Goal: Task Accomplishment & Management: Complete application form

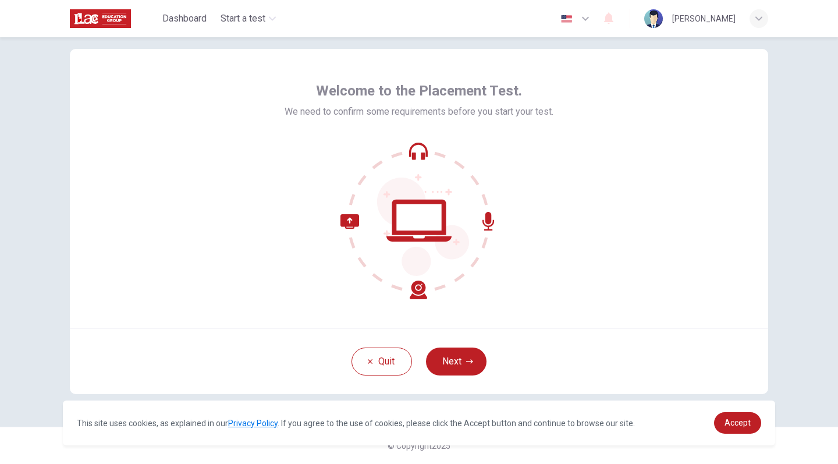
scroll to position [21, 0]
click at [279, 169] on div "Welcome to the Placement Test. We need to confirm some requirements before you …" at bounding box center [419, 188] width 699 height 279
click at [476, 353] on button "Next" at bounding box center [456, 362] width 61 height 28
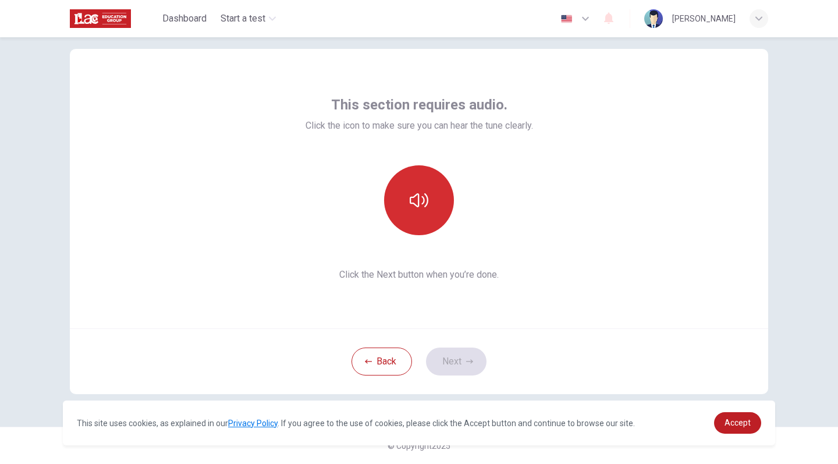
click at [425, 206] on icon "button" at bounding box center [419, 200] width 19 height 14
click at [425, 206] on icon "button" at bounding box center [419, 200] width 19 height 19
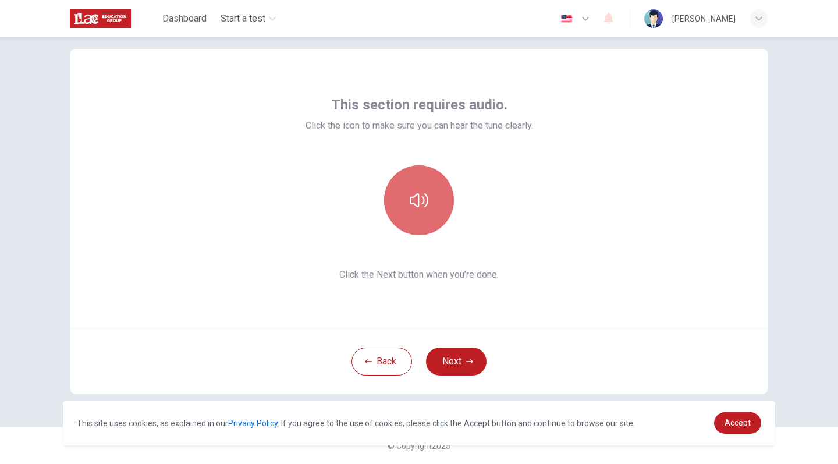
click at [425, 206] on icon "button" at bounding box center [419, 200] width 19 height 14
click at [675, 267] on div "This section requires audio. Click the icon to make sure you can hear the tune …" at bounding box center [419, 188] width 699 height 279
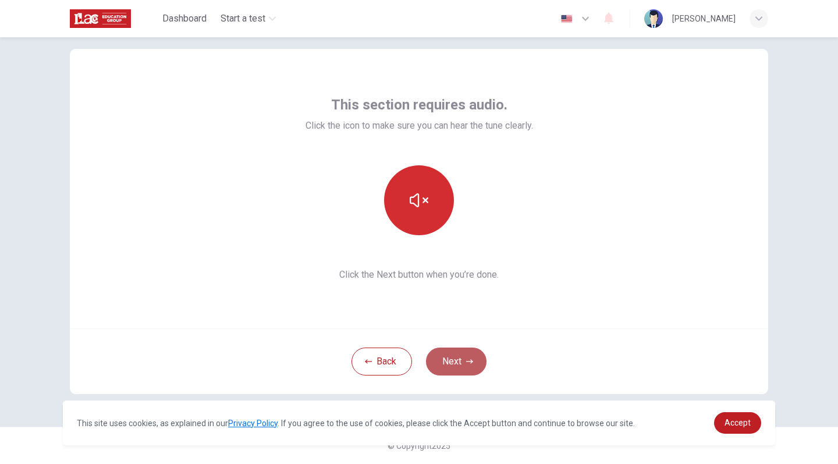
click at [462, 358] on button "Next" at bounding box center [456, 362] width 61 height 28
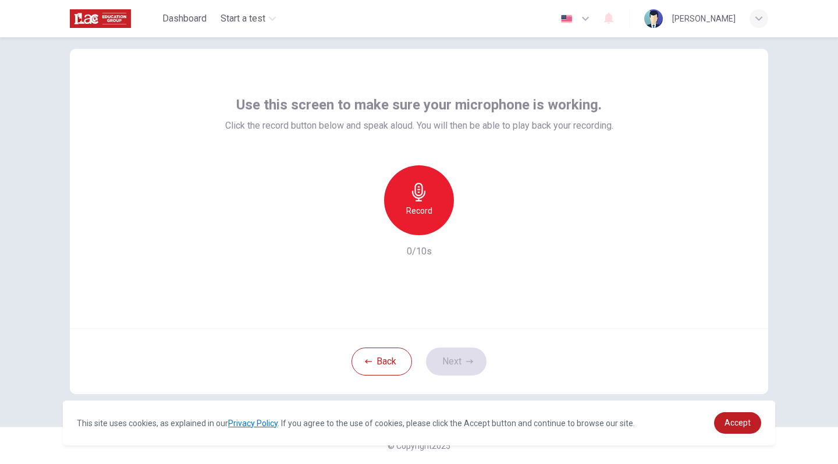
click at [430, 209] on h6 "Record" at bounding box center [419, 211] width 26 height 14
click at [430, 209] on div "Stop" at bounding box center [419, 200] width 70 height 70
click at [470, 360] on icon "button" at bounding box center [469, 361] width 7 height 7
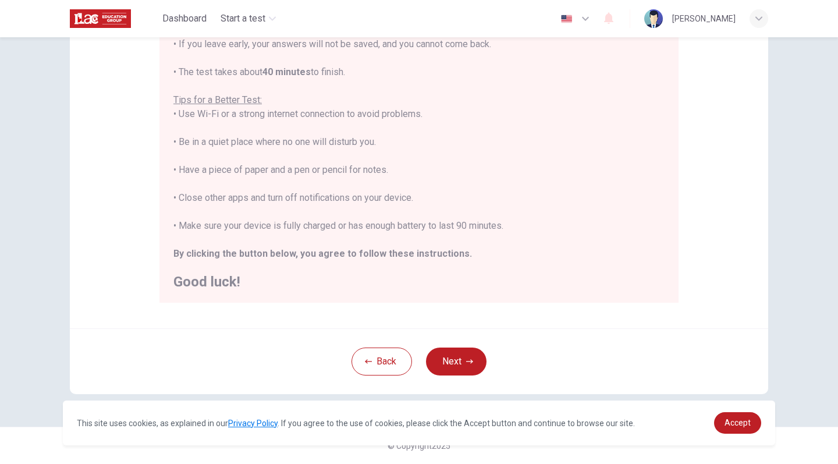
scroll to position [183, 0]
click at [455, 351] on button "Next" at bounding box center [456, 362] width 61 height 28
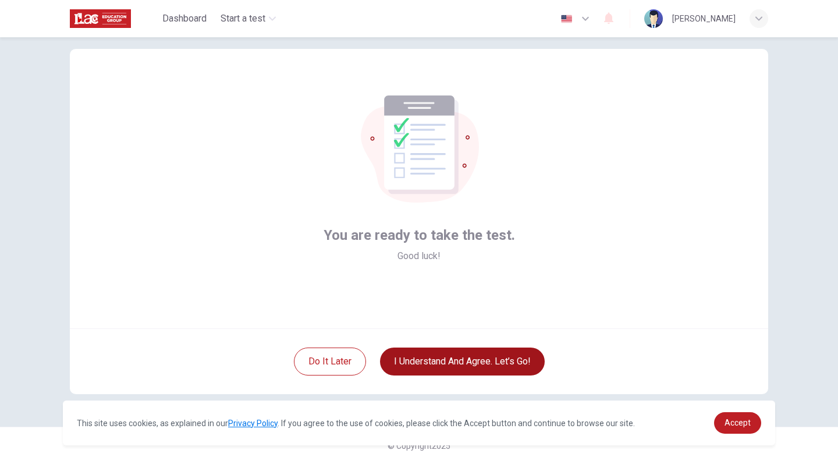
click at [455, 355] on button "I understand and agree. Let’s go!" at bounding box center [462, 362] width 165 height 28
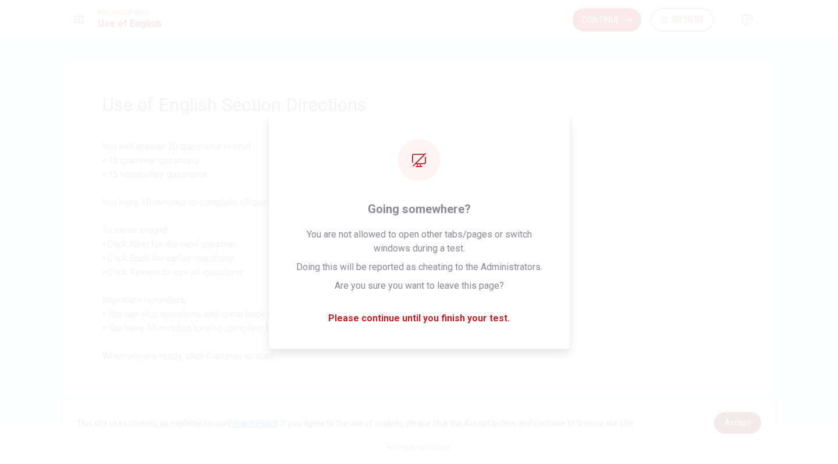
click at [742, 424] on span "Accept" at bounding box center [738, 422] width 26 height 9
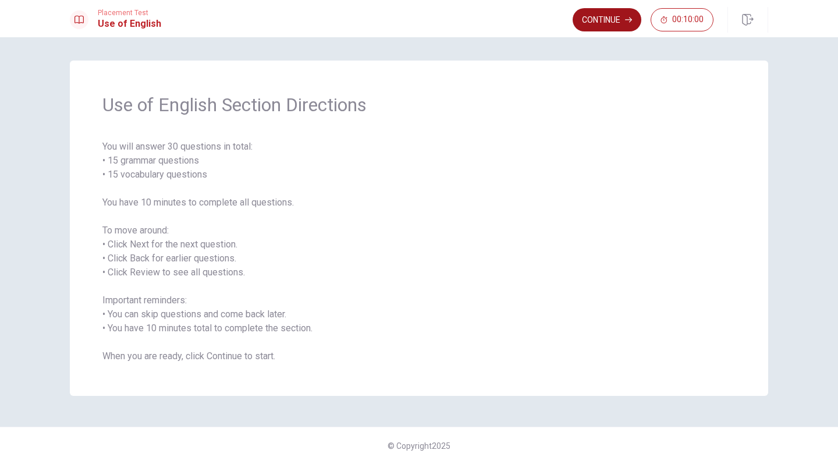
click at [615, 24] on button "Continue" at bounding box center [607, 19] width 69 height 23
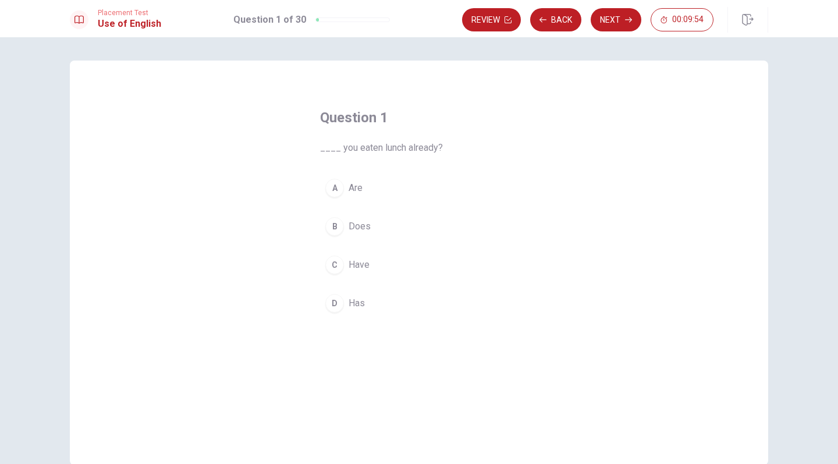
click at [335, 266] on div "C" at bounding box center [334, 265] width 19 height 19
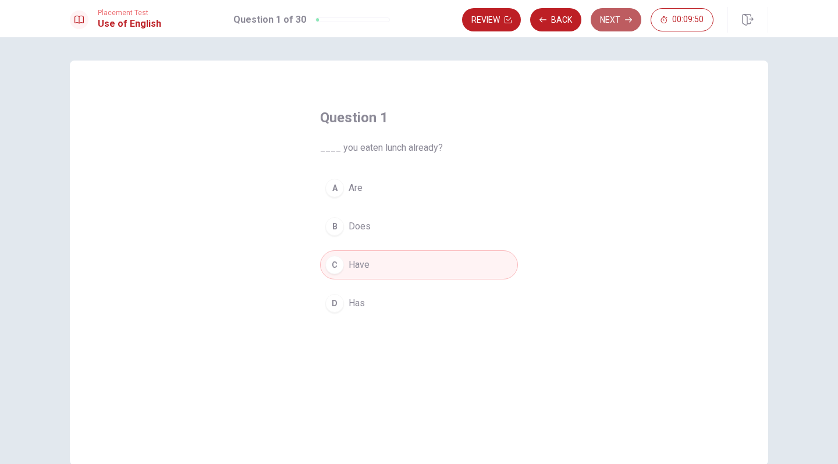
click at [612, 23] on button "Next" at bounding box center [616, 19] width 51 height 23
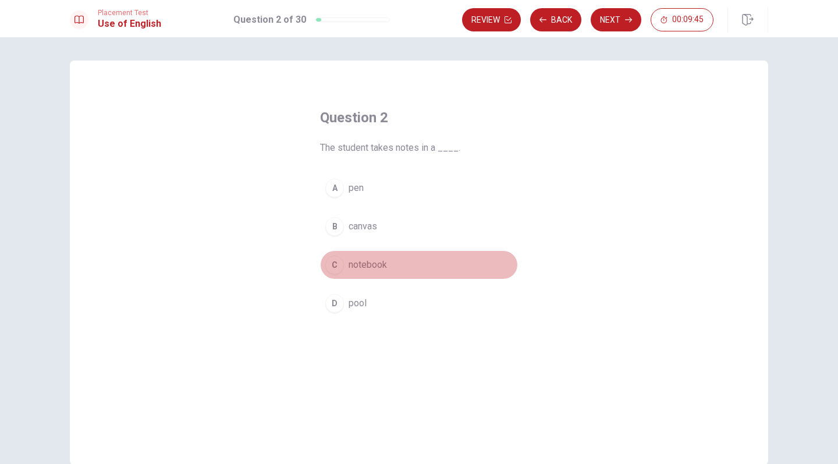
click at [334, 268] on div "C" at bounding box center [334, 265] width 19 height 19
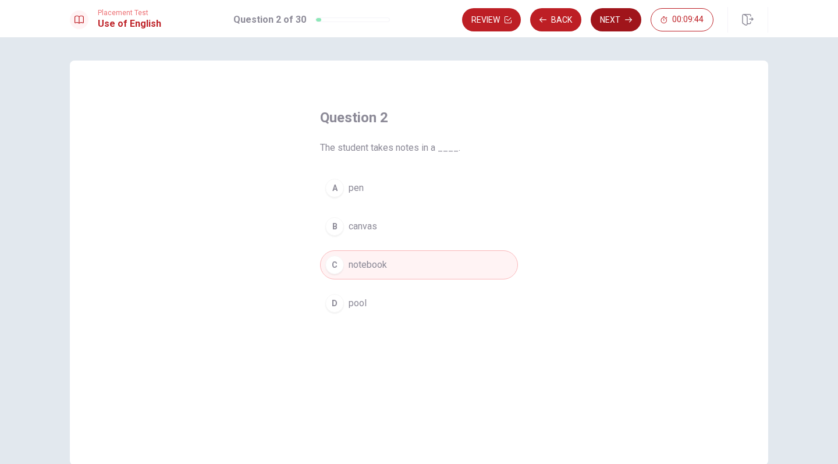
click at [613, 18] on button "Next" at bounding box center [616, 19] width 51 height 23
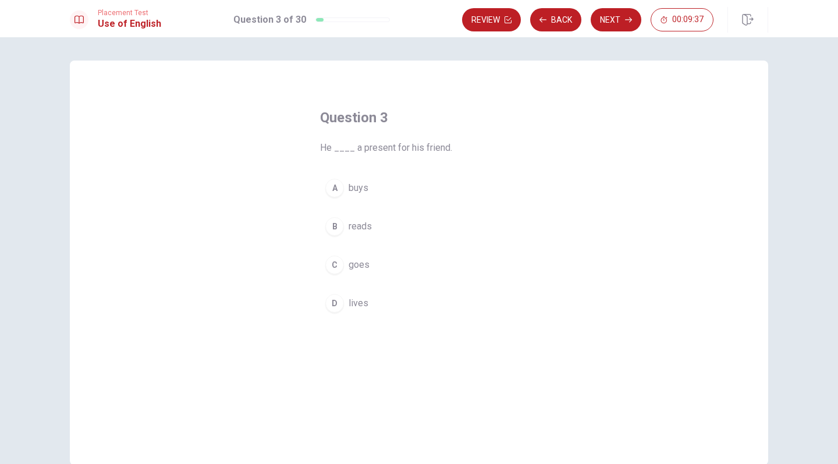
click at [335, 191] on div "A" at bounding box center [334, 188] width 19 height 19
click at [614, 17] on button "Next" at bounding box center [616, 19] width 51 height 23
click at [346, 225] on button "B are" at bounding box center [419, 226] width 198 height 29
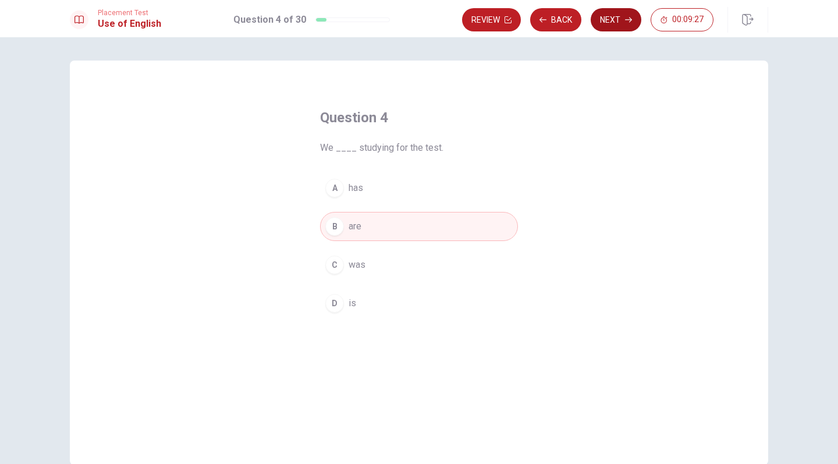
click at [619, 19] on button "Next" at bounding box center [616, 19] width 51 height 23
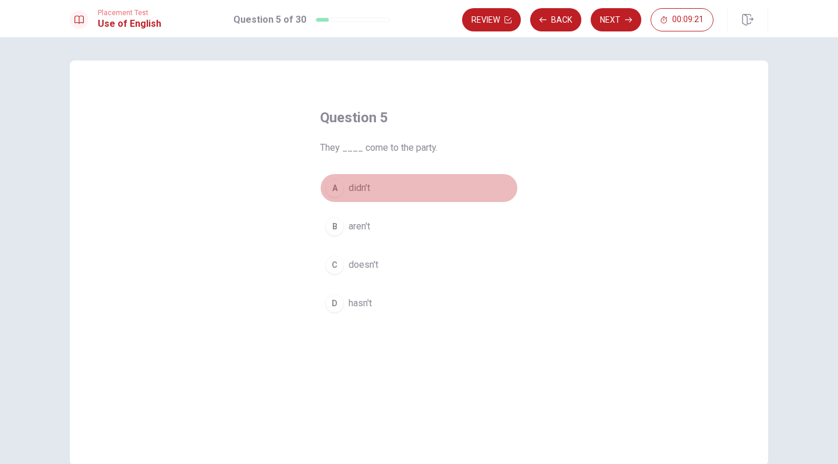
click at [332, 189] on div "A" at bounding box center [334, 188] width 19 height 19
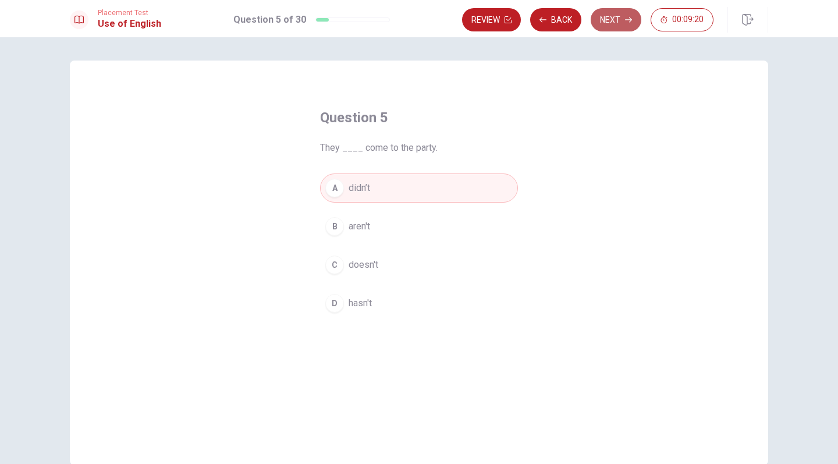
click at [607, 19] on button "Next" at bounding box center [616, 19] width 51 height 23
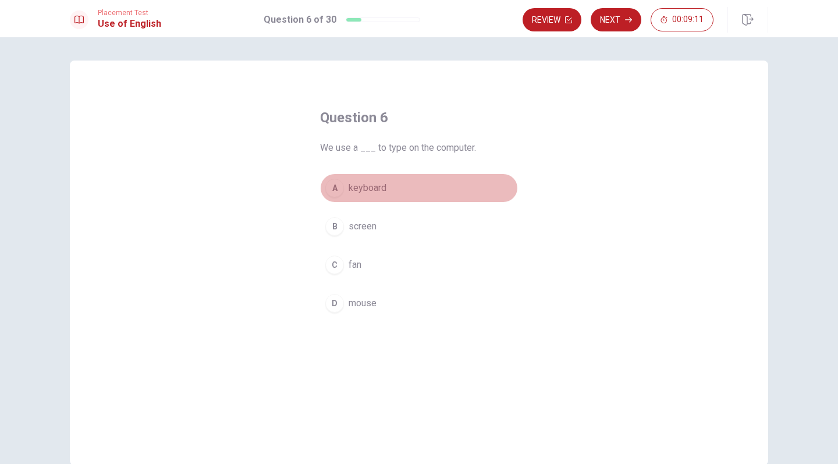
click at [335, 196] on div "A" at bounding box center [334, 188] width 19 height 19
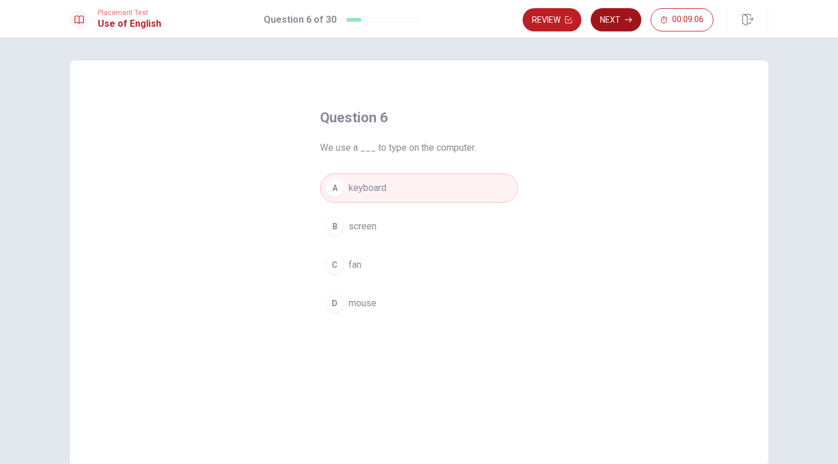
click at [619, 17] on button "Next" at bounding box center [616, 19] width 51 height 23
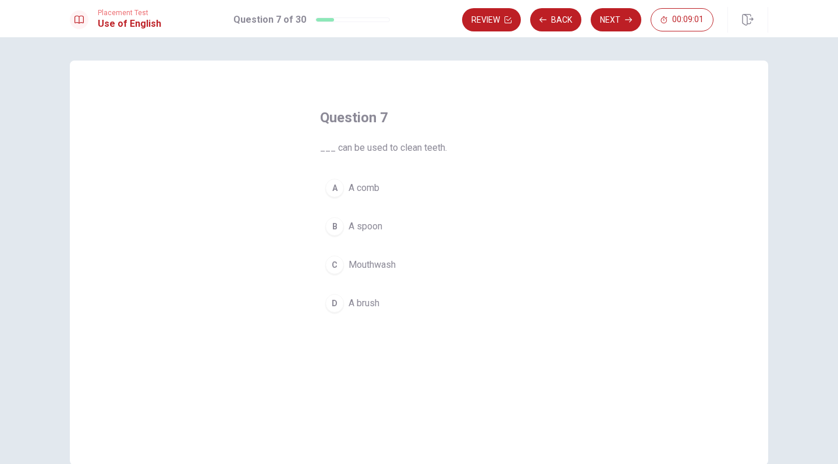
click at [335, 308] on div "D" at bounding box center [334, 303] width 19 height 19
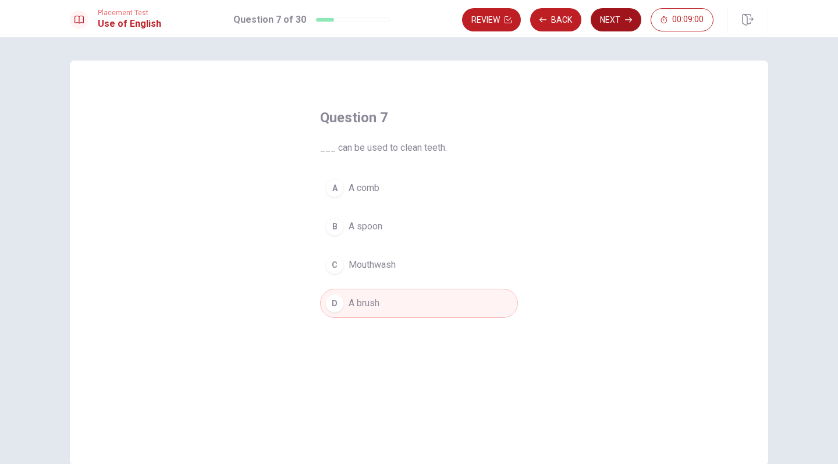
click at [612, 20] on button "Next" at bounding box center [616, 19] width 51 height 23
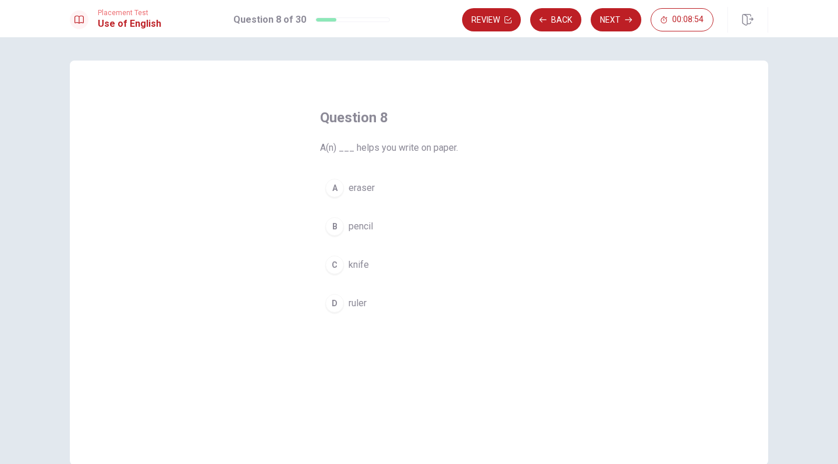
click at [335, 237] on button "B pencil" at bounding box center [419, 226] width 198 height 29
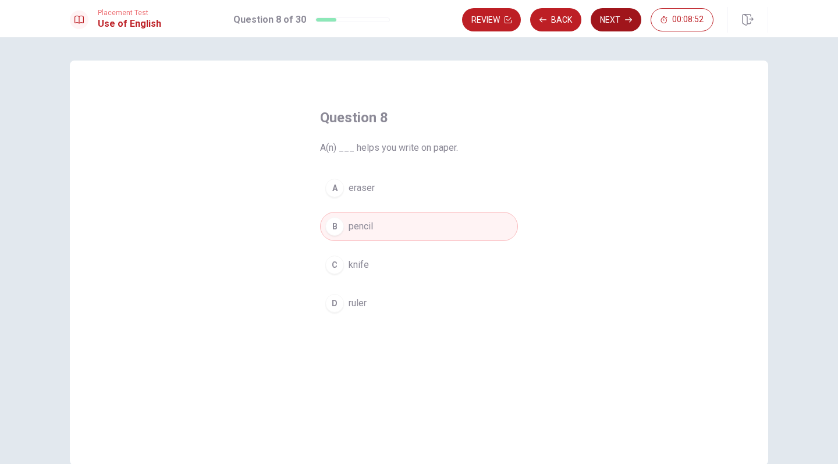
click at [613, 21] on button "Next" at bounding box center [616, 19] width 51 height 23
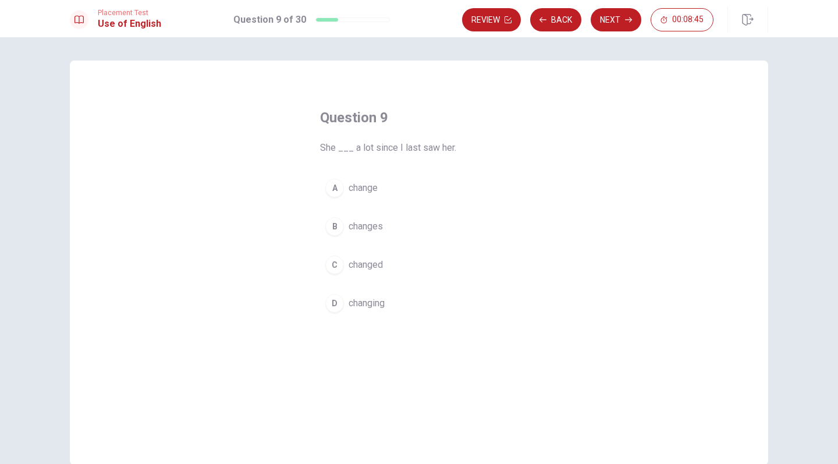
click at [332, 267] on div "C" at bounding box center [334, 265] width 19 height 19
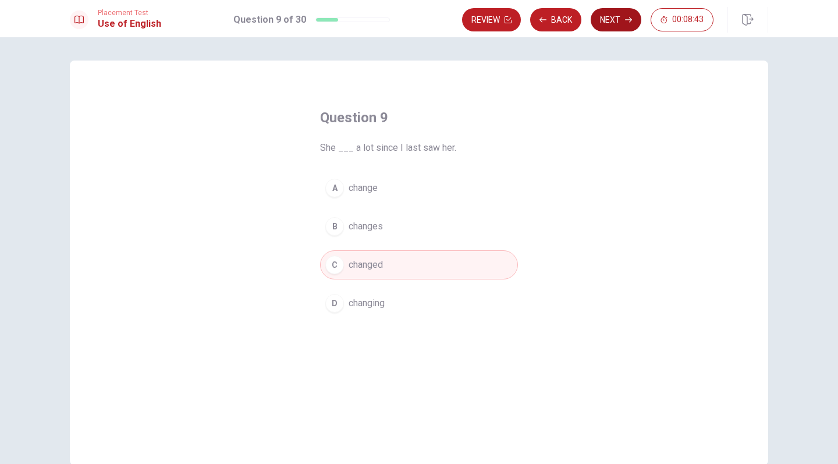
click at [622, 17] on button "Next" at bounding box center [616, 19] width 51 height 23
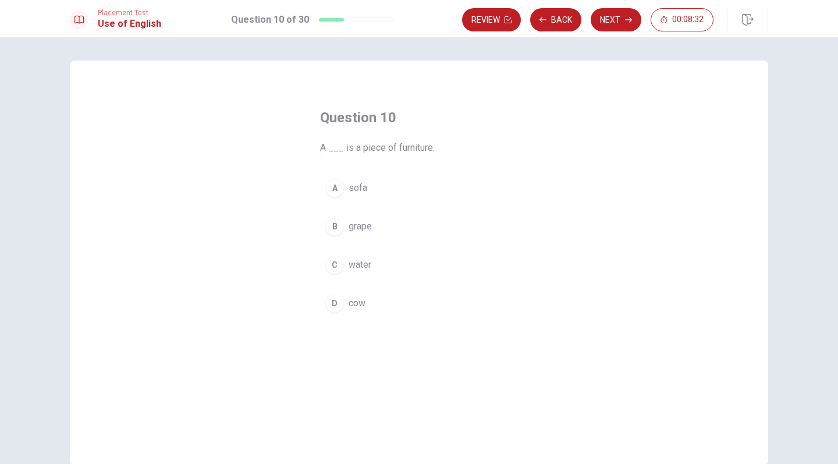
click at [331, 228] on div "B" at bounding box center [334, 226] width 19 height 19
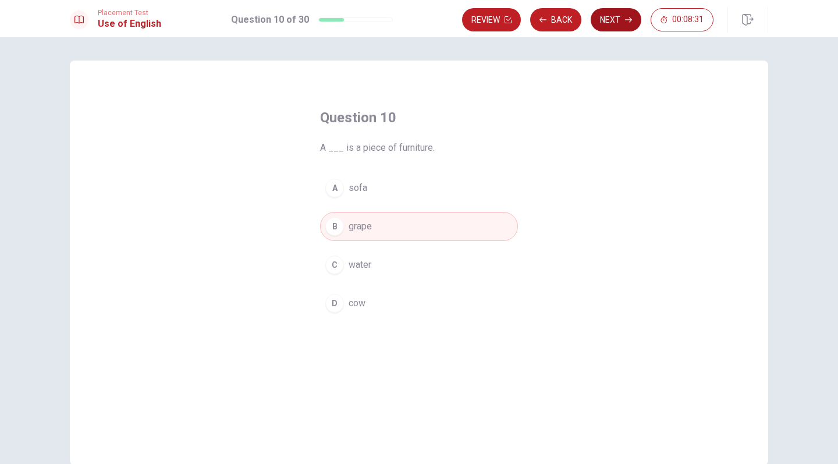
click at [620, 20] on button "Next" at bounding box center [616, 19] width 51 height 23
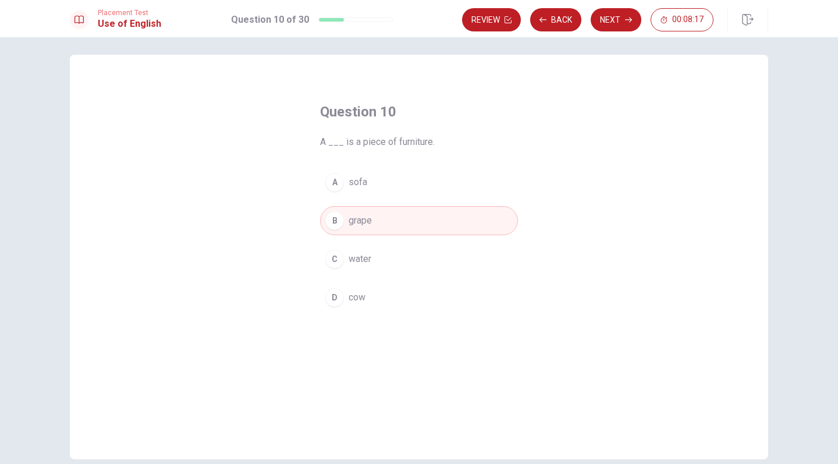
scroll to position [26, 0]
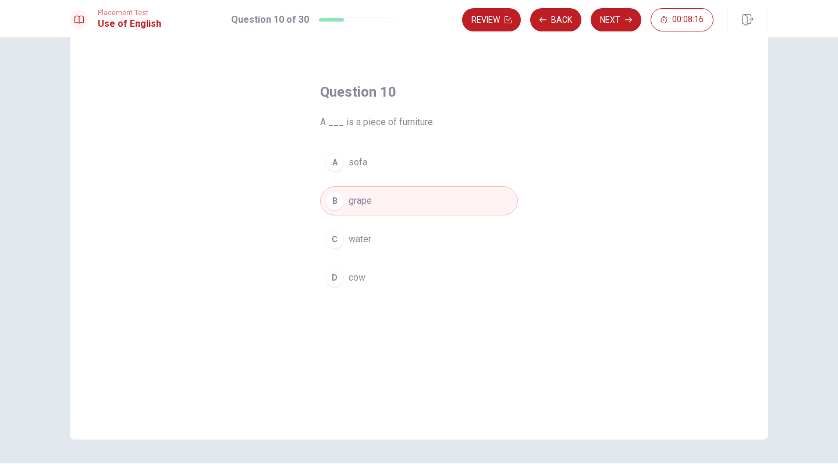
click at [357, 158] on span "sofa" at bounding box center [358, 162] width 19 height 14
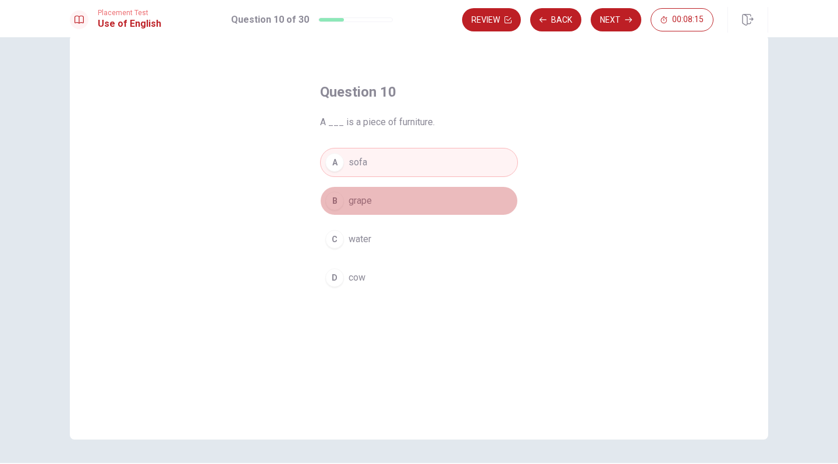
click at [355, 201] on span "grape" at bounding box center [360, 201] width 23 height 14
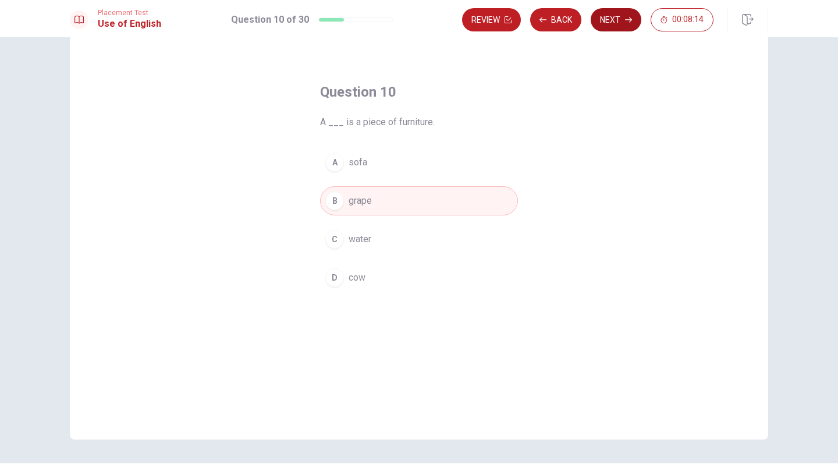
click at [607, 20] on button "Next" at bounding box center [616, 19] width 51 height 23
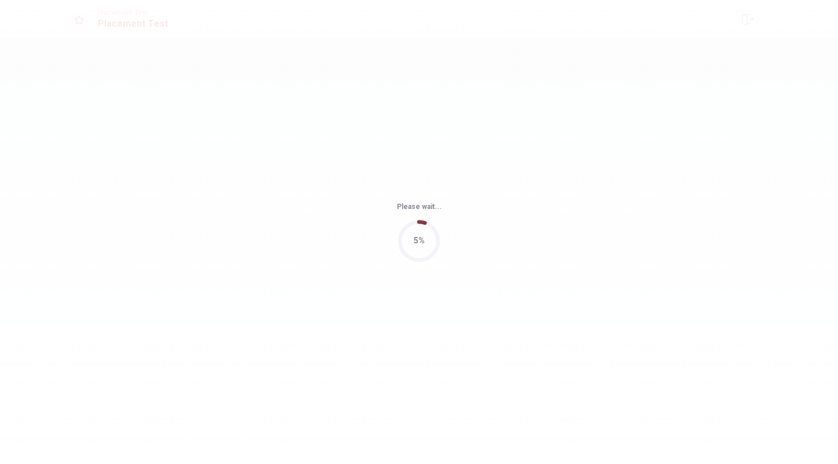
scroll to position [0, 0]
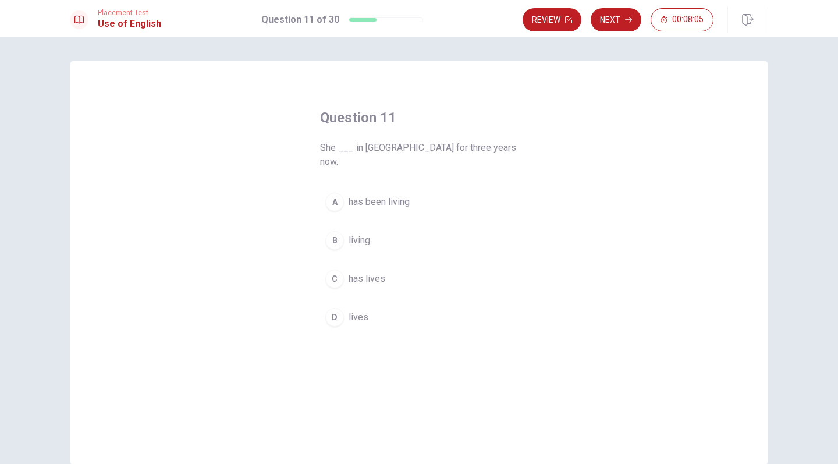
click at [368, 195] on span "has been living" at bounding box center [379, 202] width 61 height 14
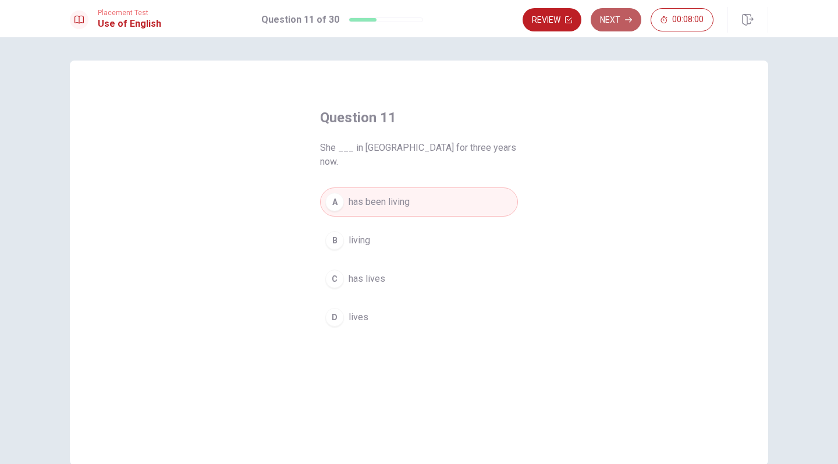
click at [624, 20] on button "Next" at bounding box center [616, 19] width 51 height 23
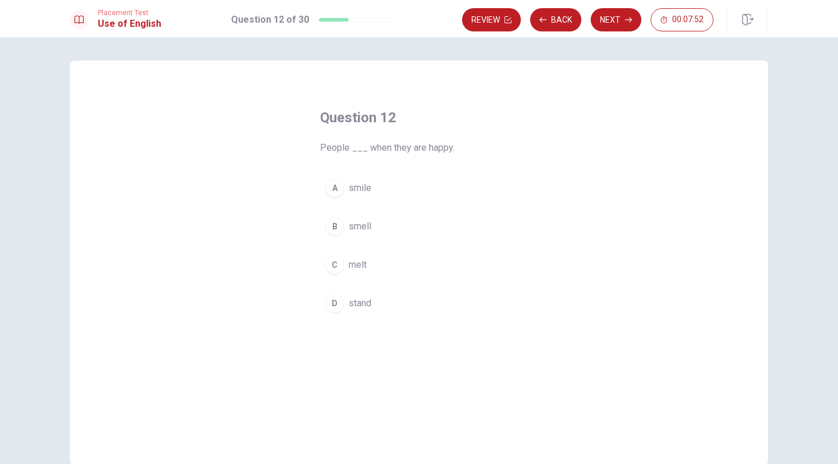
click at [338, 201] on button "A smile" at bounding box center [419, 187] width 198 height 29
click at [627, 17] on icon "button" at bounding box center [628, 19] width 7 height 7
click at [341, 189] on div "A" at bounding box center [334, 188] width 19 height 19
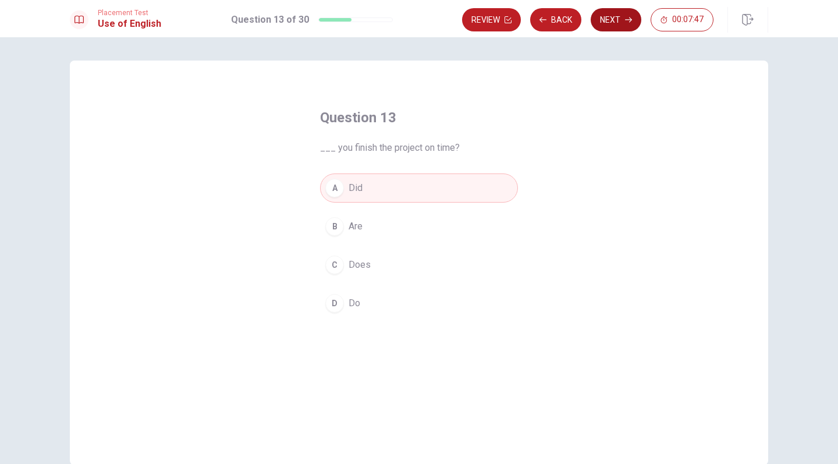
click at [619, 20] on button "Next" at bounding box center [616, 19] width 51 height 23
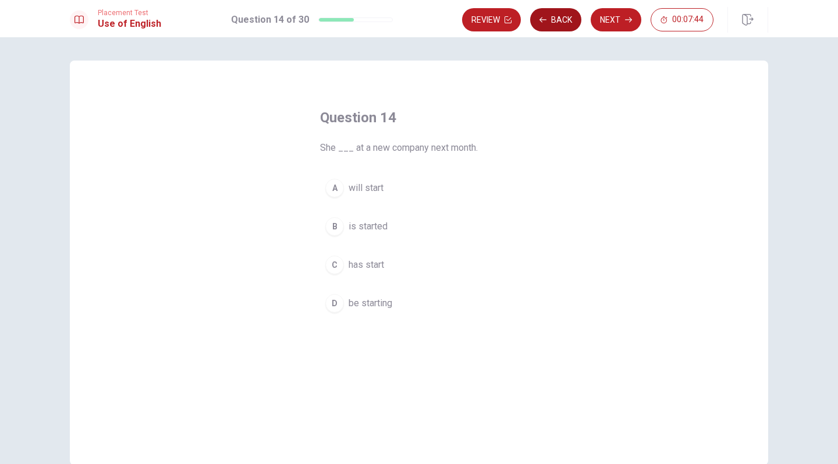
click at [561, 23] on button "Back" at bounding box center [555, 19] width 51 height 23
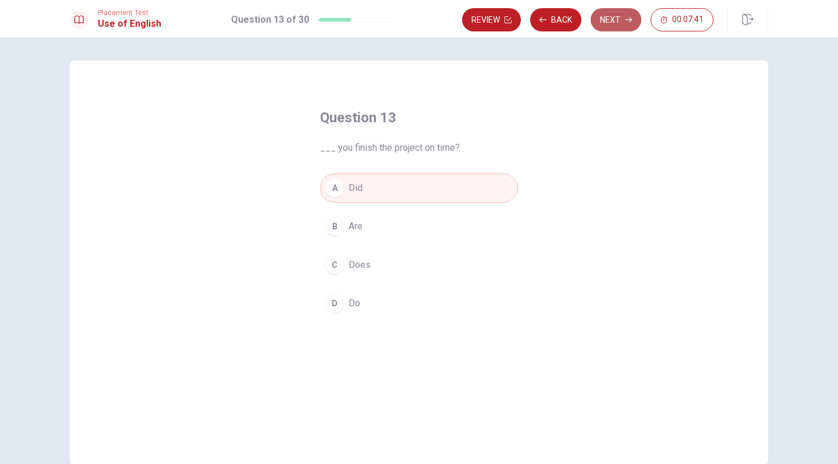
click at [616, 22] on button "Next" at bounding box center [616, 19] width 51 height 23
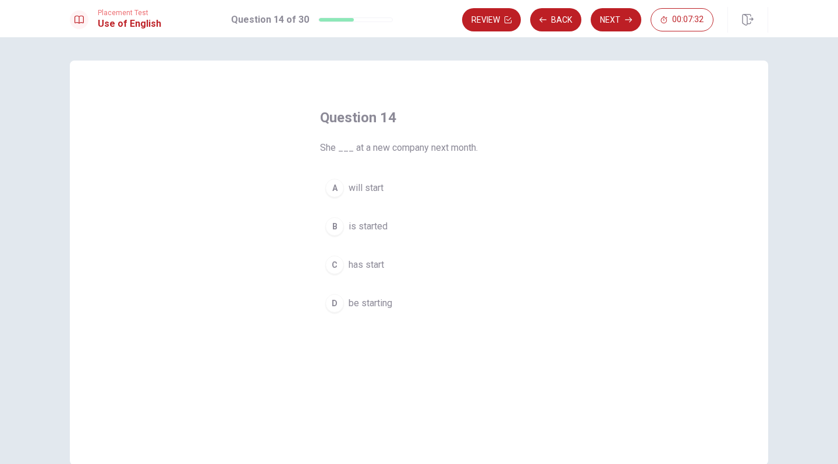
click at [356, 189] on span "will start" at bounding box center [366, 188] width 35 height 14
click at [619, 26] on button "Next" at bounding box center [616, 19] width 51 height 23
click at [382, 219] on button "B went" at bounding box center [419, 226] width 198 height 29
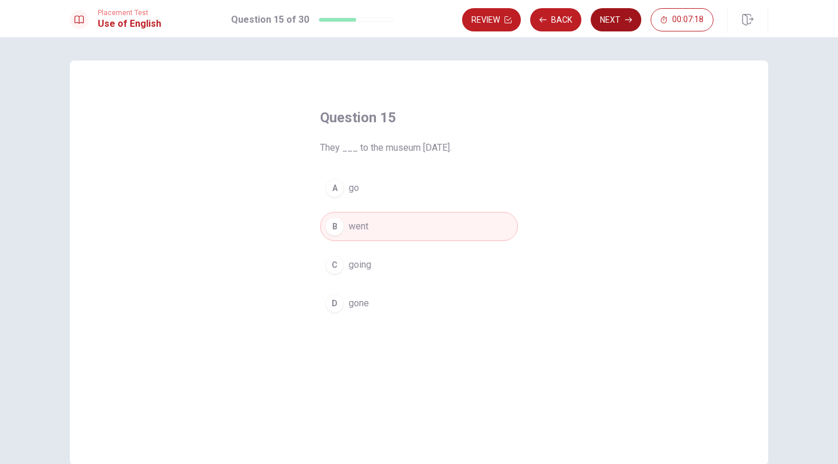
click at [618, 15] on button "Next" at bounding box center [616, 19] width 51 height 23
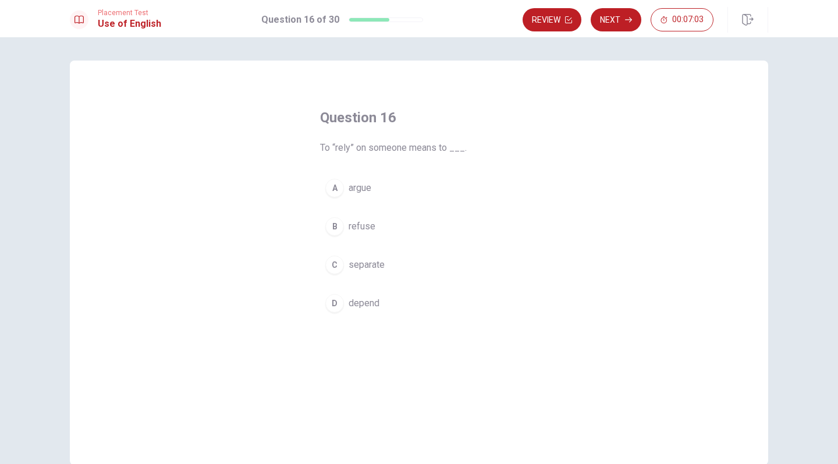
click at [384, 305] on button "D depend" at bounding box center [419, 303] width 198 height 29
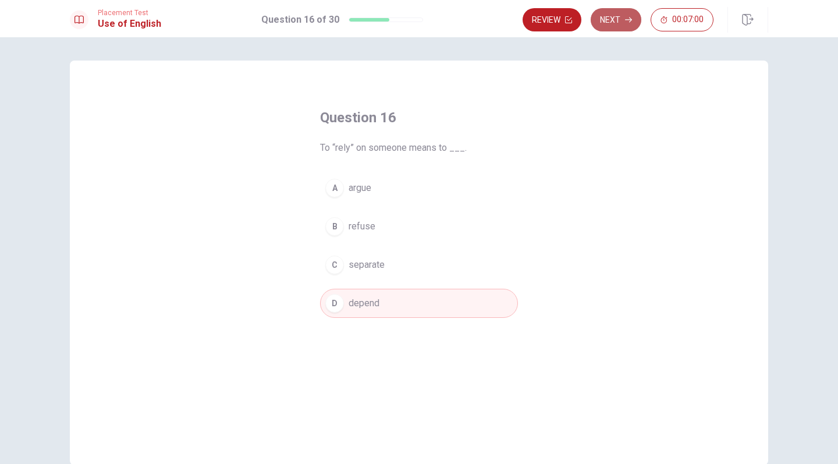
click at [610, 22] on button "Next" at bounding box center [616, 19] width 51 height 23
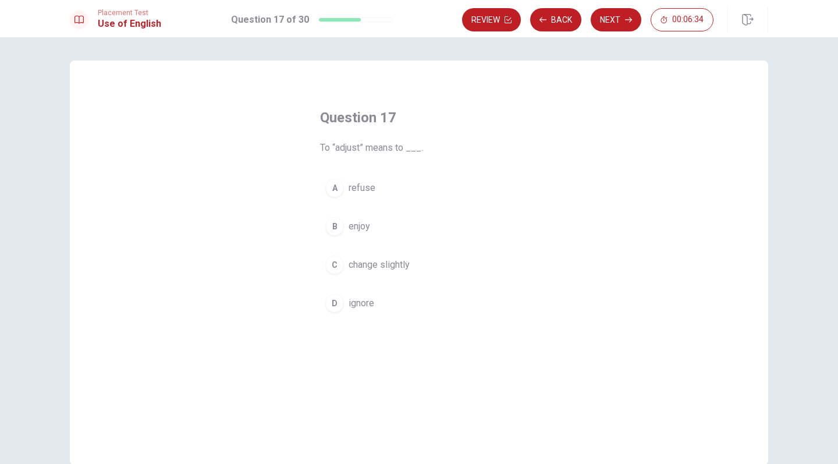
click at [338, 266] on div "C" at bounding box center [334, 265] width 19 height 19
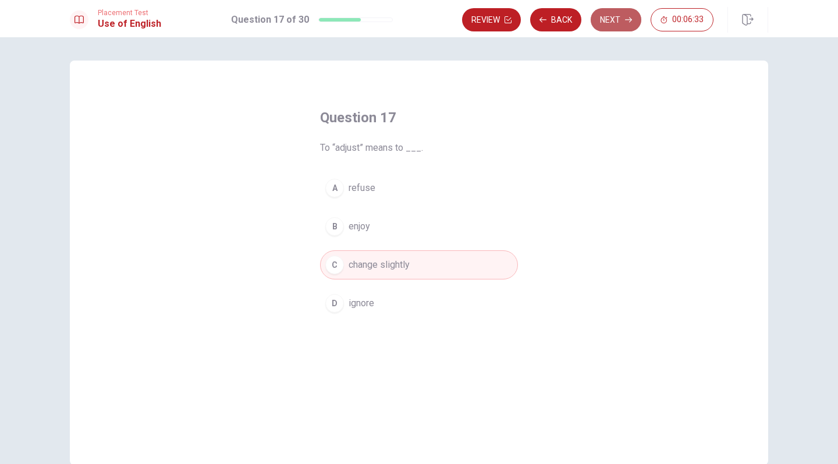
click at [612, 19] on button "Next" at bounding box center [616, 19] width 51 height 23
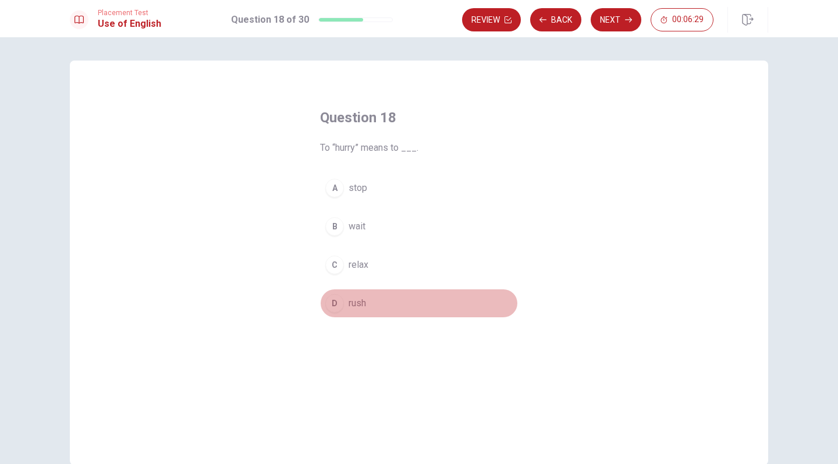
click at [331, 303] on div "D" at bounding box center [334, 303] width 19 height 19
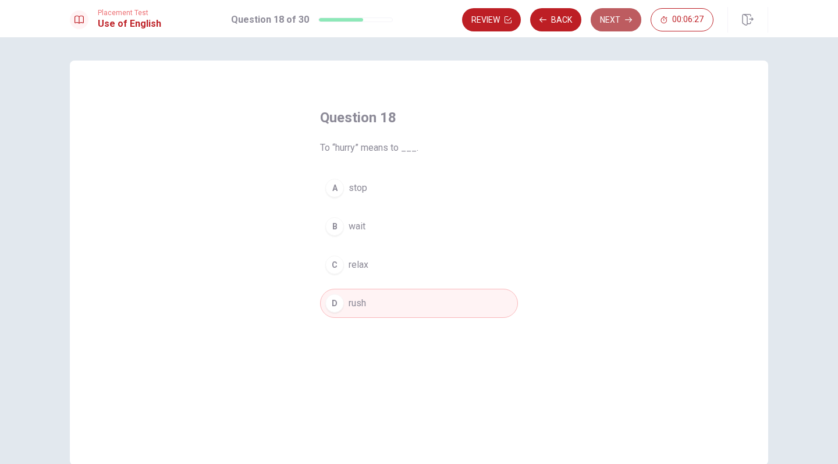
click at [608, 20] on button "Next" at bounding box center [616, 19] width 51 height 23
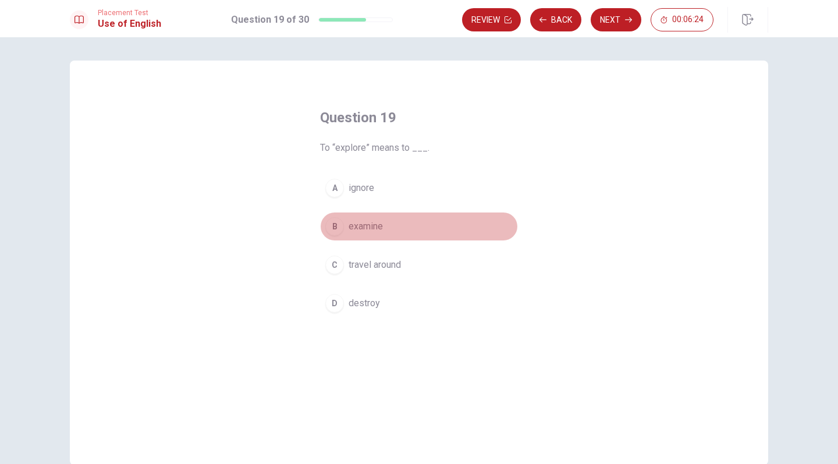
click at [327, 225] on div "B" at bounding box center [334, 226] width 19 height 19
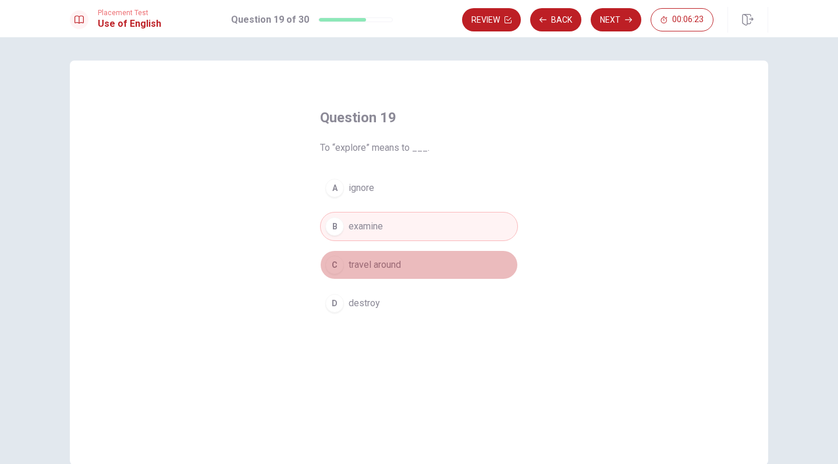
click at [328, 274] on button "C travel around" at bounding box center [419, 264] width 198 height 29
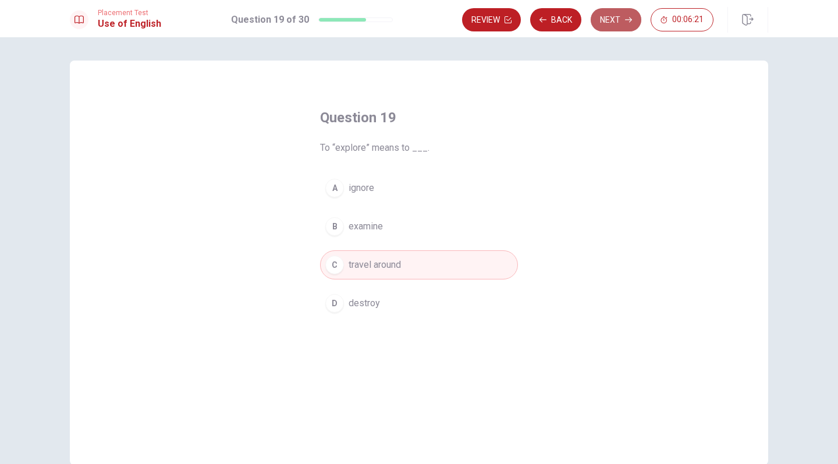
click at [609, 20] on button "Next" at bounding box center [616, 19] width 51 height 23
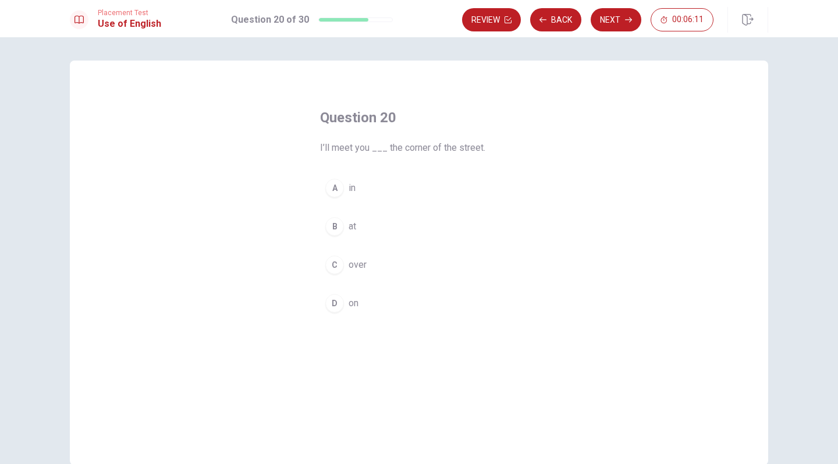
click at [332, 225] on div "B" at bounding box center [334, 226] width 19 height 19
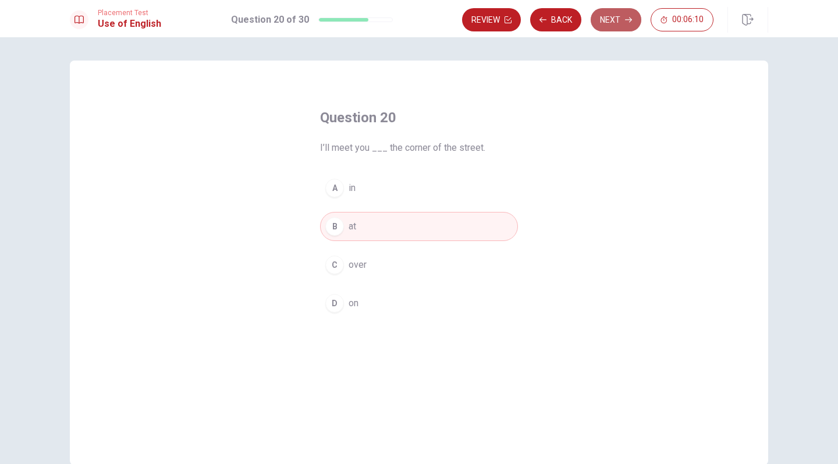
click at [620, 15] on button "Next" at bounding box center [616, 19] width 51 height 23
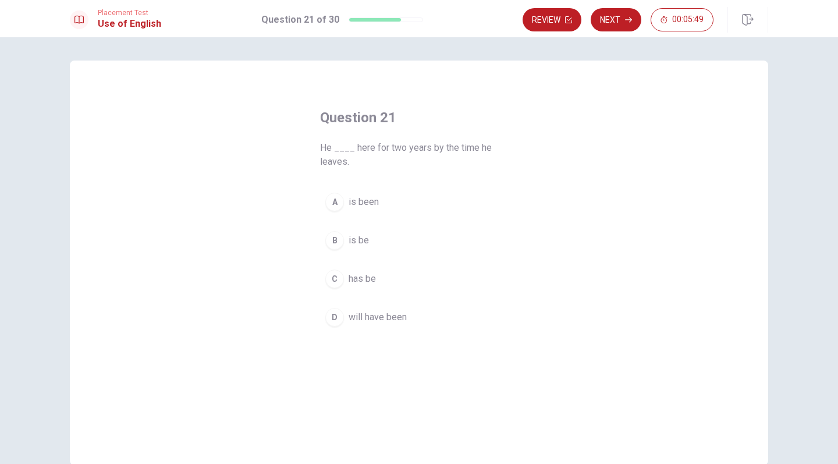
click at [356, 323] on span "will have been" at bounding box center [378, 317] width 58 height 14
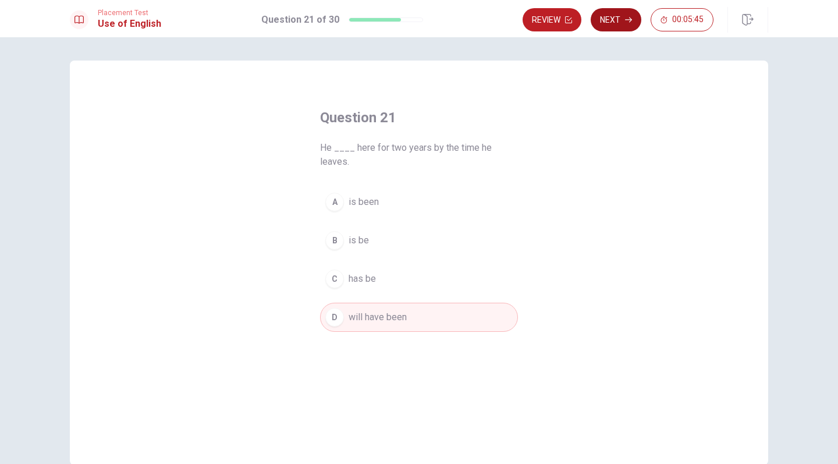
click at [616, 17] on button "Next" at bounding box center [616, 19] width 51 height 23
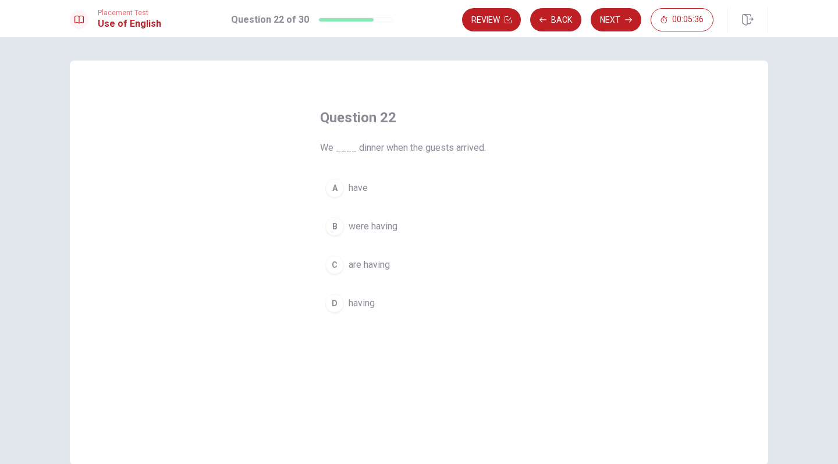
click at [363, 268] on span "are having" at bounding box center [369, 265] width 41 height 14
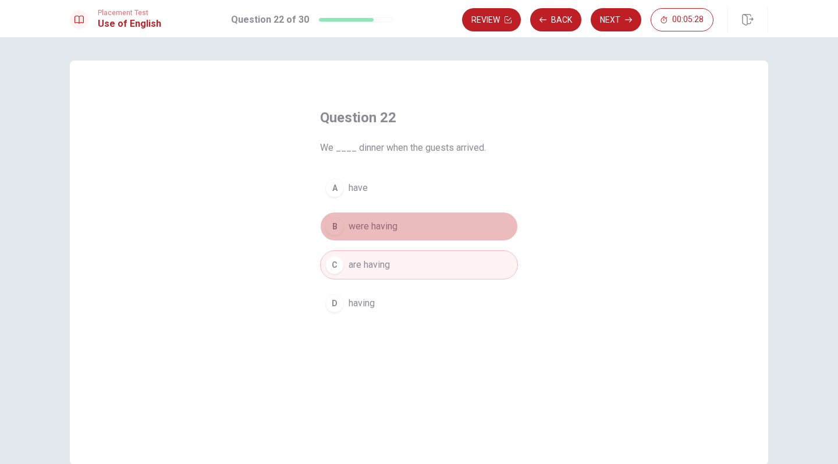
click at [402, 232] on button "B were having" at bounding box center [419, 226] width 198 height 29
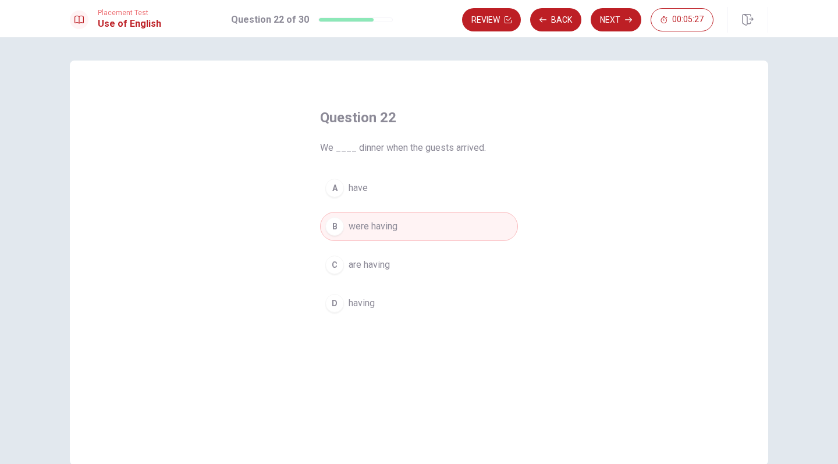
drag, startPoint x: 455, startPoint y: 141, endPoint x: 484, endPoint y: 141, distance: 29.1
click at [483, 141] on span "We ____ dinner when the guests arrived." at bounding box center [419, 148] width 198 height 14
click at [604, 30] on button "Next" at bounding box center [616, 19] width 51 height 23
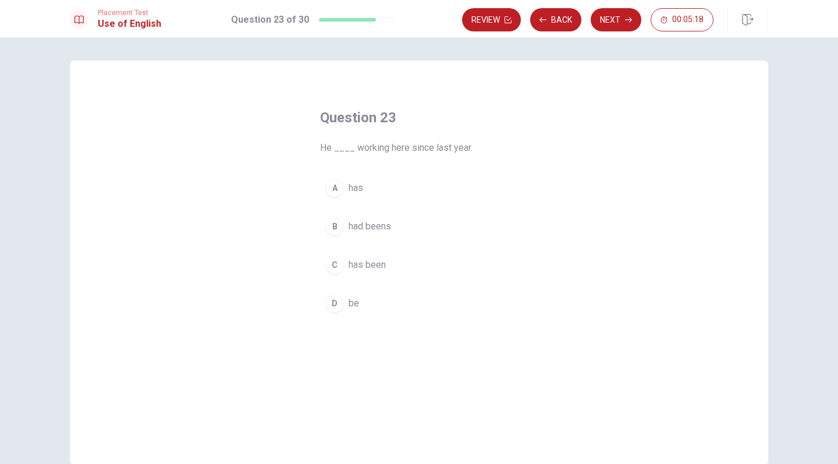
click at [367, 274] on button "C has been" at bounding box center [419, 264] width 198 height 29
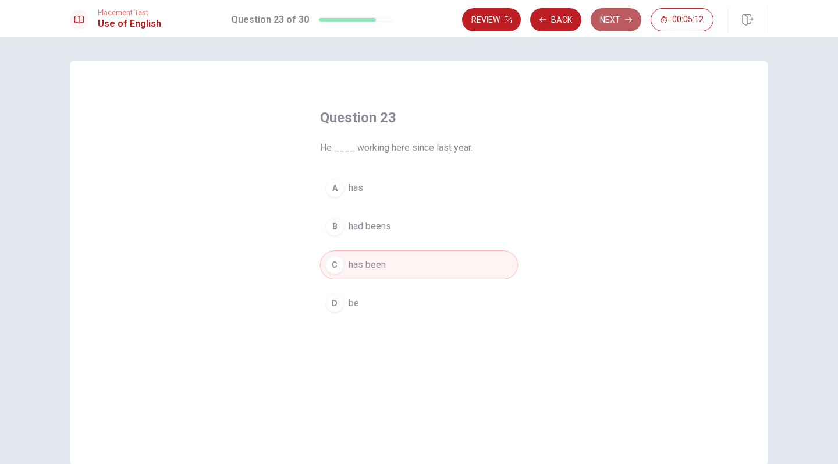
click at [618, 20] on button "Next" at bounding box center [616, 19] width 51 height 23
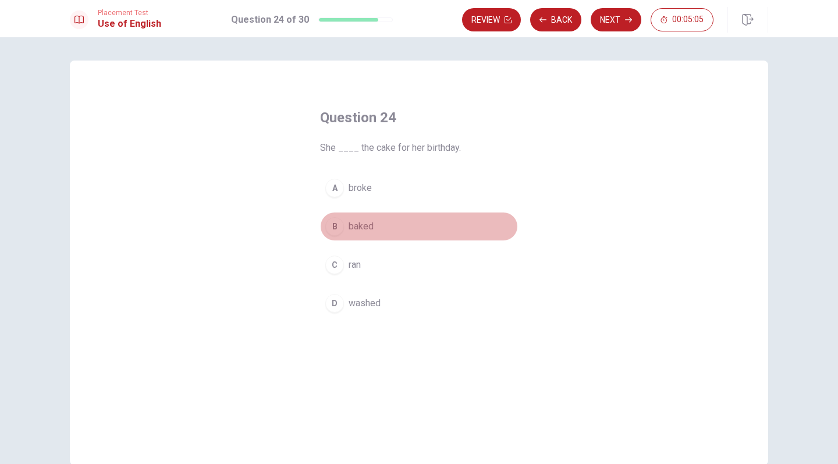
click at [373, 225] on button "B baked" at bounding box center [419, 226] width 198 height 29
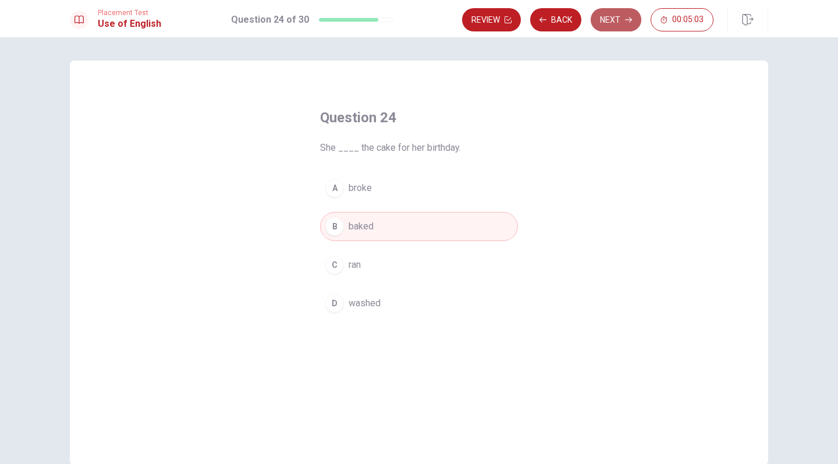
click at [631, 16] on icon "button" at bounding box center [628, 19] width 7 height 7
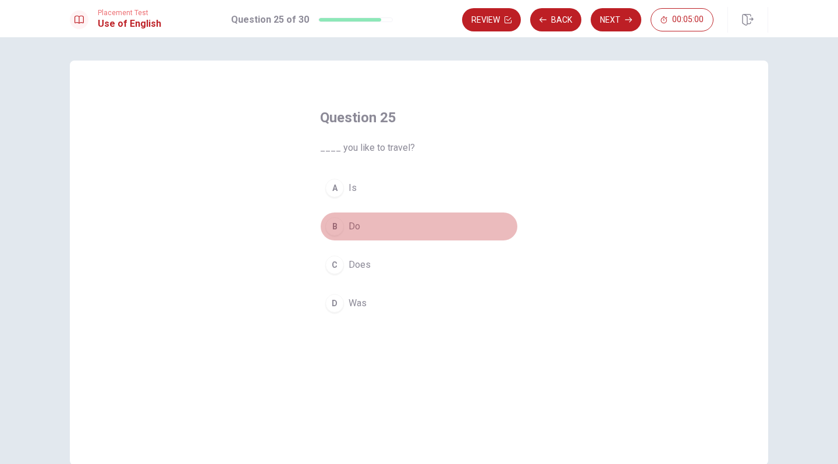
click at [398, 221] on button "B Do" at bounding box center [419, 226] width 198 height 29
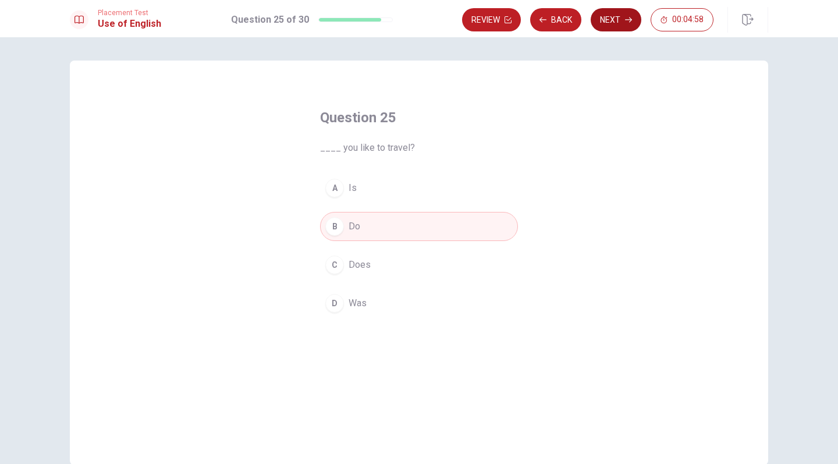
click at [619, 20] on button "Next" at bounding box center [616, 19] width 51 height 23
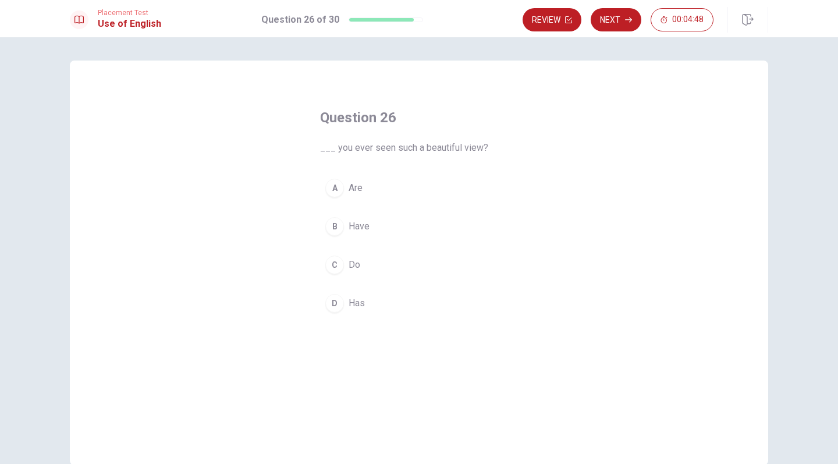
click at [373, 225] on button "B Have" at bounding box center [419, 226] width 198 height 29
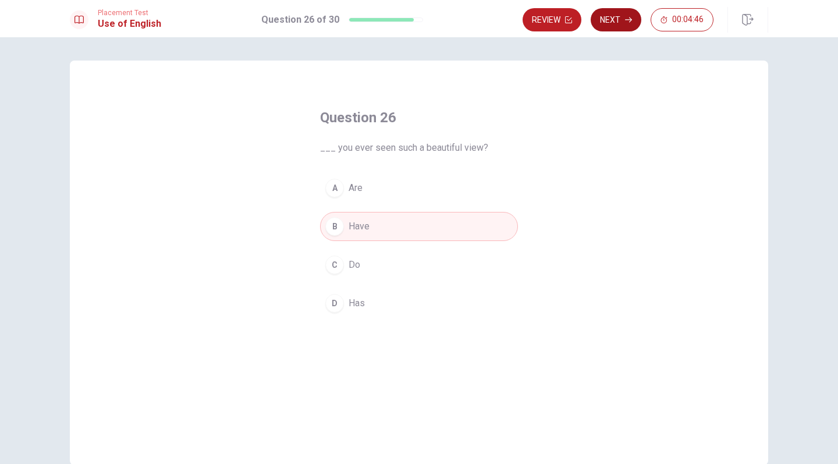
click at [632, 22] on icon "button" at bounding box center [628, 19] width 7 height 7
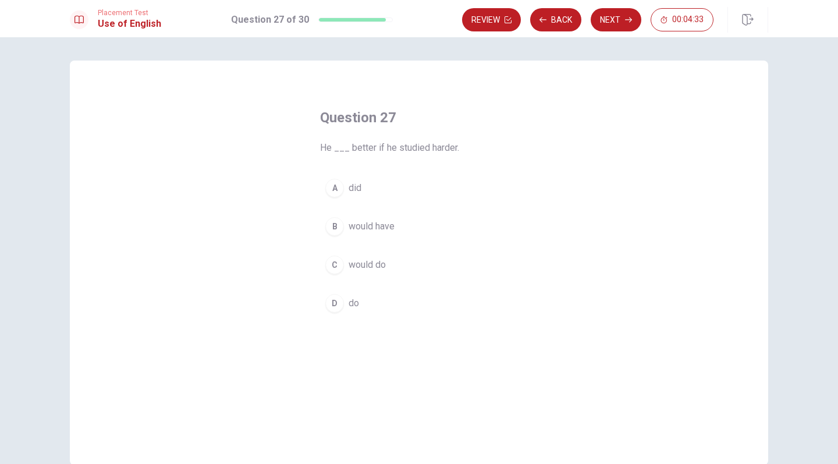
click at [369, 270] on span "would do" at bounding box center [367, 265] width 37 height 14
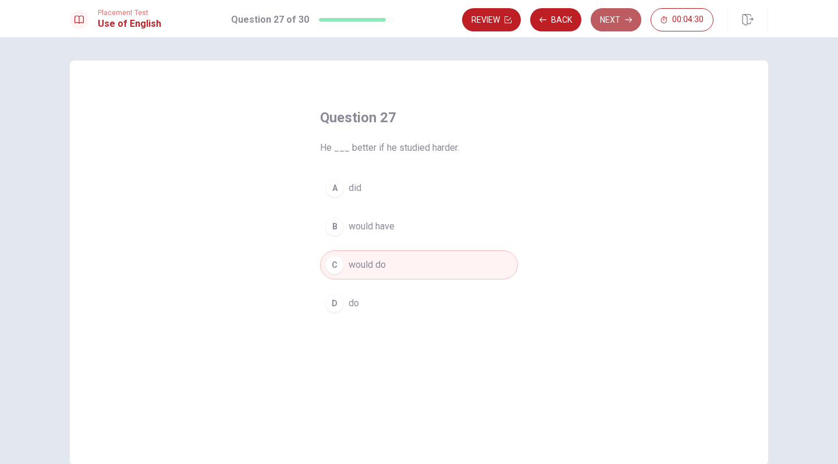
click at [612, 17] on button "Next" at bounding box center [616, 19] width 51 height 23
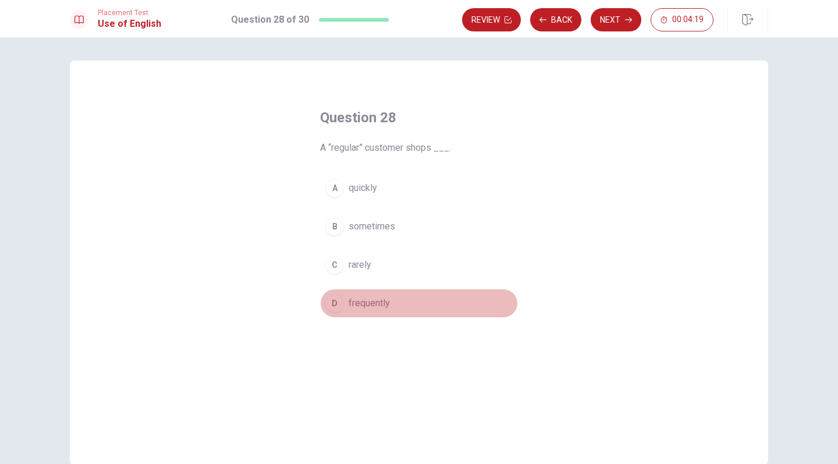
click at [370, 301] on span "frequently" at bounding box center [369, 303] width 41 height 14
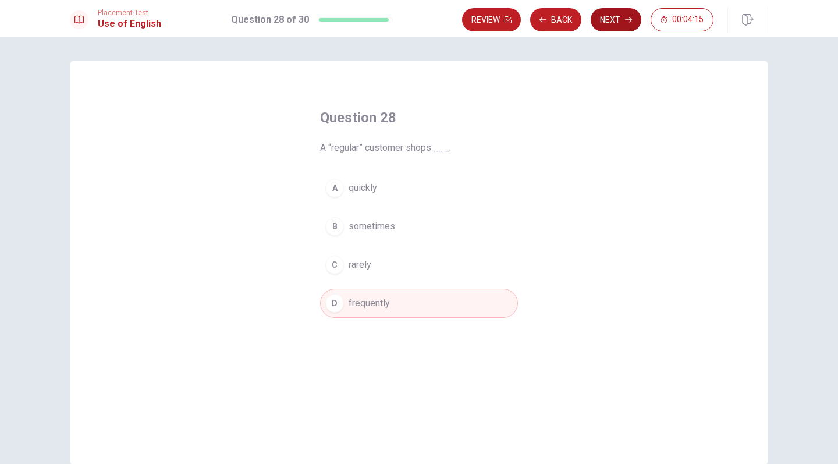
click at [606, 16] on button "Next" at bounding box center [616, 19] width 51 height 23
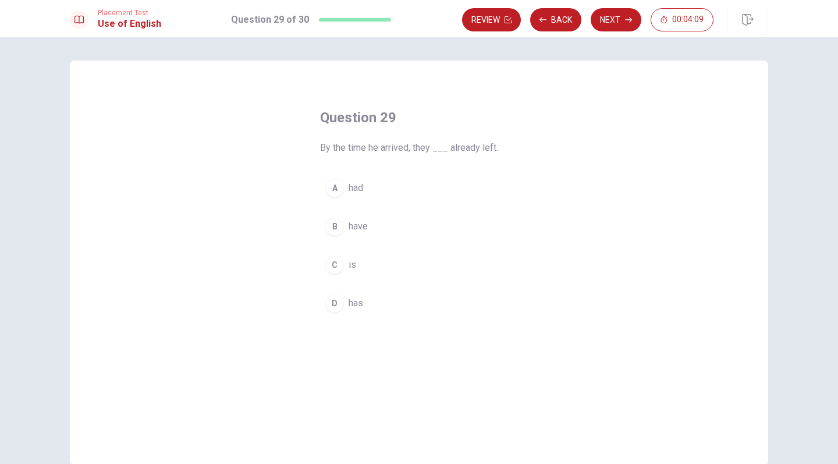
click at [363, 182] on button "A had" at bounding box center [419, 187] width 198 height 29
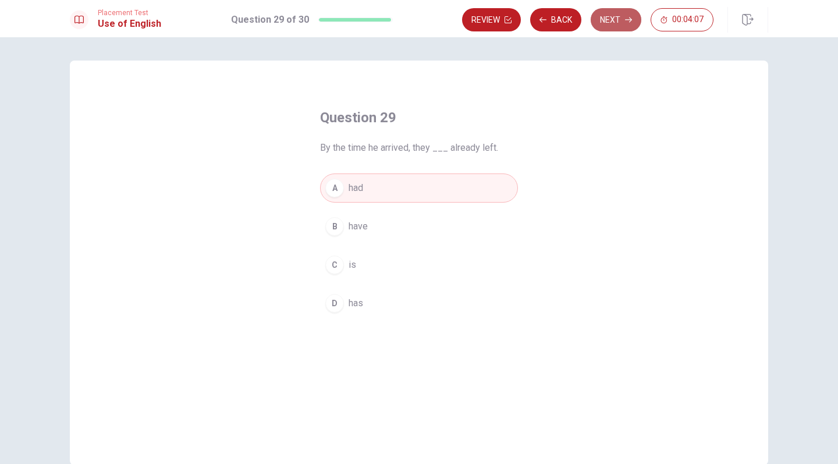
click at [617, 26] on button "Next" at bounding box center [616, 19] width 51 height 23
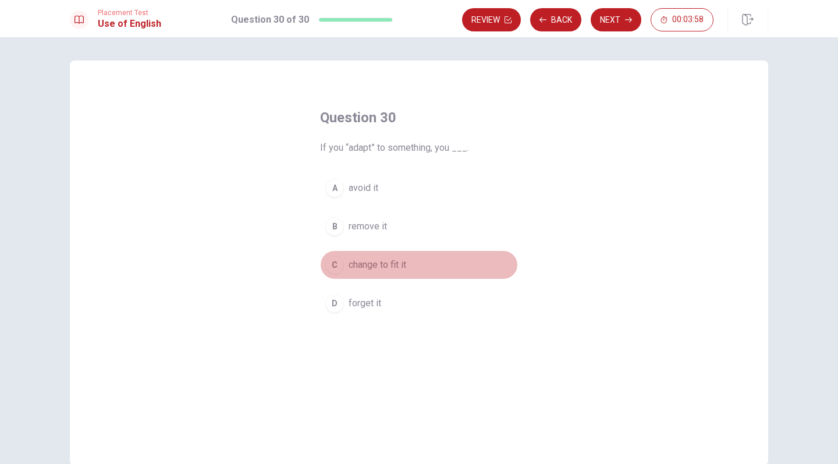
click at [369, 267] on span "change to fit it" at bounding box center [378, 265] width 58 height 14
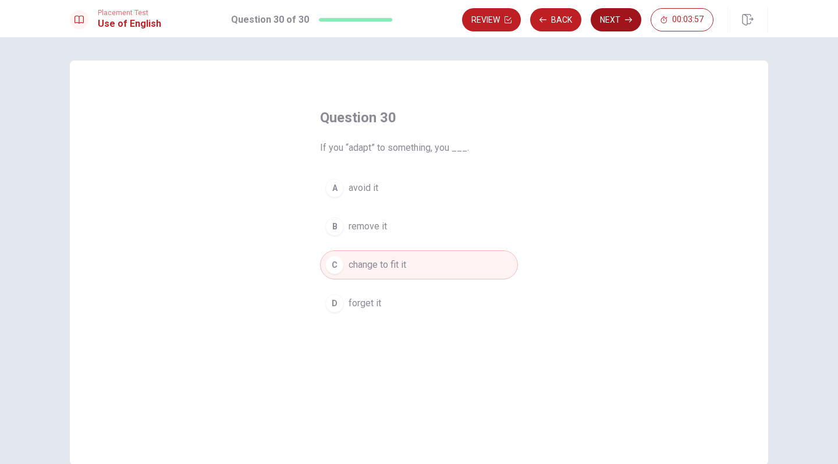
click at [615, 20] on button "Next" at bounding box center [616, 19] width 51 height 23
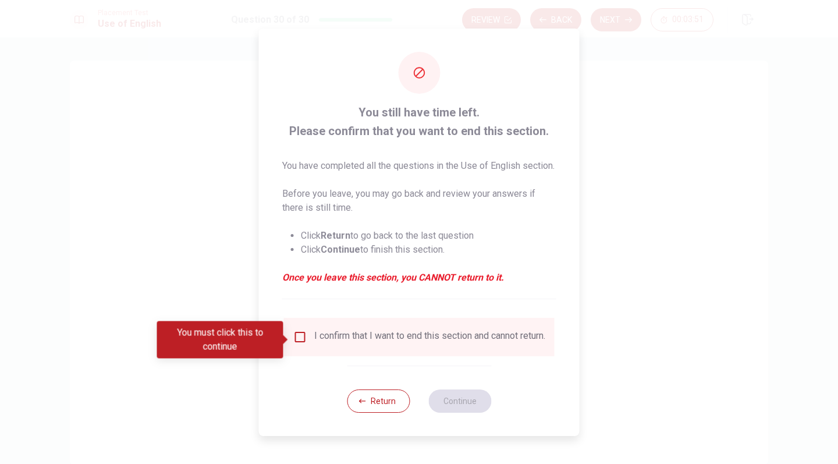
click at [299, 338] on input "You must click this to continue" at bounding box center [300, 337] width 14 height 14
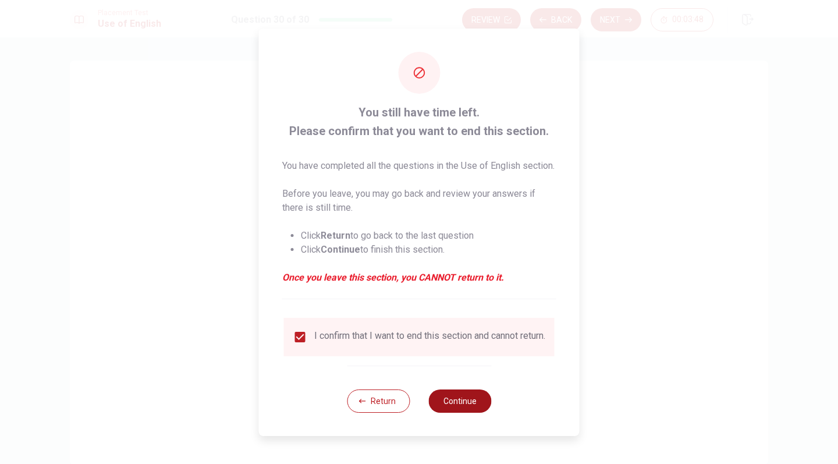
click at [466, 407] on button "Continue" at bounding box center [459, 400] width 63 height 23
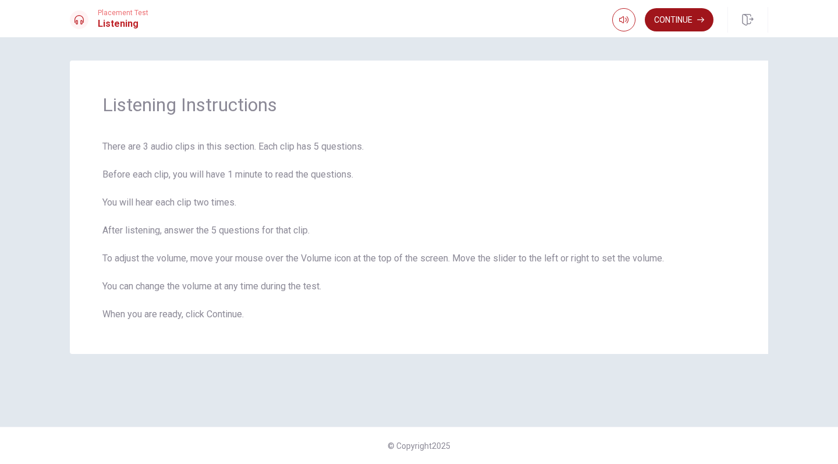
click at [679, 17] on button "Continue" at bounding box center [679, 19] width 69 height 23
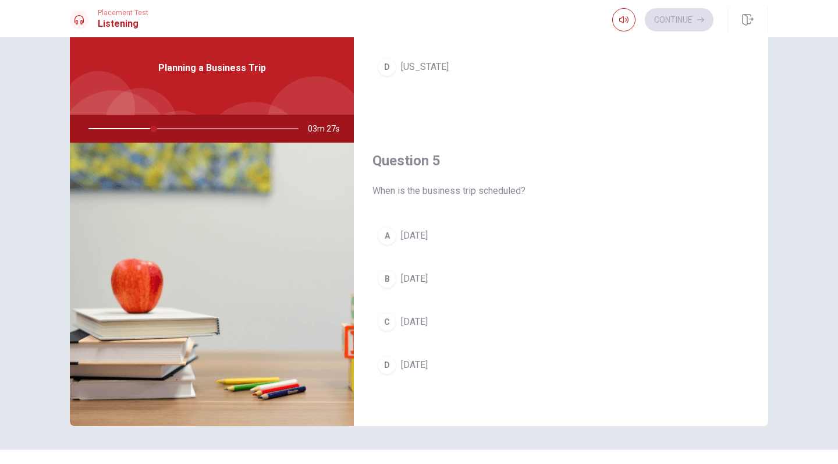
scroll to position [1086, 0]
click at [428, 281] on span "[DATE]" at bounding box center [414, 279] width 27 height 14
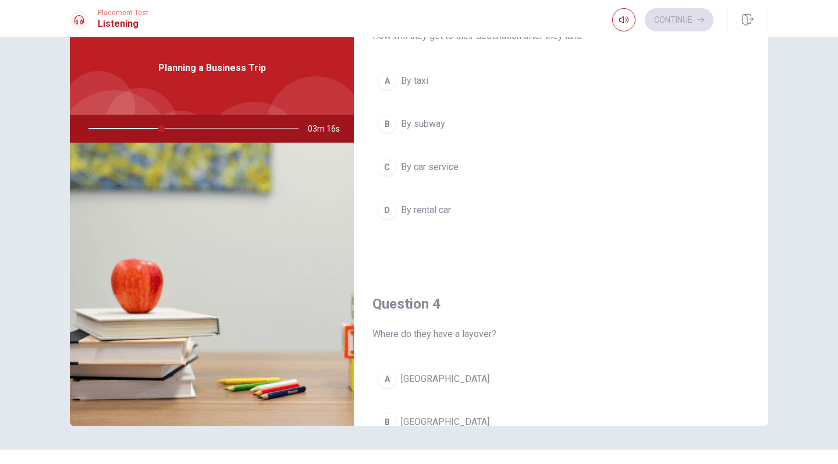
scroll to position [356, 0]
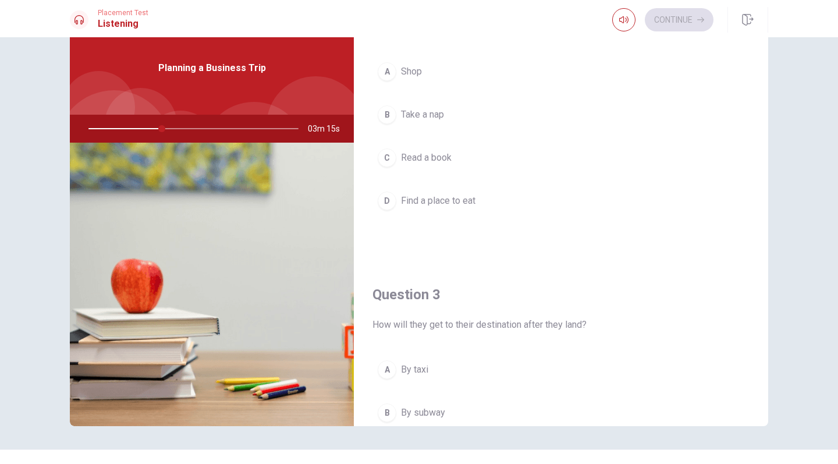
click at [437, 198] on span "Find a place to eat" at bounding box center [438, 201] width 75 height 14
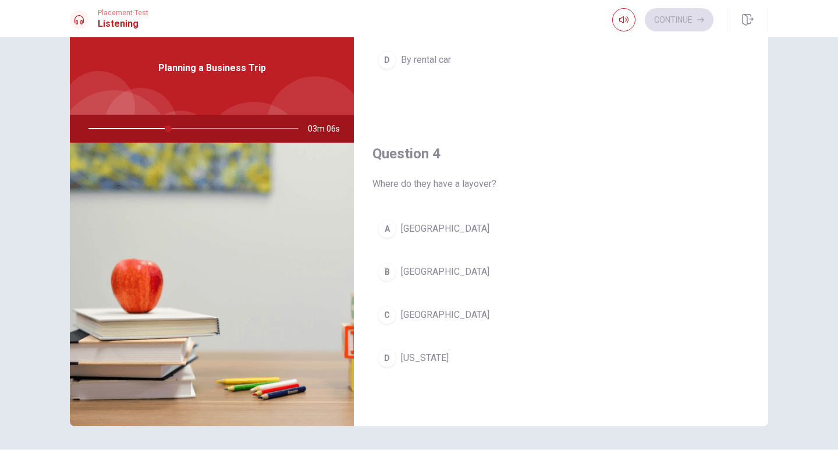
scroll to position [796, 0]
click at [422, 271] on span "[GEOGRAPHIC_DATA]" at bounding box center [445, 271] width 88 height 14
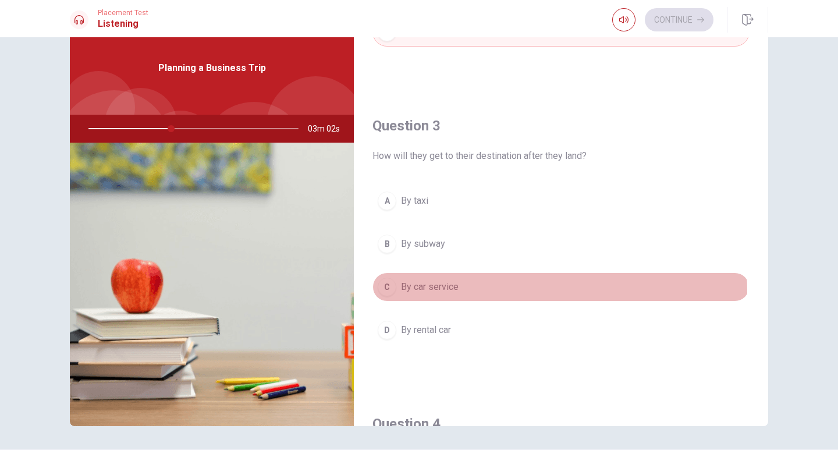
click at [457, 292] on span "By car service" at bounding box center [430, 287] width 58 height 14
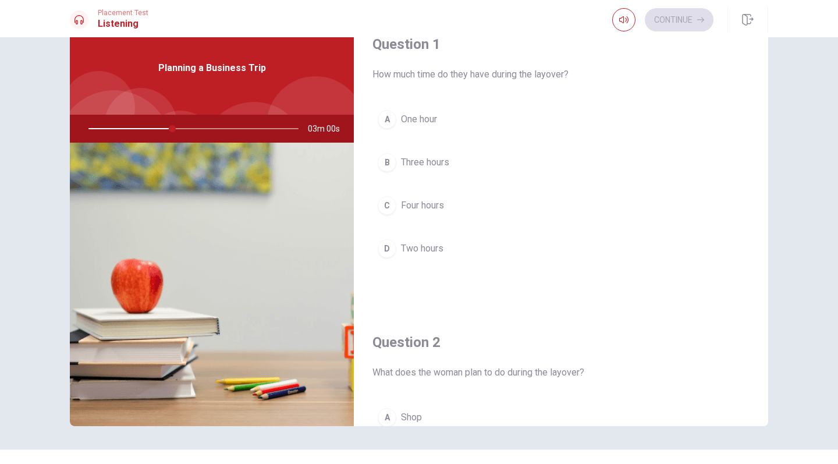
click at [443, 251] on span "Two hours" at bounding box center [422, 249] width 42 height 14
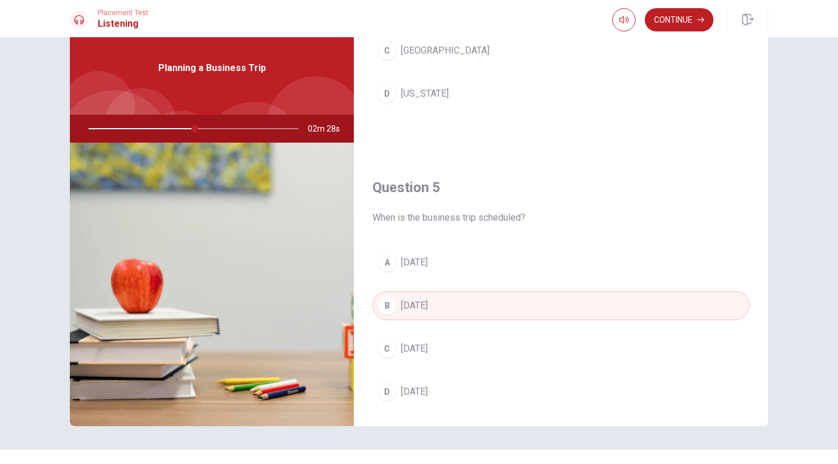
scroll to position [1081, 0]
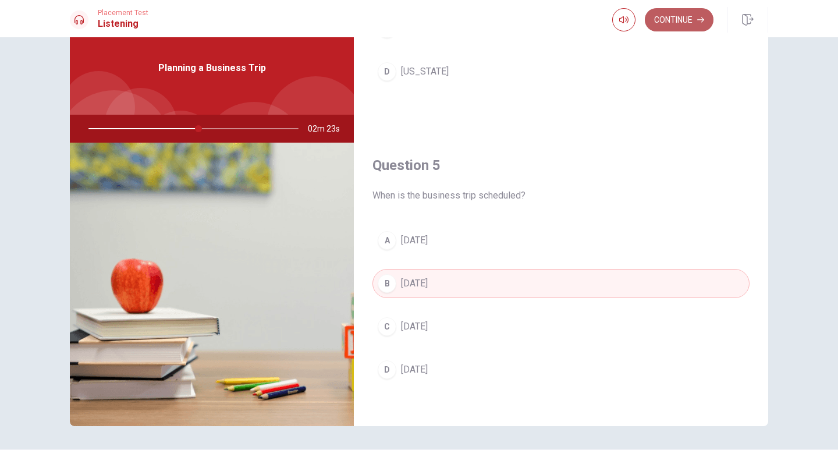
click at [684, 23] on button "Continue" at bounding box center [679, 19] width 69 height 23
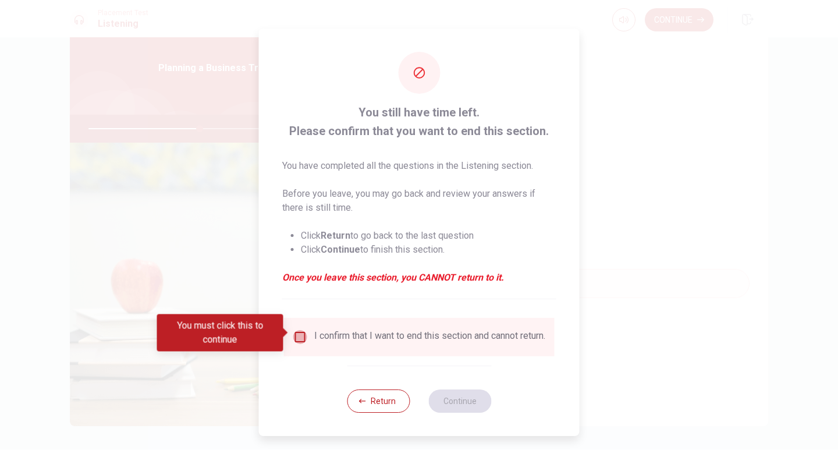
click at [302, 334] on input "You must click this to continue" at bounding box center [300, 337] width 14 height 14
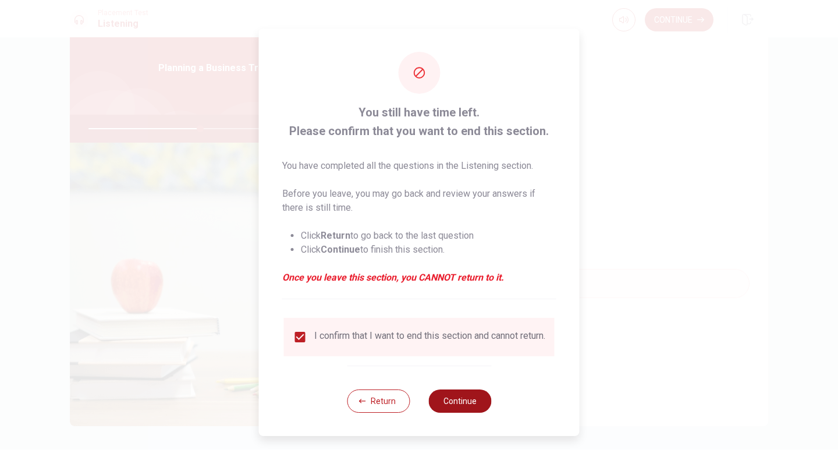
click at [448, 403] on button "Continue" at bounding box center [459, 400] width 63 height 23
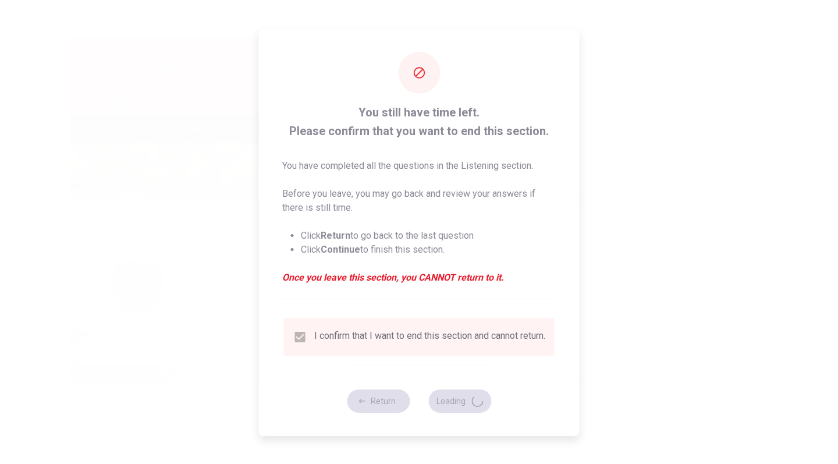
type input "54"
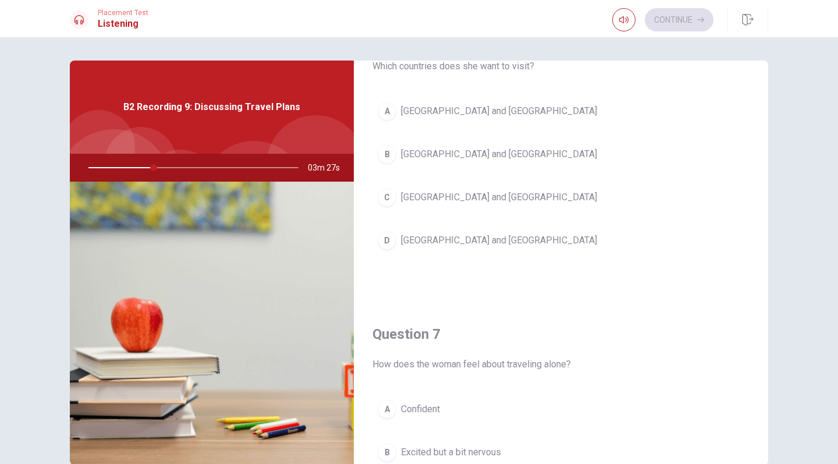
scroll to position [0, 0]
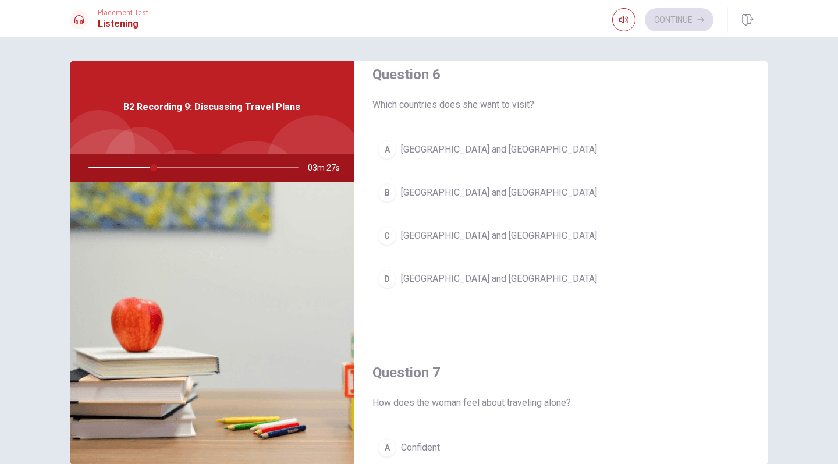
click at [433, 193] on span "[GEOGRAPHIC_DATA] and [GEOGRAPHIC_DATA]" at bounding box center [499, 193] width 196 height 14
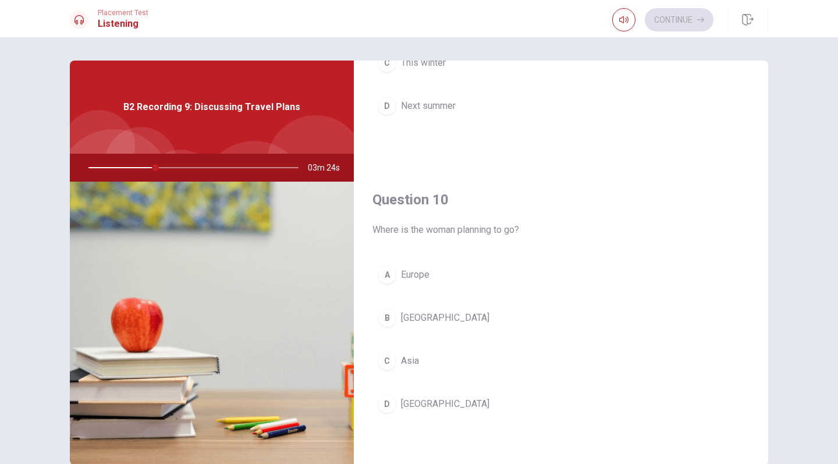
click at [421, 276] on span "Europe" at bounding box center [415, 275] width 29 height 14
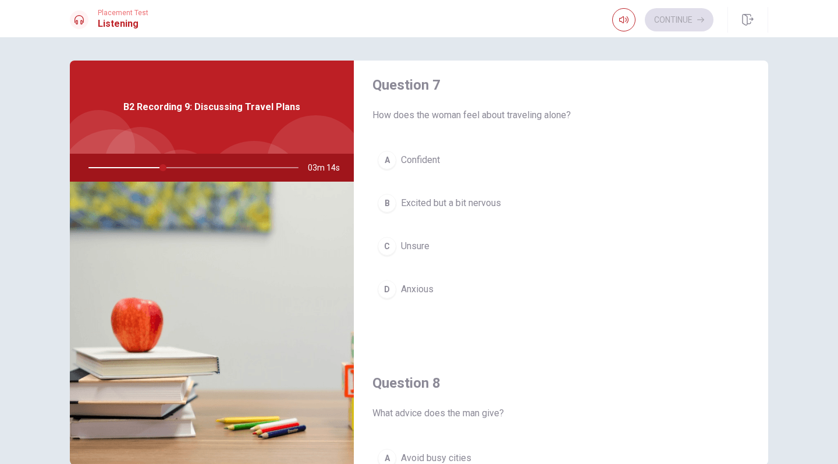
scroll to position [304, 0]
click at [423, 213] on button "B Excited but a bit nervous" at bounding box center [561, 204] width 377 height 29
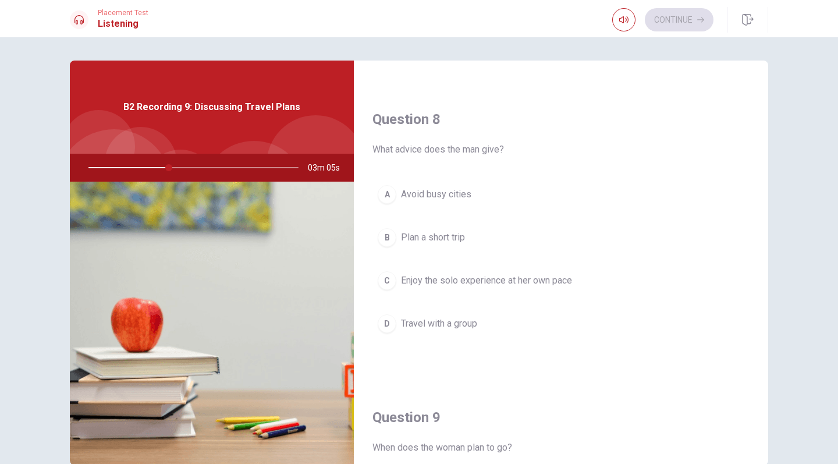
scroll to position [568, 0]
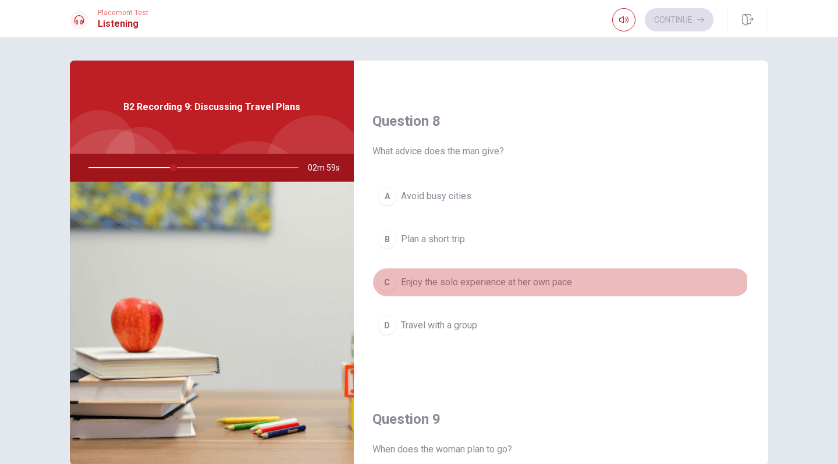
click at [454, 280] on span "Enjoy the solo experience at her own pace" at bounding box center [486, 282] width 171 height 14
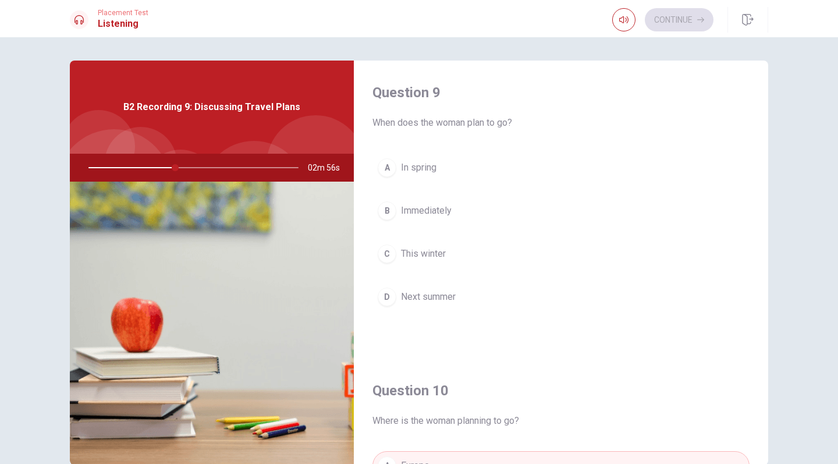
scroll to position [910, 0]
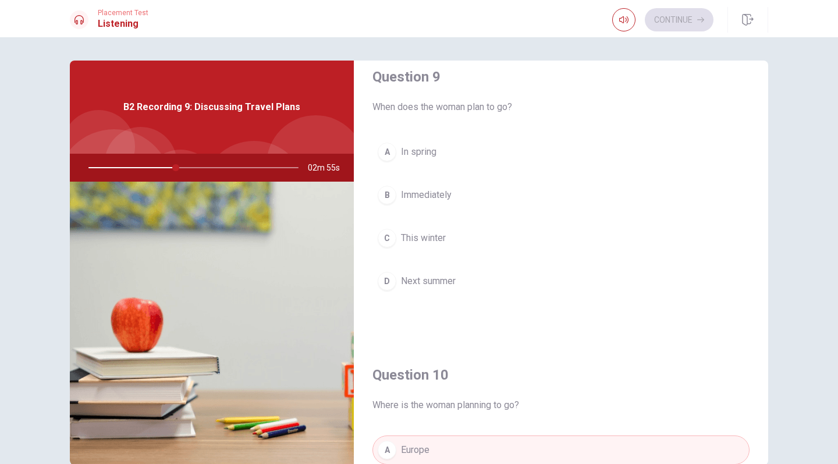
click at [435, 284] on span "Next summer" at bounding box center [428, 281] width 55 height 14
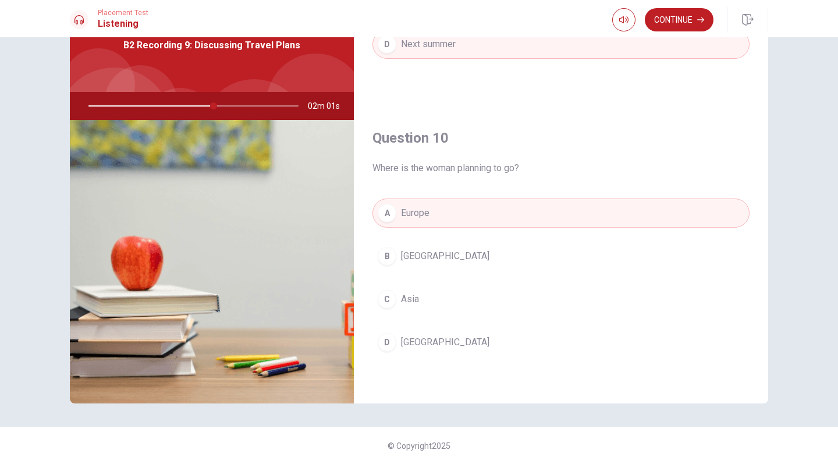
scroll to position [62, 0]
click at [676, 23] on button "Continue" at bounding box center [679, 19] width 69 height 23
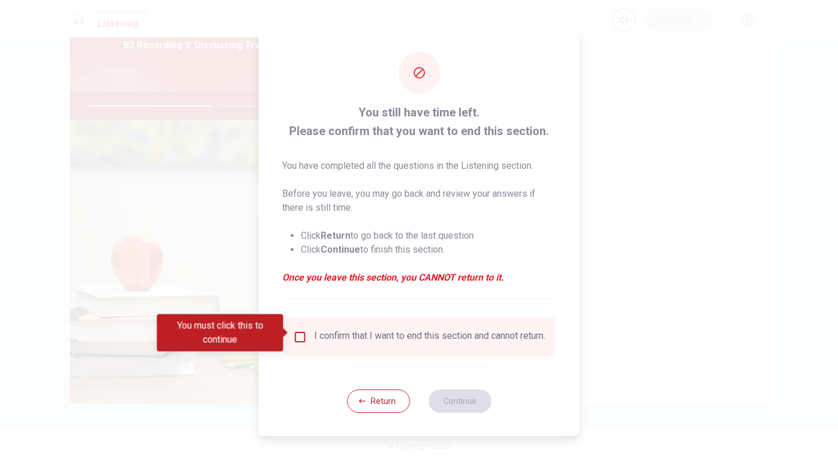
click at [293, 335] on input "You must click this to continue" at bounding box center [300, 337] width 14 height 14
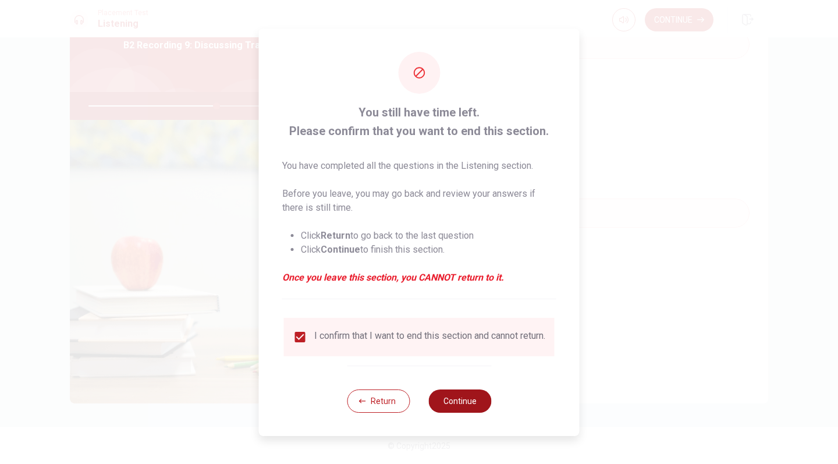
click at [440, 407] on button "Continue" at bounding box center [459, 400] width 63 height 23
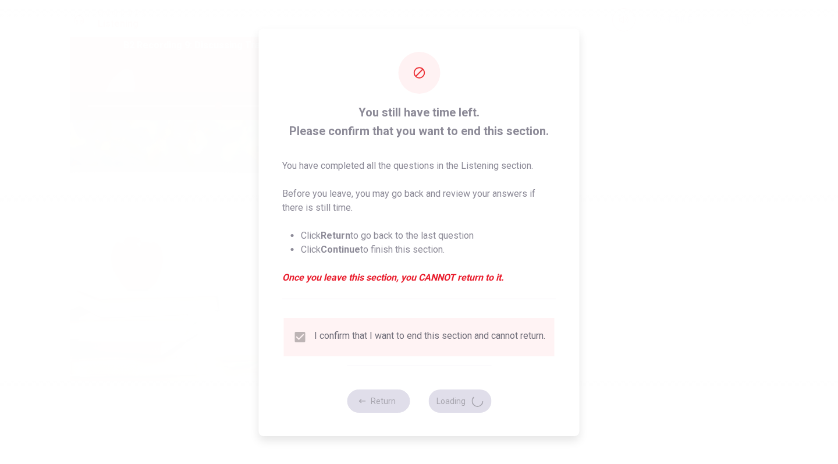
type input "62"
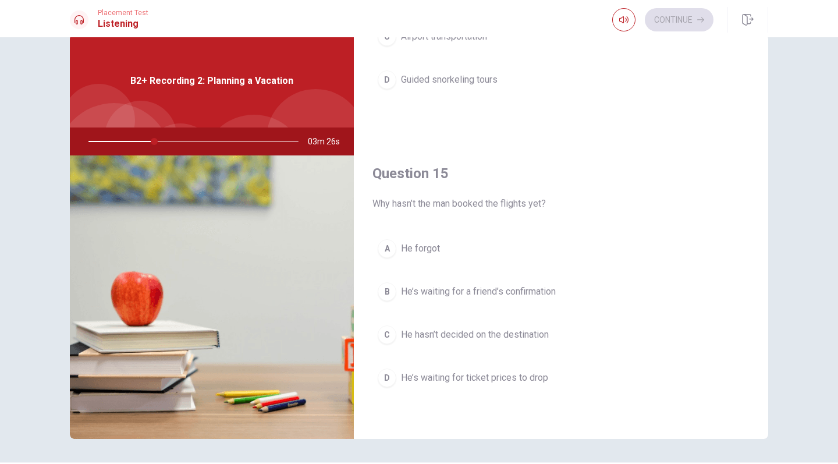
scroll to position [1086, 0]
click at [468, 373] on span "He’s waiting for ticket prices to drop" at bounding box center [474, 378] width 147 height 14
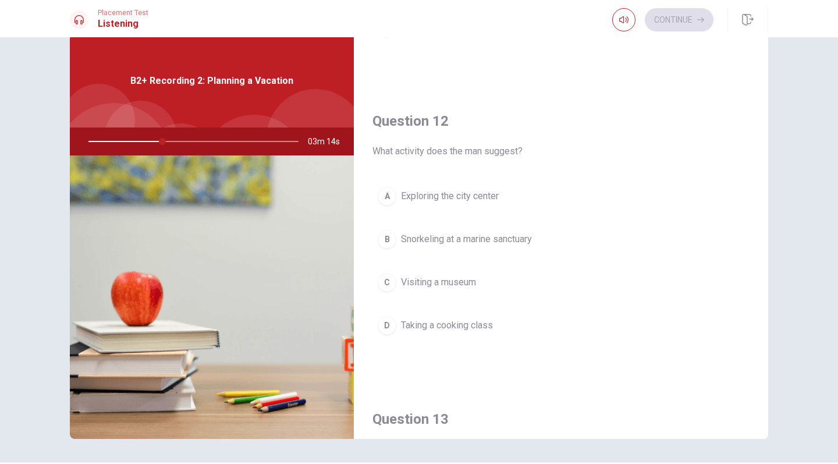
scroll to position [297, 0]
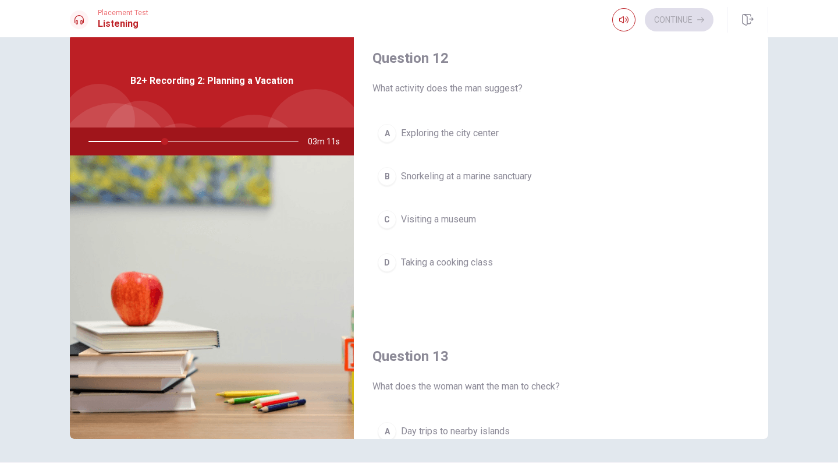
click at [459, 211] on button "C Visiting a museum" at bounding box center [561, 219] width 377 height 29
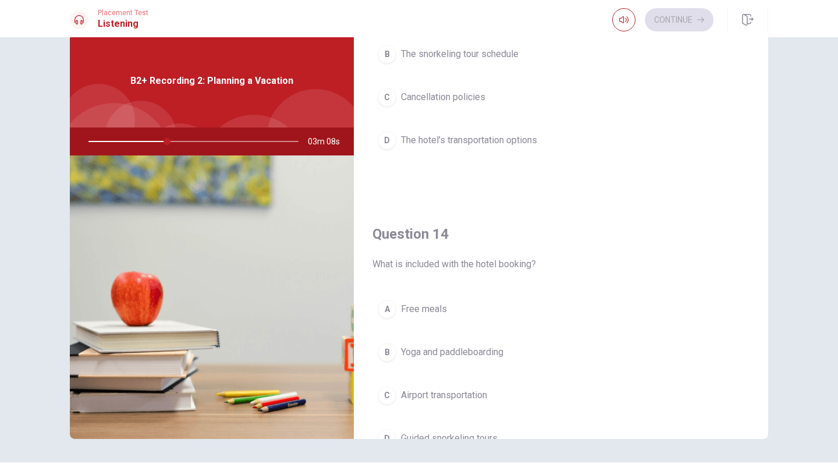
scroll to position [728, 0]
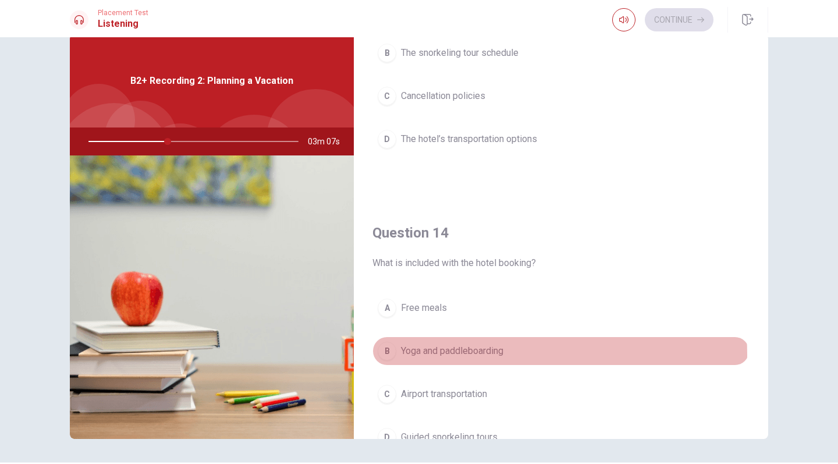
click at [461, 355] on span "Yoga and paddleboarding" at bounding box center [452, 351] width 102 height 14
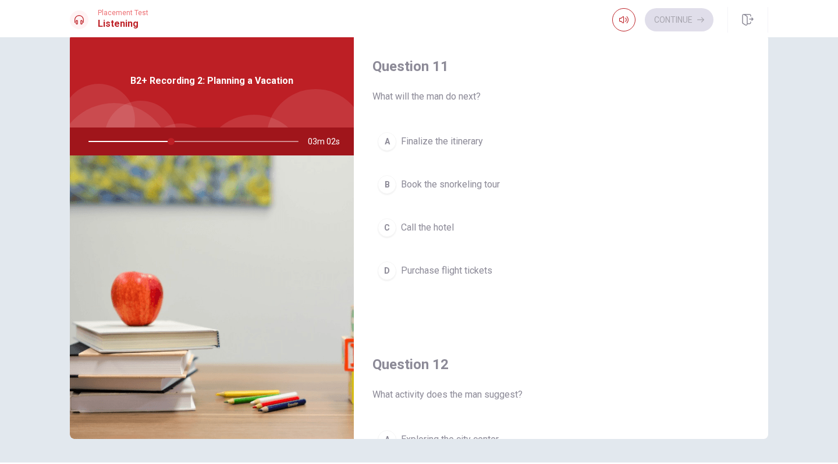
click at [462, 183] on span "Book the snorkeling tour" at bounding box center [450, 185] width 99 height 14
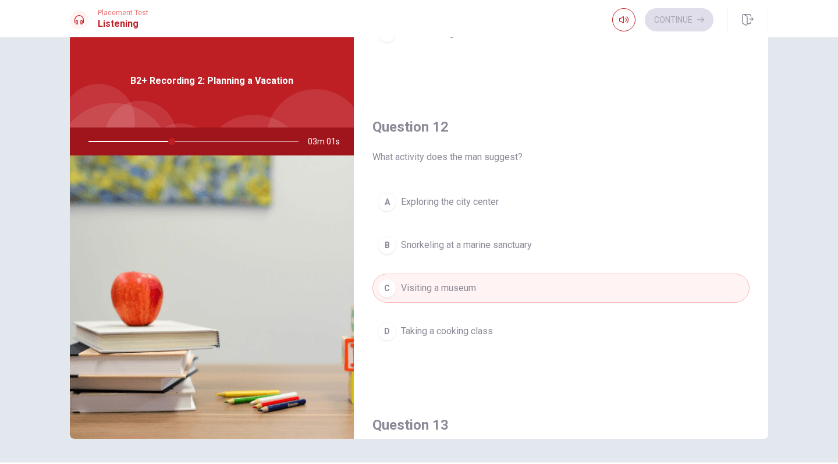
scroll to position [239, 0]
click at [485, 246] on span "Snorkeling at a marine sanctuary" at bounding box center [466, 244] width 131 height 14
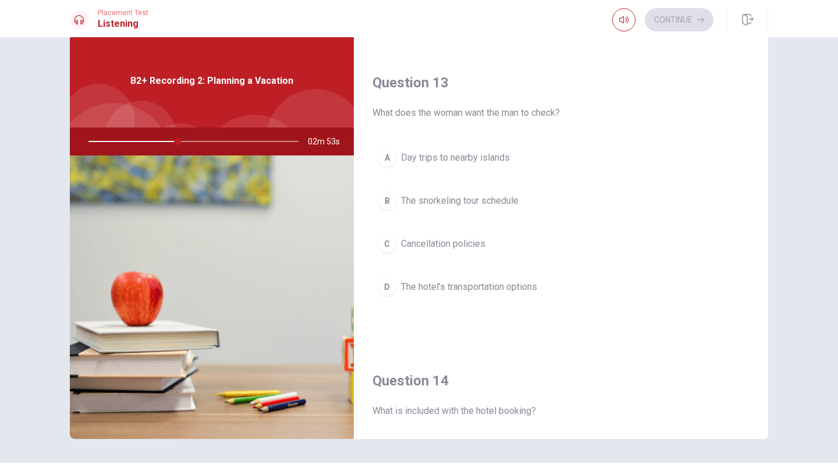
scroll to position [576, 0]
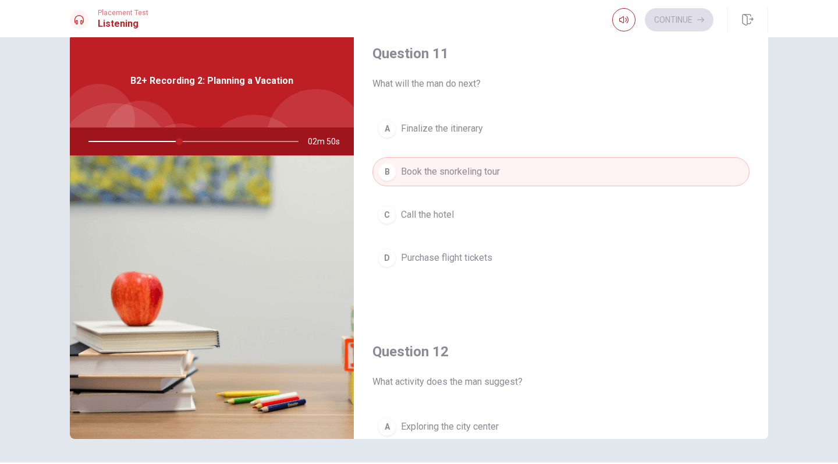
click at [435, 218] on span "Call the hotel" at bounding box center [427, 215] width 53 height 14
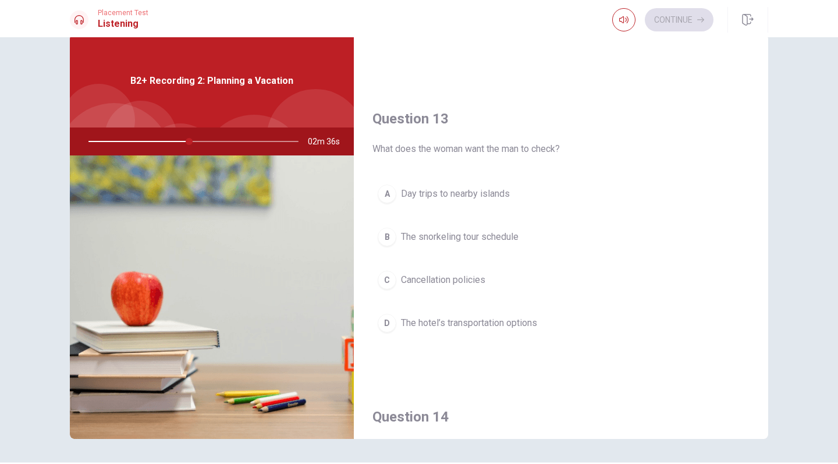
scroll to position [545, 0]
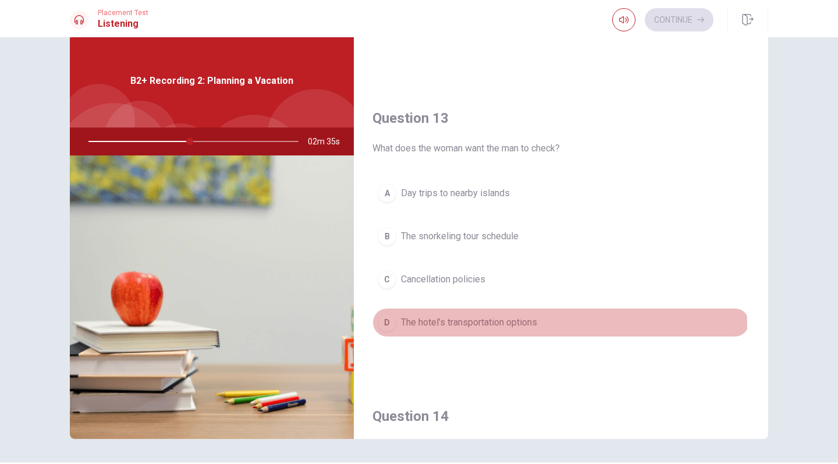
click at [463, 329] on button "D The hotel’s transportation options" at bounding box center [561, 322] width 377 height 29
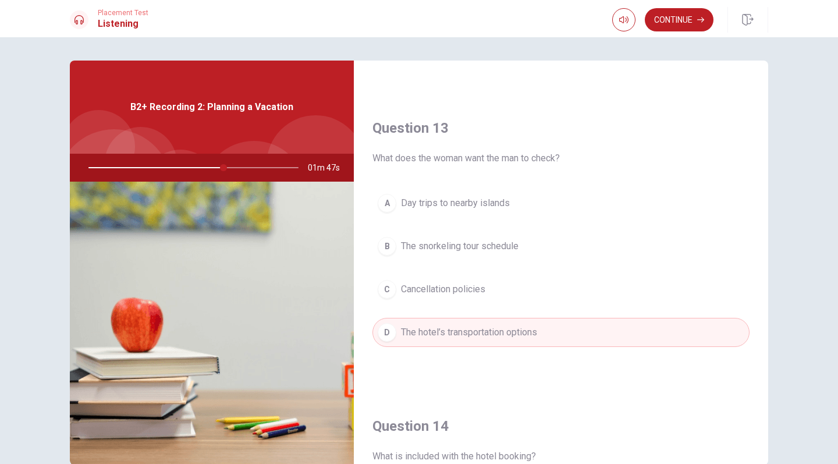
scroll to position [562, 0]
click at [672, 23] on button "Continue" at bounding box center [679, 19] width 69 height 23
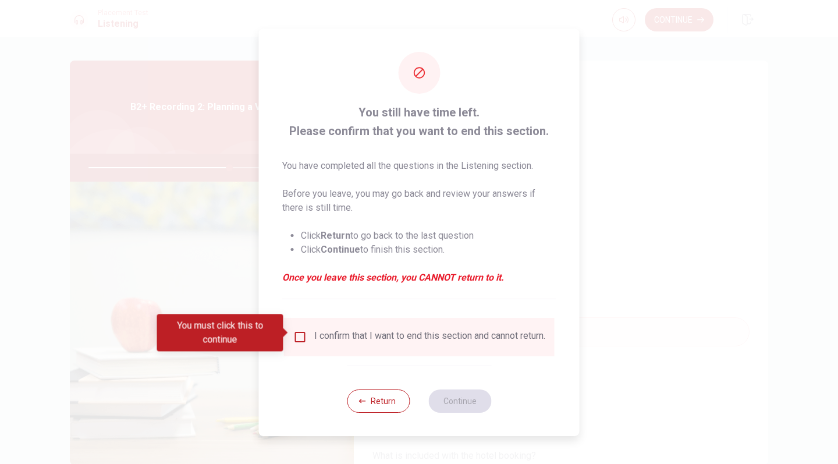
click at [298, 334] on input "You must click this to continue" at bounding box center [300, 337] width 14 height 14
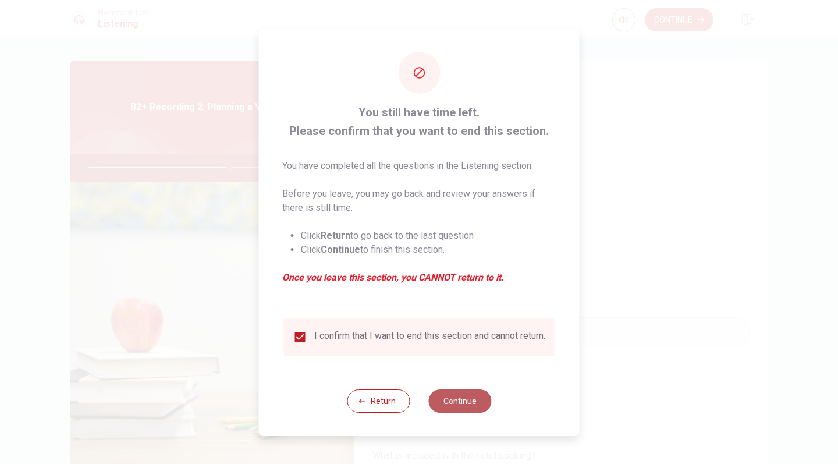
click at [447, 405] on button "Continue" at bounding box center [459, 400] width 63 height 23
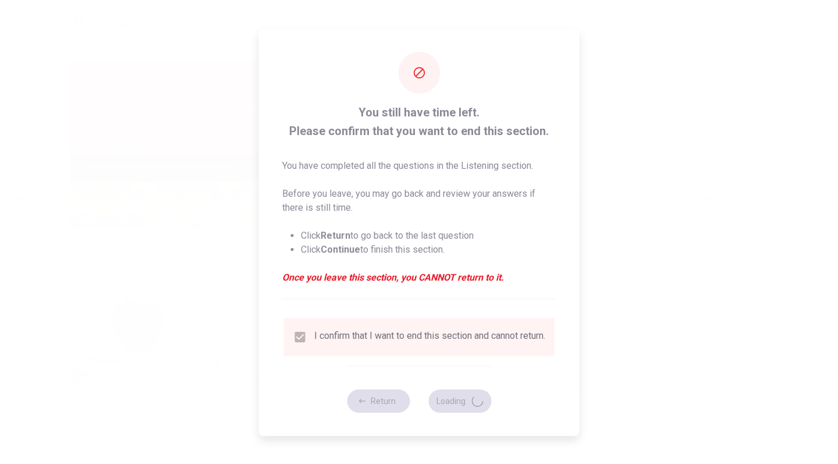
type input "68"
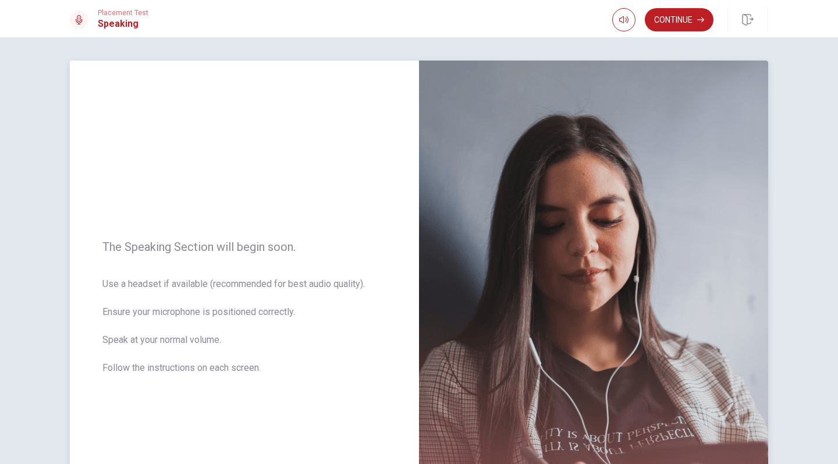
click at [487, 160] on img at bounding box center [593, 315] width 349 height 508
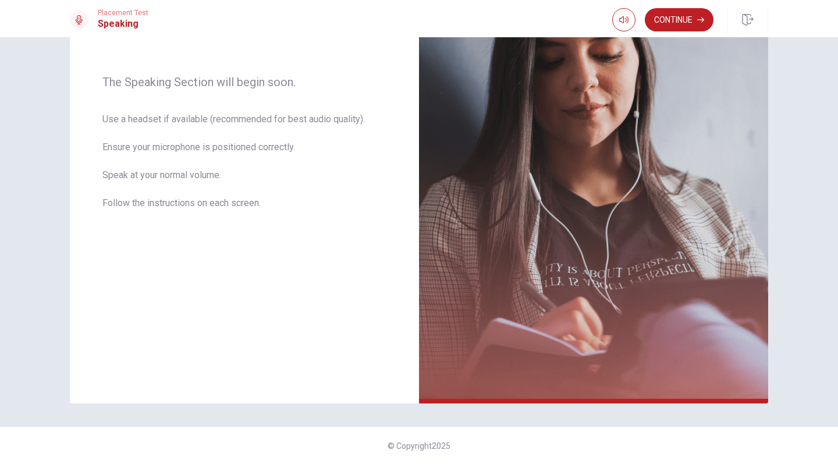
scroll to position [0, 0]
click at [688, 22] on button "Continue" at bounding box center [679, 19] width 69 height 23
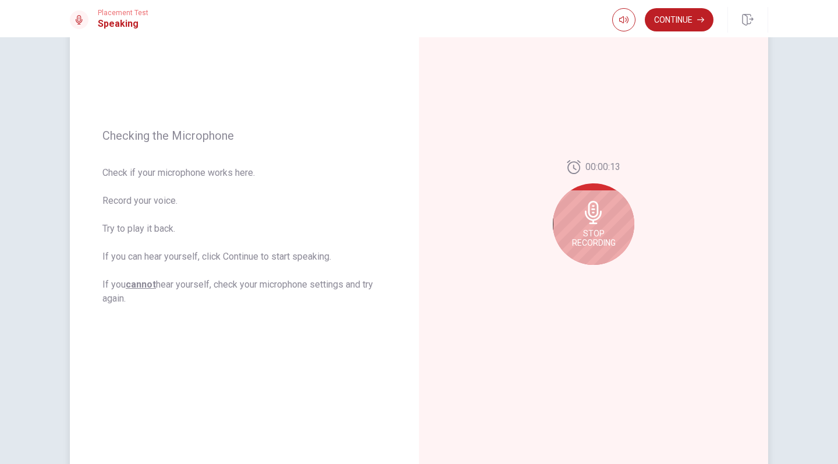
scroll to position [102, 0]
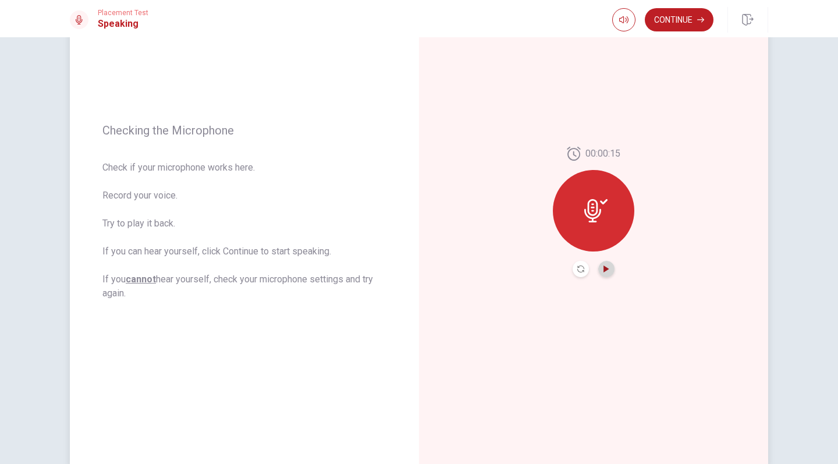
click at [604, 271] on icon "Play Audio" at bounding box center [606, 268] width 5 height 7
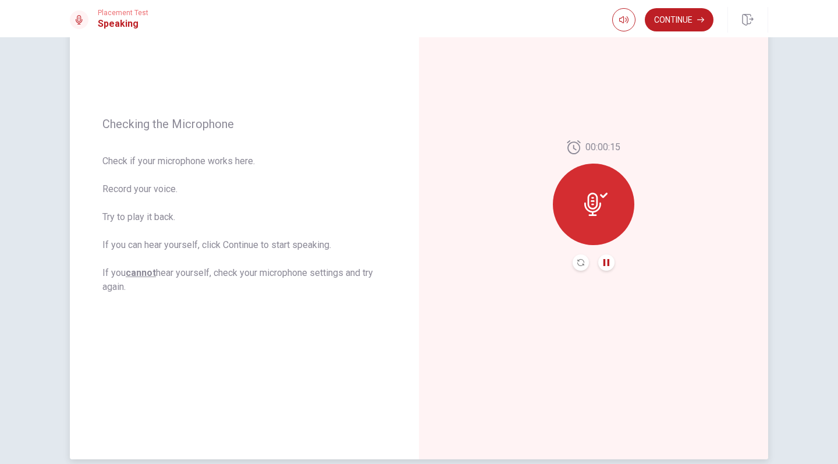
scroll to position [111, 0]
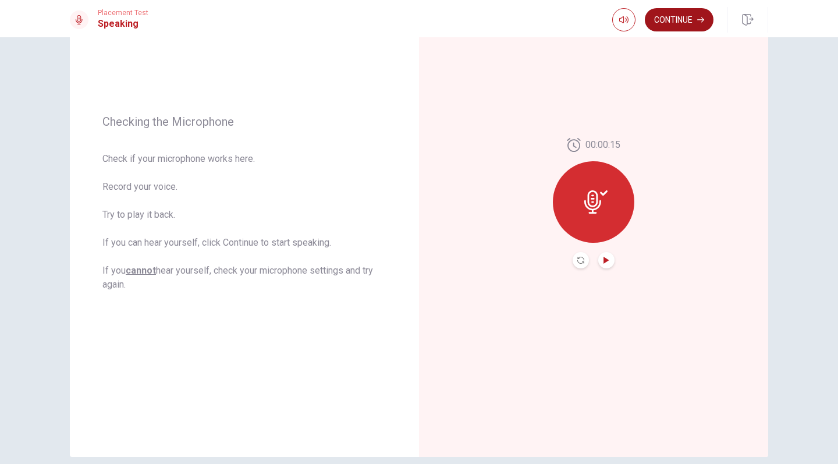
click at [689, 19] on button "Continue" at bounding box center [679, 19] width 69 height 23
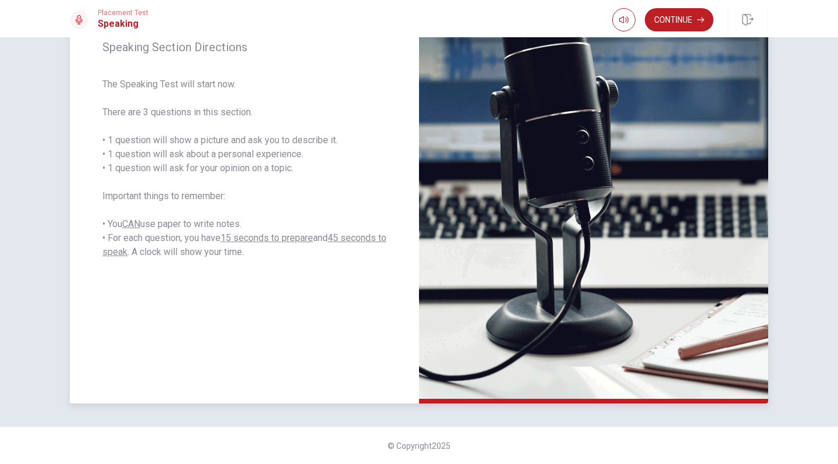
scroll to position [0, 0]
click at [681, 19] on button "Continue" at bounding box center [679, 19] width 69 height 23
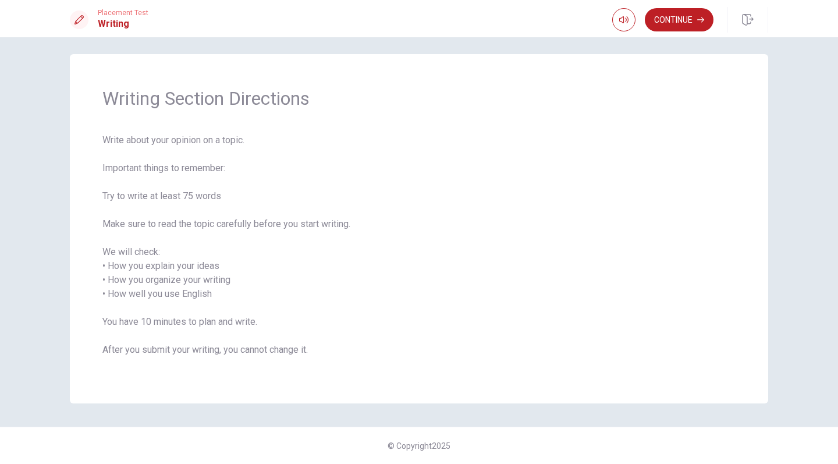
scroll to position [6, 0]
click at [695, 20] on button "Continue" at bounding box center [679, 19] width 69 height 23
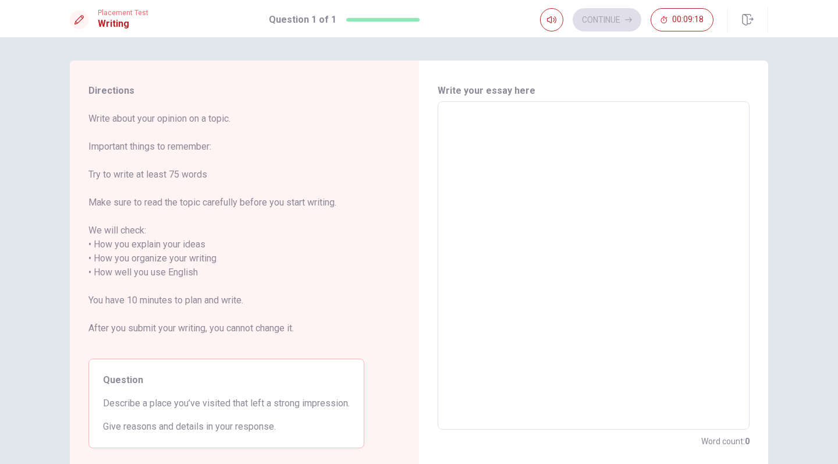
scroll to position [0, 0]
click at [489, 135] on textarea at bounding box center [594, 265] width 296 height 309
type textarea "T"
type textarea "x"
type textarea "Th"
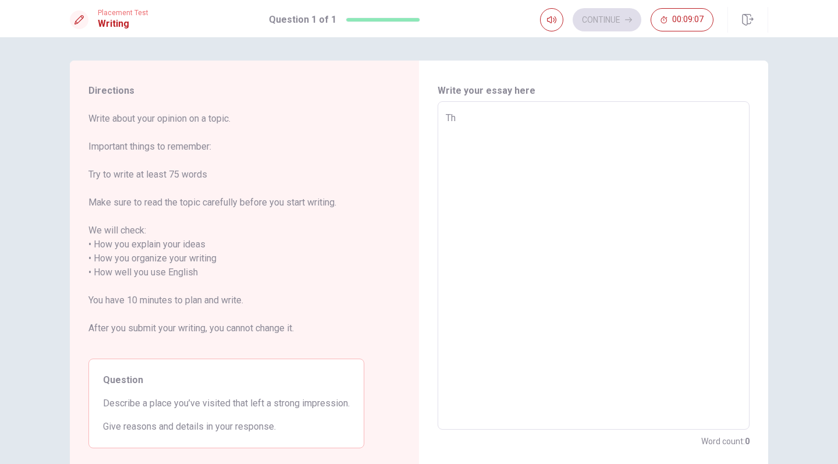
type textarea "x"
type textarea "Thi"
type textarea "x"
type textarea "This"
type textarea "x"
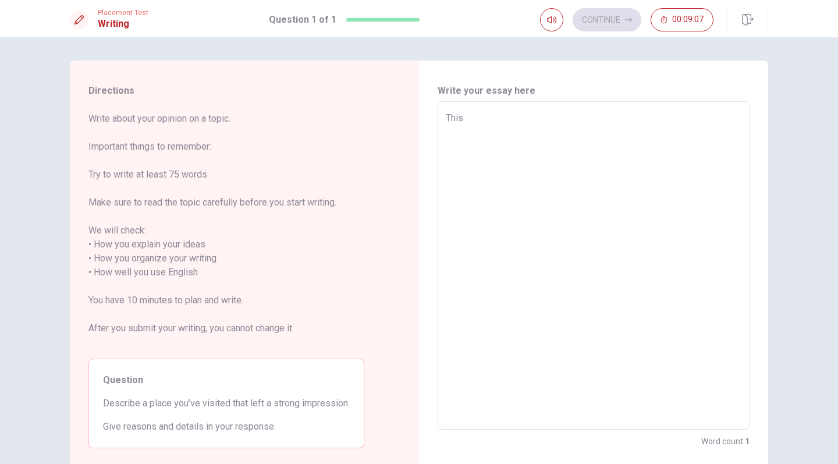
type textarea "This"
type textarea "x"
type textarea "This s"
type textarea "x"
type textarea "This su"
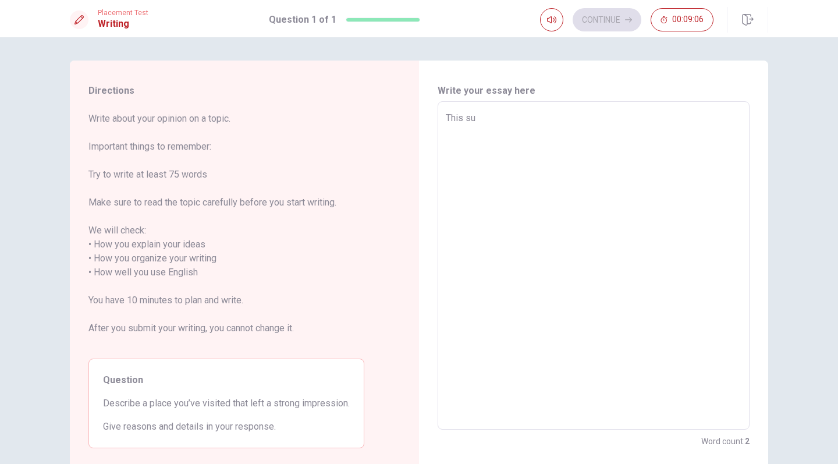
type textarea "x"
type textarea "This sum"
type textarea "x"
type textarea "This summ"
type textarea "x"
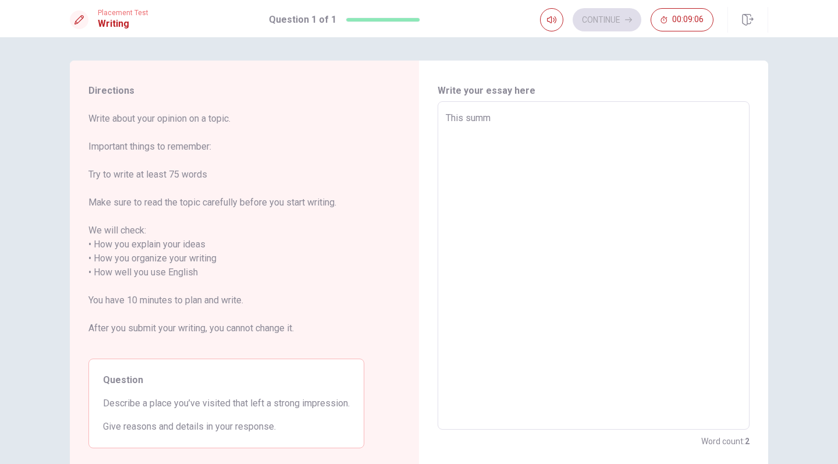
type textarea "This summm"
type textarea "x"
type textarea "This summ"
type textarea "x"
type textarea "This summe"
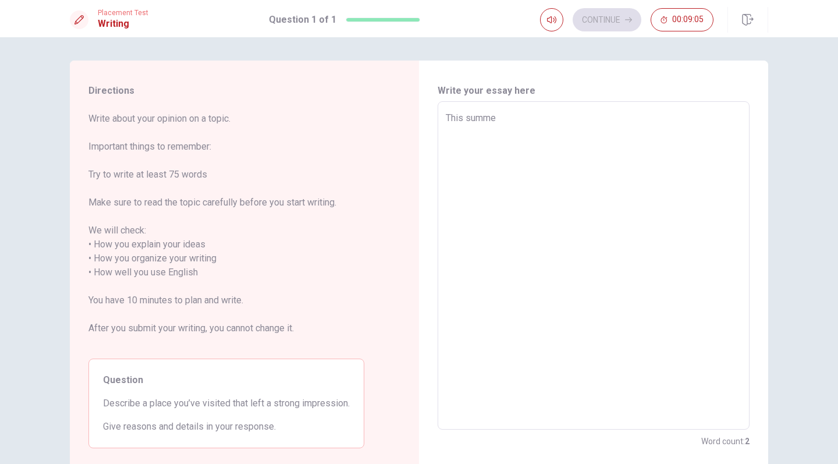
type textarea "x"
type textarea "This summer"
type textarea "x"
type textarea "This summer,"
type textarea "x"
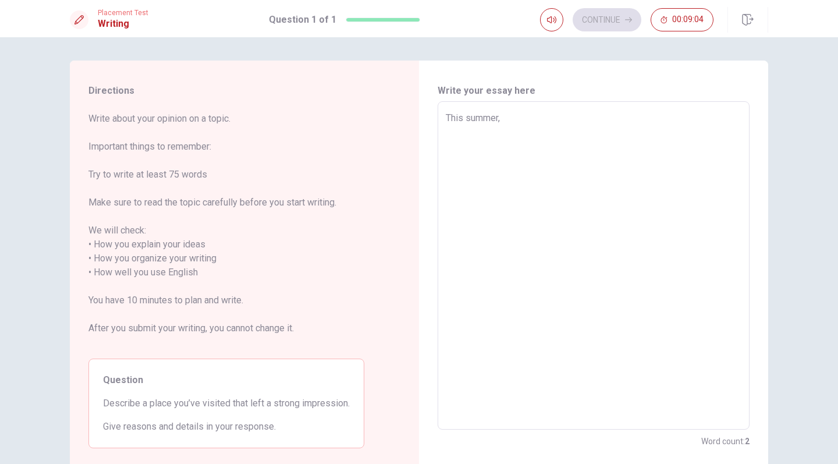
type textarea "This summer,"
type textarea "x"
type textarea "This summer, i"
type textarea "x"
type textarea "This summer, i"
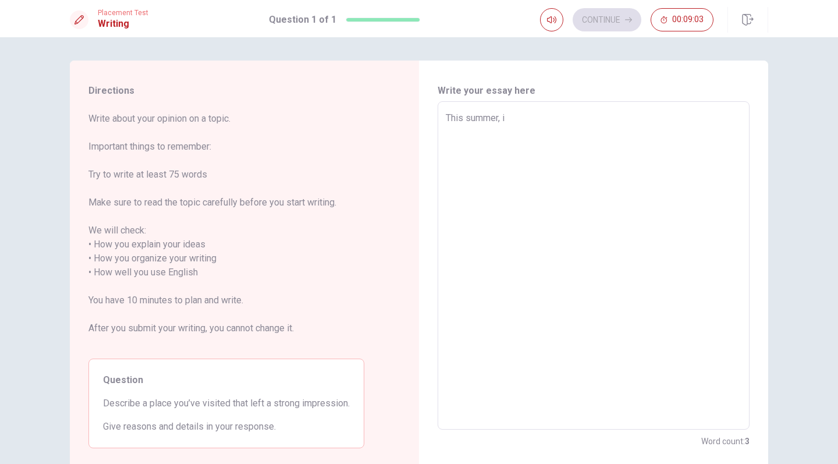
type textarea "x"
type textarea "This summer, i"
type textarea "x"
type textarea "This summer,"
type textarea "x"
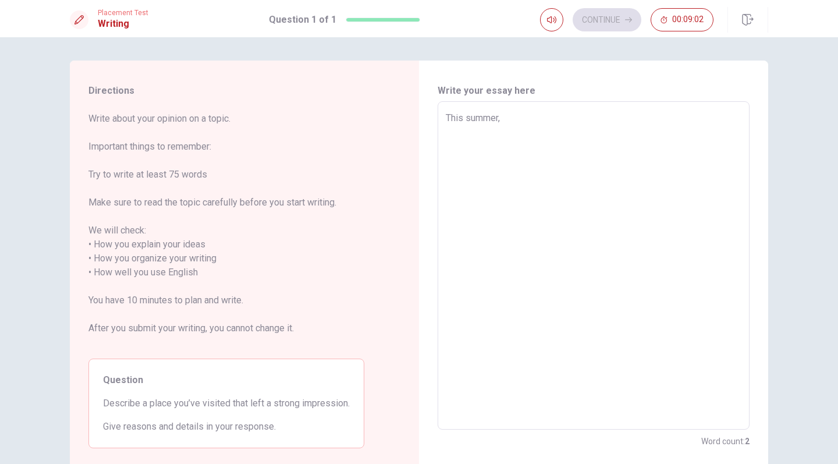
type textarea "This summer, I"
type textarea "x"
type textarea "This summer, Iw"
type textarea "x"
type textarea "This summer, Iwe"
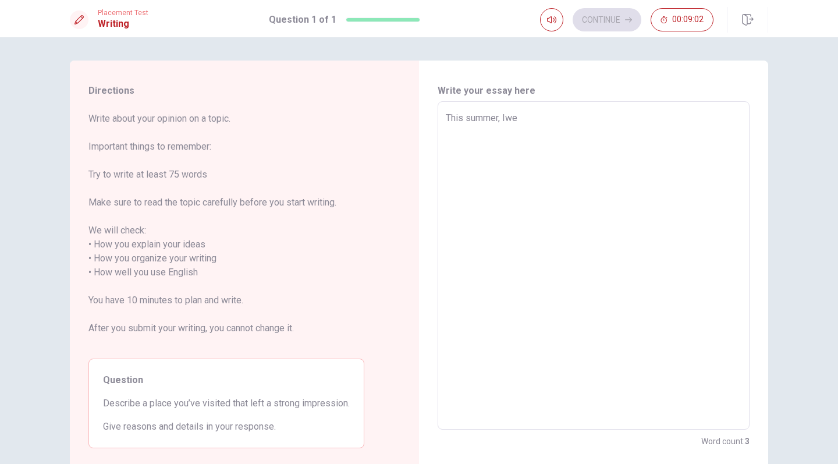
type textarea "x"
type textarea "This summer, [PERSON_NAME]"
type textarea "x"
type textarea "This summer, Iwent"
type textarea "x"
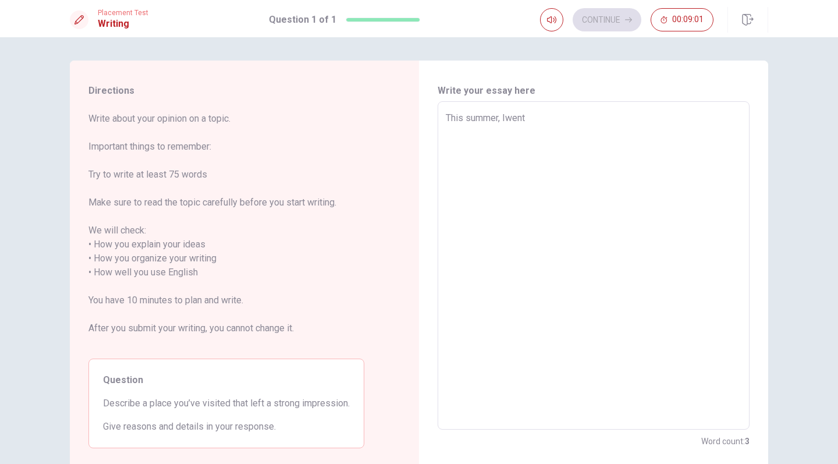
type textarea "This summer, Iwent"
type textarea "x"
type textarea "This summer, Iwent"
type textarea "x"
type textarea "This summer, [PERSON_NAME]"
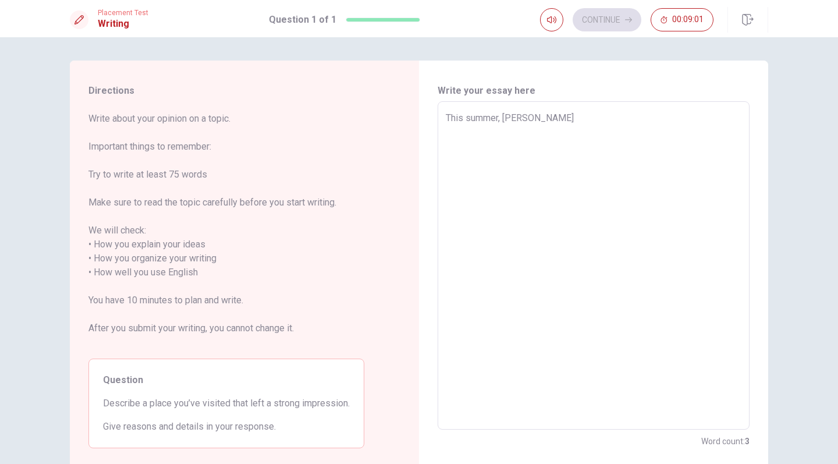
type textarea "x"
type textarea "This summer, Iwe"
type textarea "x"
type textarea "This summer, Iw"
type textarea "x"
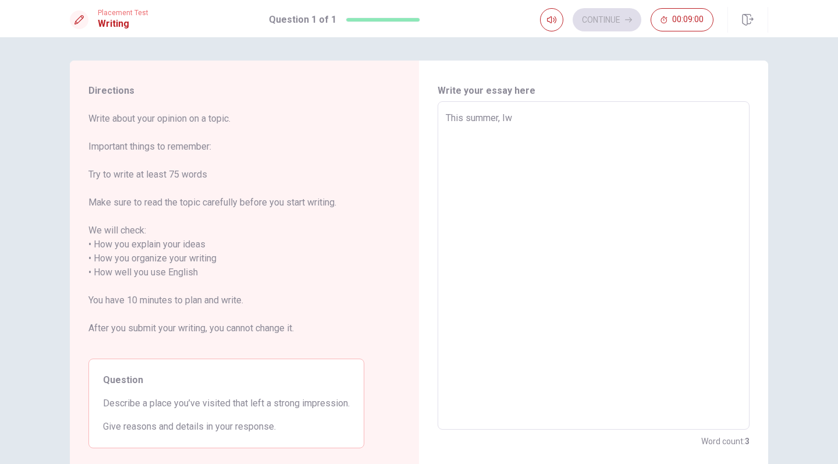
type textarea "This summer, I"
type textarea "x"
type textarea "This summer, I"
type textarea "x"
type textarea "This summer, I w"
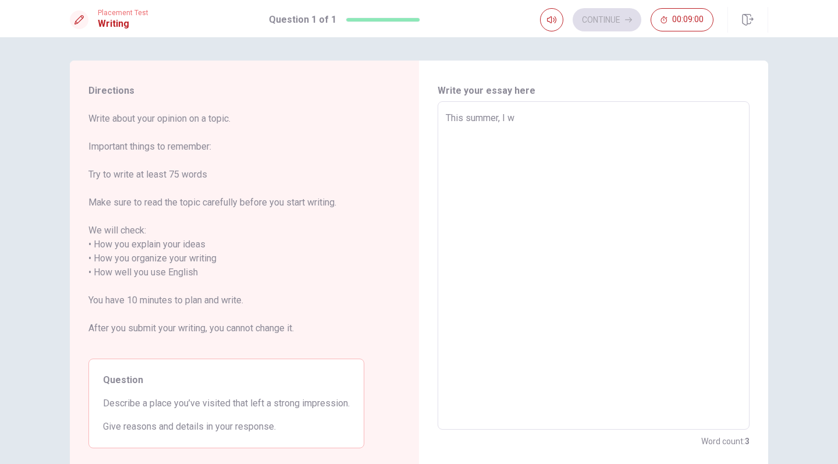
type textarea "x"
type textarea "This summer, I we"
type textarea "x"
type textarea "This summer, I wen"
type textarea "x"
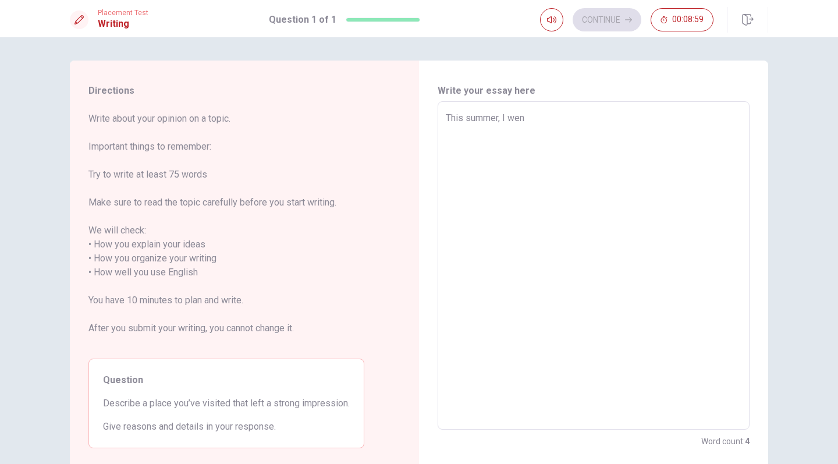
type textarea "This summer, I went"
type textarea "x"
type textarea "This summer, I went"
type textarea "x"
type textarea "This summer, I went o"
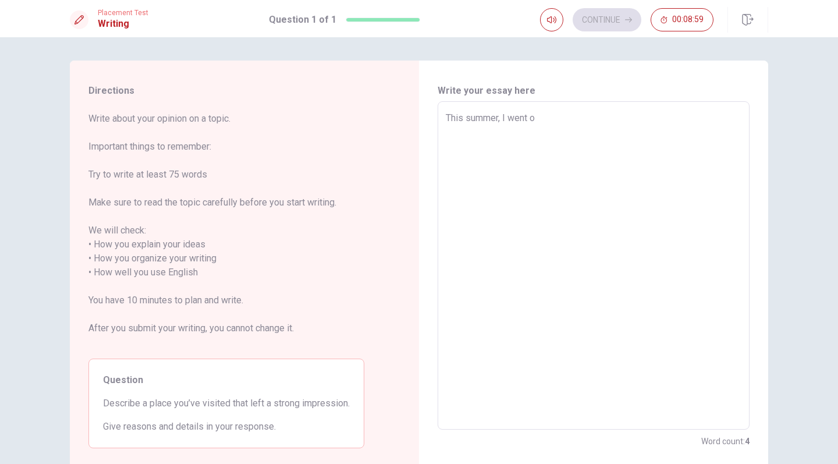
type textarea "x"
type textarea "This summer, I went on"
type textarea "x"
type textarea "This summer, I went on"
type textarea "x"
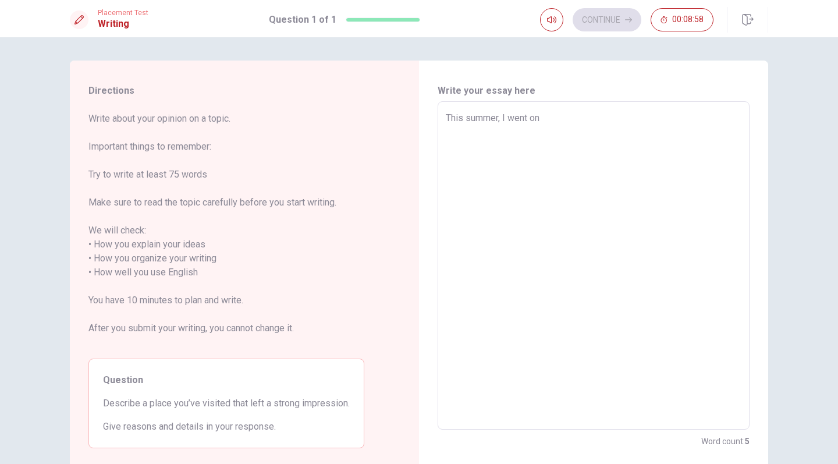
type textarea "This summer, I went on a"
type textarea "x"
type textarea "This summer, I went on a"
type textarea "x"
type textarea "This summer, I went on a t"
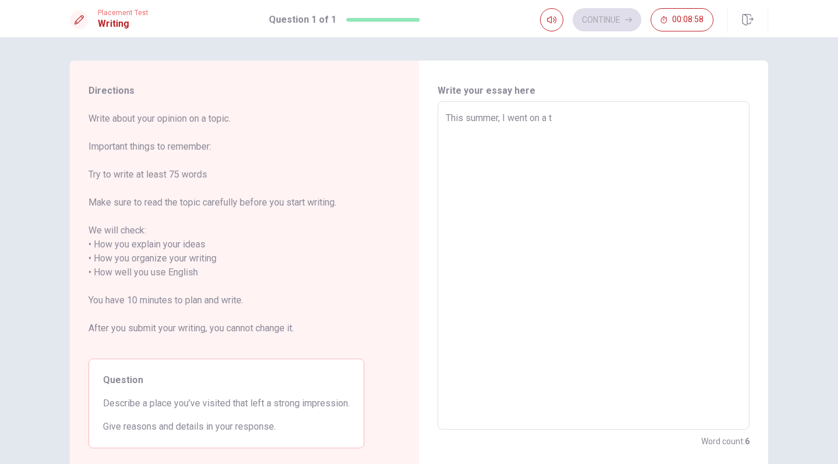
type textarea "x"
type textarea "This summer, I went on a tr"
type textarea "x"
type textarea "This summer, I went on a tre"
type textarea "x"
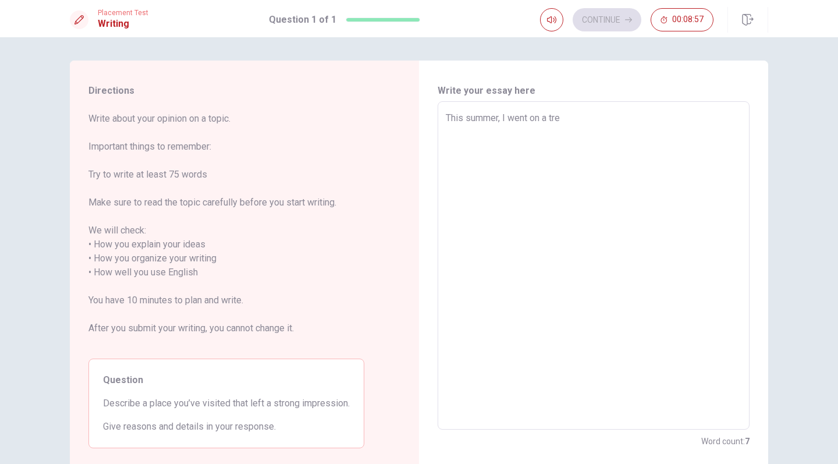
type textarea "This summer, I went on a trek"
type textarea "x"
type textarea "This summer, I went on a trek"
type textarea "x"
type textarea "This summer, I went on a trek i"
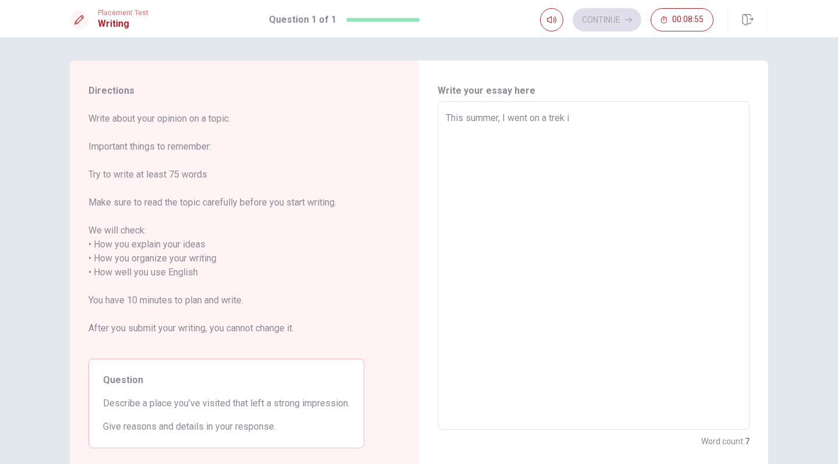
type textarea "x"
type textarea "This summer, I went on a trek in"
type textarea "x"
type textarea "This summer, I went on a trek in"
type textarea "x"
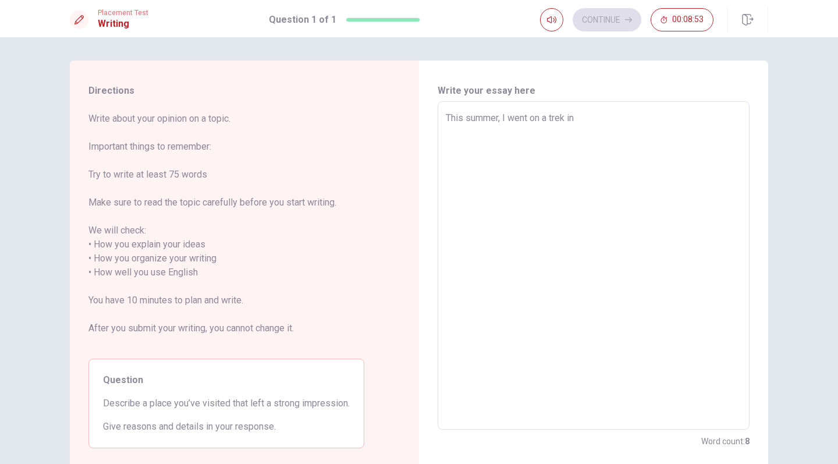
type textarea "This summer, I went on a trek in t"
type textarea "x"
type textarea "This summer, I went on a trek in th"
type textarea "x"
type textarea "This summer, I went on a trek in the"
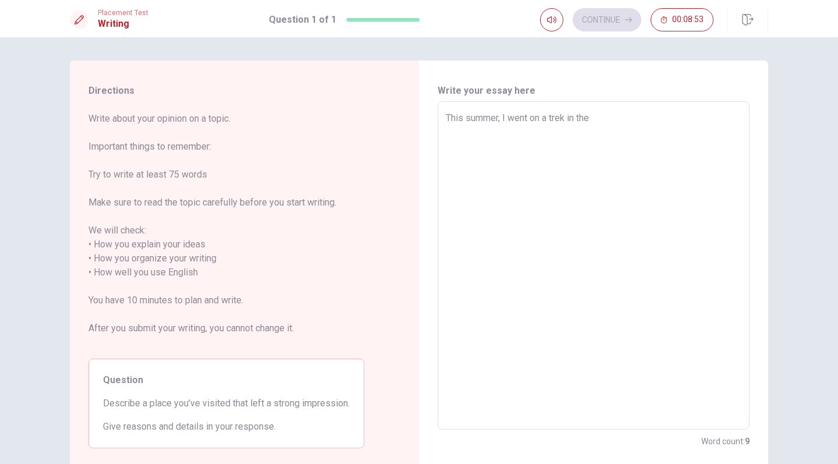
type textarea "x"
type textarea "This summer, I went on a trek in the"
type textarea "x"
type textarea "This summer, I went on a trek in the A"
type textarea "x"
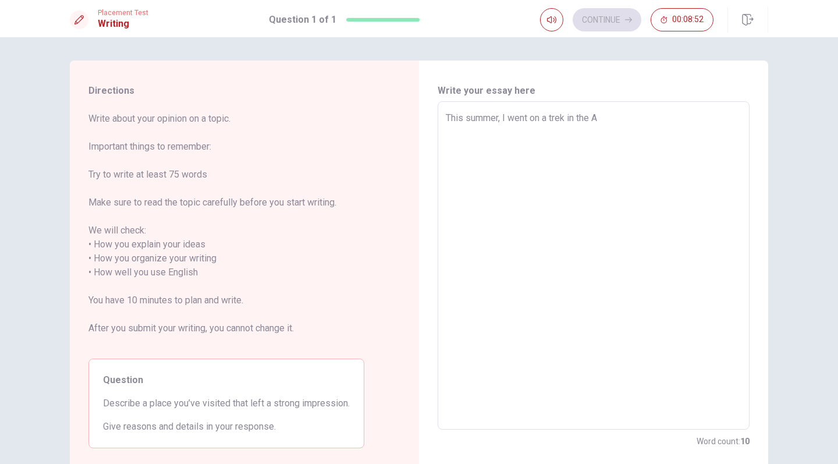
type textarea "This summer, I went on a trek in the Al"
type textarea "x"
type textarea "This summer, I went on a trek in the [GEOGRAPHIC_DATA]"
type textarea "x"
type textarea "This summer, I went on a trek in the [GEOGRAPHIC_DATA]"
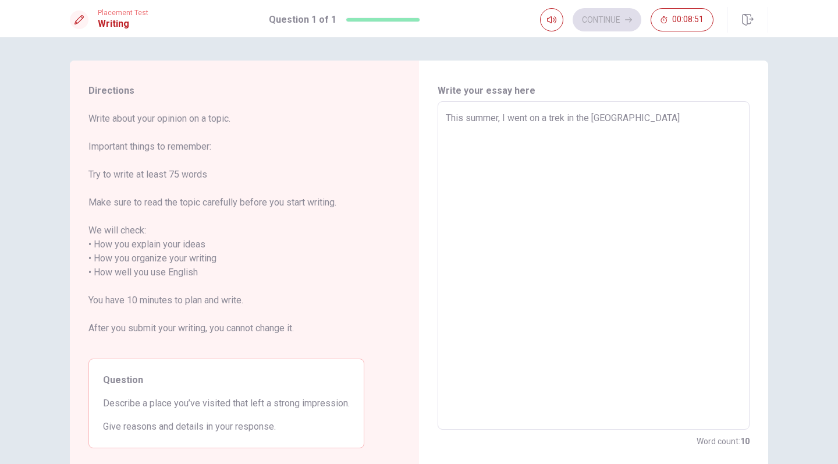
type textarea "x"
type textarea "This summer, I went on a trek in the [GEOGRAPHIC_DATA]"
type textarea "x"
type textarea "This summer, I went on a trek in the [GEOGRAPHIC_DATA],"
type textarea "x"
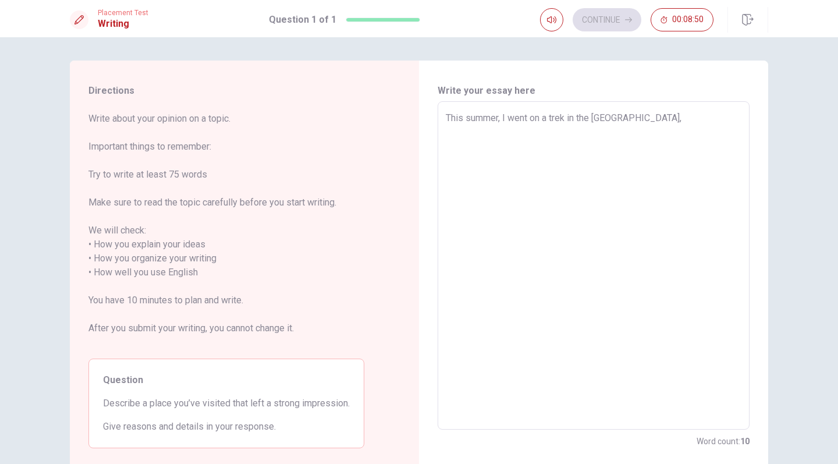
type textarea "This summer, I went on a trek in the [GEOGRAPHIC_DATA],"
type textarea "x"
type textarea "This summer, I went on a trek in the [GEOGRAPHIC_DATA], a"
type textarea "x"
type textarea "This summer, I went on a trek in the [GEOGRAPHIC_DATA], a"
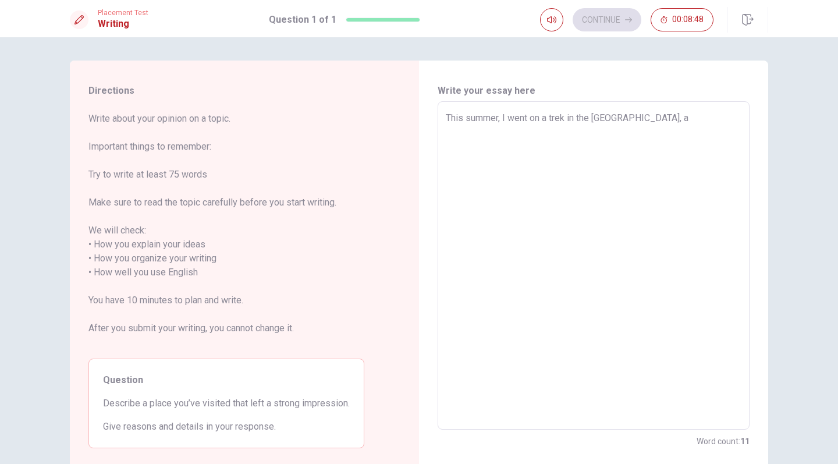
type textarea "x"
type textarea "This summer, I went on a trek in the [GEOGRAPHIC_DATA], a s"
type textarea "x"
type textarea "This summer, I went on a trek in the [GEOGRAPHIC_DATA], a st"
type textarea "x"
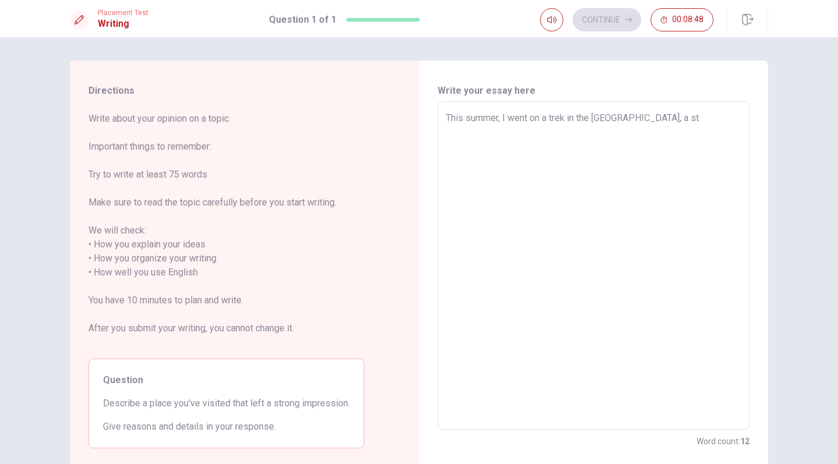
type textarea "This summer, I went on a trek in the [GEOGRAPHIC_DATA], a str"
type textarea "x"
type textarea "This summer, I went on a trek in the [GEOGRAPHIC_DATA], a [GEOGRAPHIC_DATA]"
type textarea "x"
type textarea "This summer, I went on a trek in the [GEOGRAPHIC_DATA], a stron"
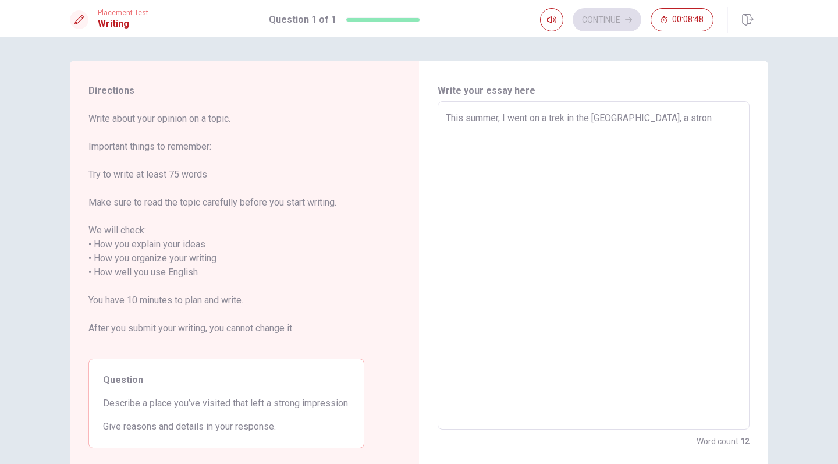
type textarea "x"
type textarea "This summer, I went on a trek in the [GEOGRAPHIC_DATA], a strong"
type textarea "x"
type textarea "This summer, I went on a trek in the [GEOGRAPHIC_DATA], a strong"
type textarea "x"
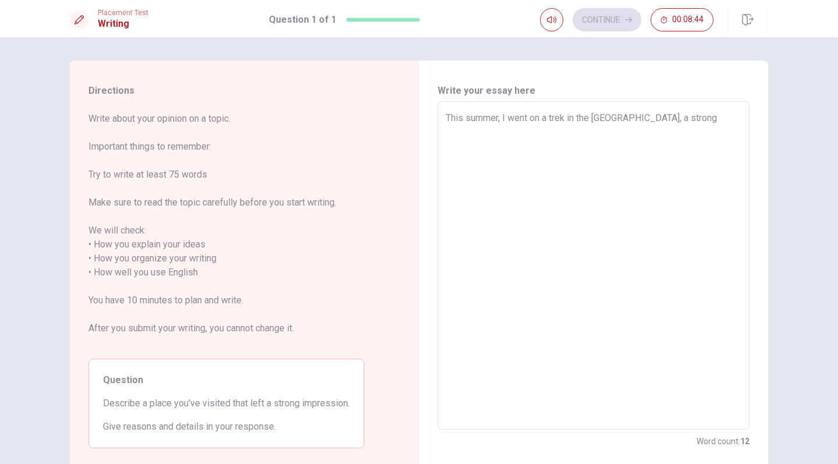
type textarea "This summer, I went on a trek in the [GEOGRAPHIC_DATA], a strong m"
type textarea "x"
type textarea "This summer, I went on a trek in the [GEOGRAPHIC_DATA], a strong mo"
type textarea "x"
type textarea "This summer, I went on a trek in the [GEOGRAPHIC_DATA], a strong mou"
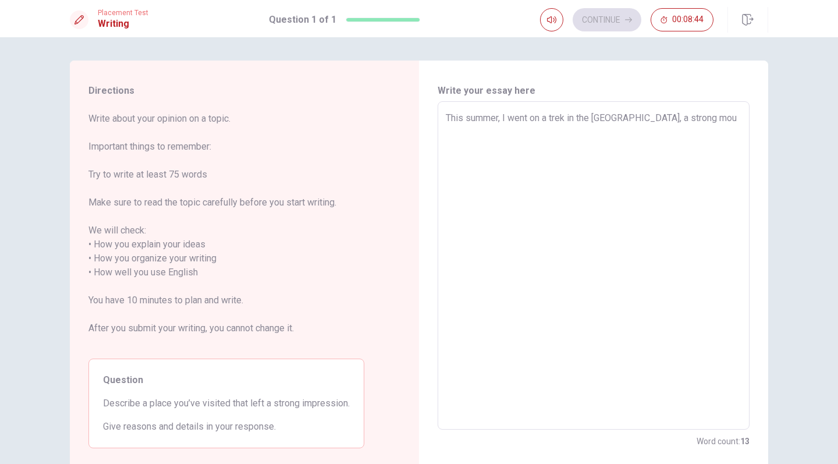
type textarea "x"
type textarea "This summer, I went on a trek in the [GEOGRAPHIC_DATA], a strong moun"
type textarea "x"
type textarea "This summer, I went on a trek in the [GEOGRAPHIC_DATA], a strong mount"
type textarea "x"
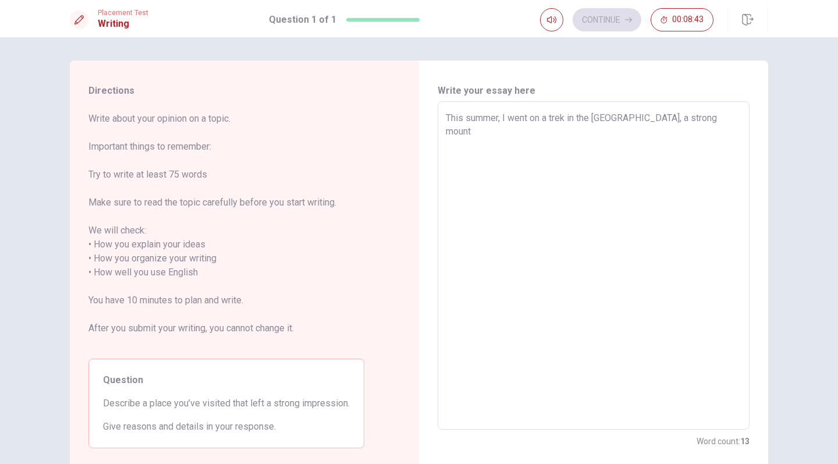
type textarea "This summer, I went on a trek in the [GEOGRAPHIC_DATA], a strong mounta"
type textarea "x"
type textarea "This summer, I went on a trek in the [GEOGRAPHIC_DATA], a strong mountai"
type textarea "x"
type textarea "This summer, I went on a trek in the [GEOGRAPHIC_DATA], a strong mountain"
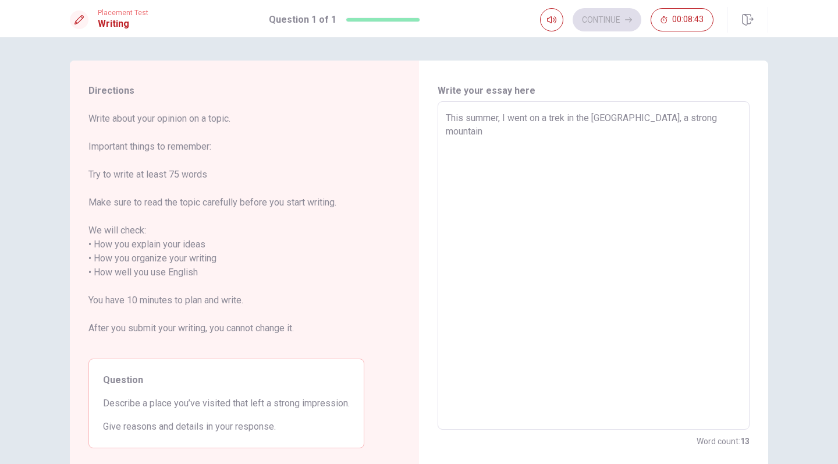
type textarea "x"
type textarea "This summer, I went on a trek in the [GEOGRAPHIC_DATA], a strong mountain"
type textarea "x"
type textarea "This summer, I went on a trek in the [GEOGRAPHIC_DATA], a strong mountain c"
type textarea "x"
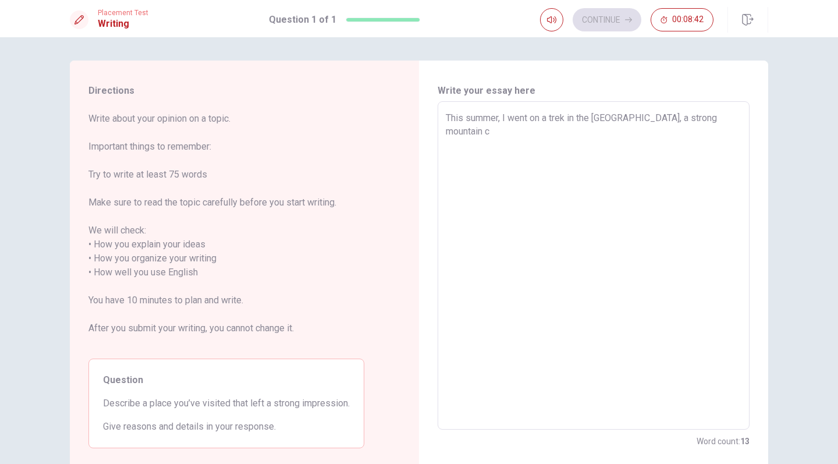
type textarea "This summer, I went on a trek in the [GEOGRAPHIC_DATA], a strong mountain co"
type textarea "x"
type textarea "This summer, I went on a trek in the [GEOGRAPHIC_DATA], a strong mountain com"
type textarea "x"
type textarea "This summer, I went on a trek in the [GEOGRAPHIC_DATA], a strong mountain comp"
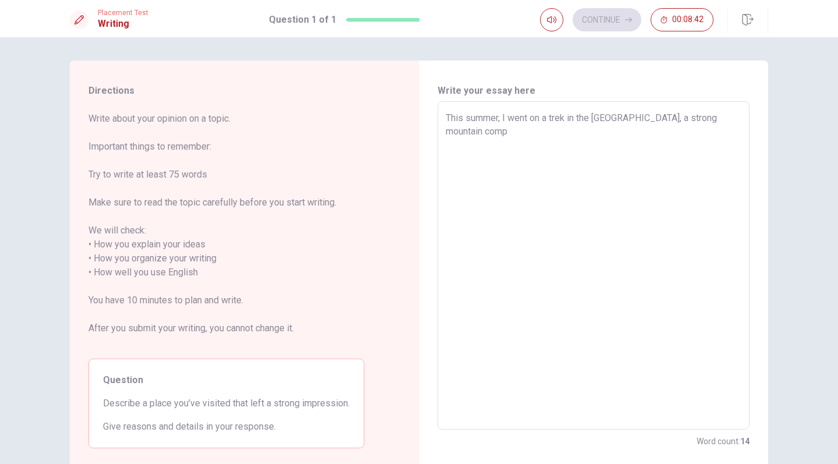
type textarea "x"
type textarea "This summer, I went on a trek in the [GEOGRAPHIC_DATA], a strong mountain compl"
type textarea "x"
type textarea "This summer, I went on a trek in the [GEOGRAPHIC_DATA], a strong mountain comple"
type textarea "x"
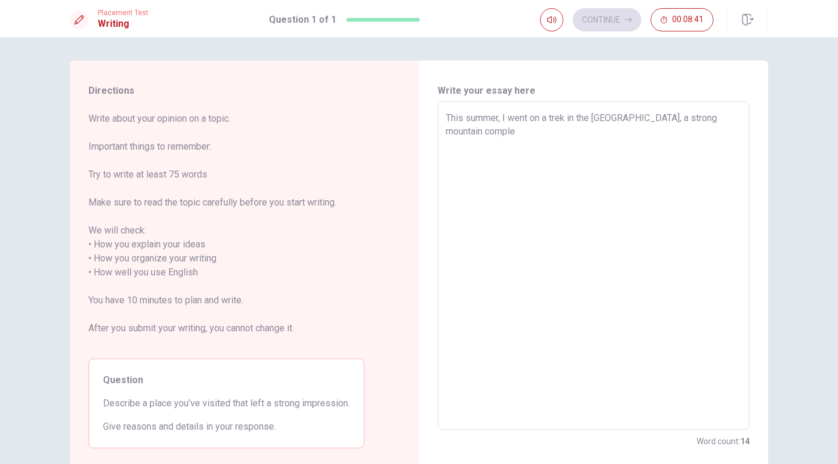
type textarea "This summer, I went on a trek in the [GEOGRAPHIC_DATA], a strong mountain compl…"
type textarea "x"
type textarea "This summer, I went on a trek in the [GEOGRAPHIC_DATA], a strong mountain comple"
type textarea "x"
type textarea "This summer, I went on a trek in the [GEOGRAPHIC_DATA], a strong mountain compl"
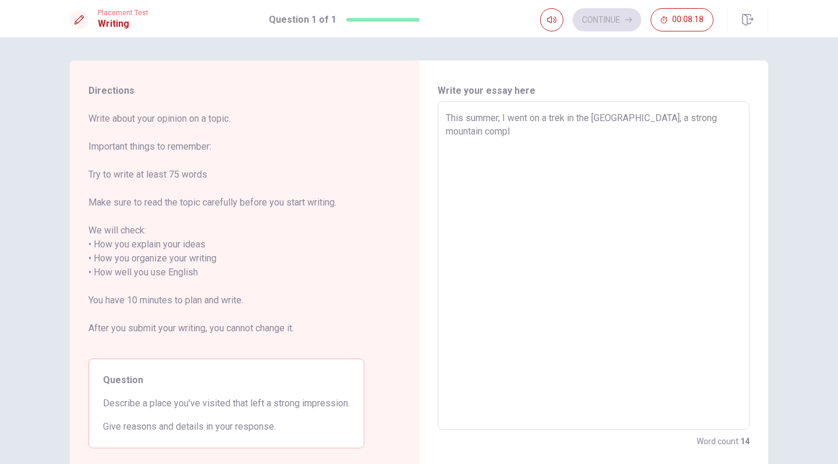
type textarea "x"
type textarea "This summer, I went on a trek in the [GEOGRAPHIC_DATA], a strong mountain comp"
type textarea "x"
type textarea "This summer, I went on a trek in the [GEOGRAPHIC_DATA], a strong mountain com"
type textarea "x"
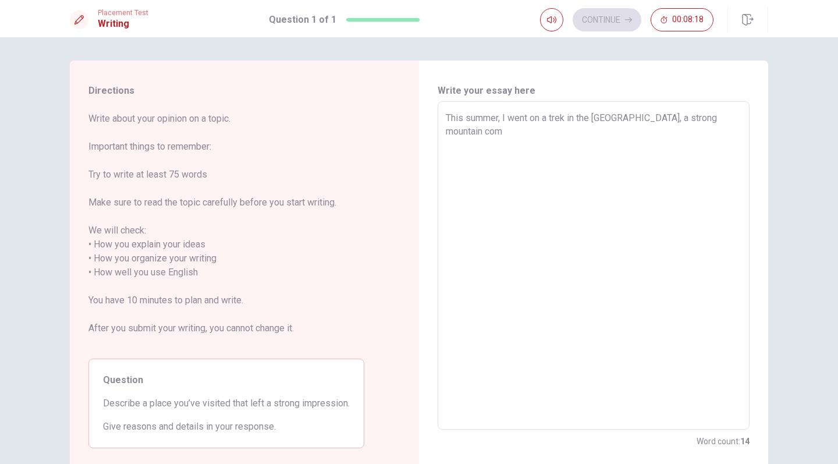
type textarea "This summer, I went on a trek in the [GEOGRAPHIC_DATA], a strong mountain co"
type textarea "x"
type textarea "This summer, I went on a trek in the [GEOGRAPHIC_DATA], a strong mountain c"
type textarea "x"
type textarea "This summer, I went on a trek in the [GEOGRAPHIC_DATA], a strong mountain"
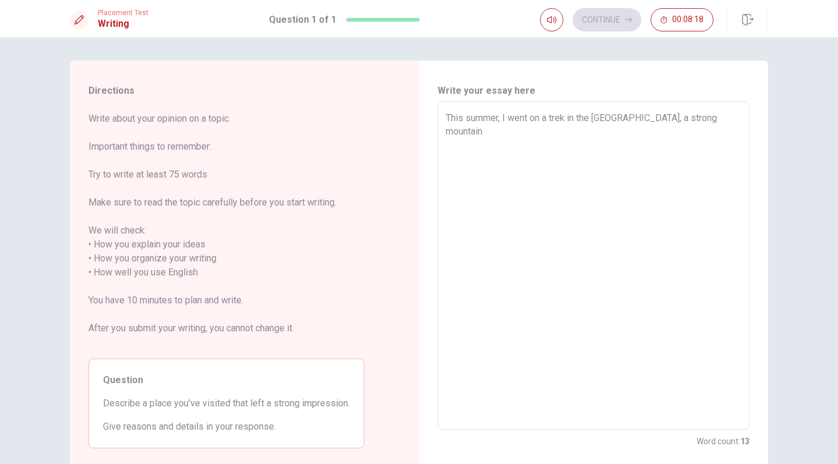
type textarea "x"
type textarea "This summer, I went on a trek in the [GEOGRAPHIC_DATA], a strong mountain r"
type textarea "x"
type textarea "This summer, I went on a trek in the [GEOGRAPHIC_DATA], a strong mountain ra"
type textarea "x"
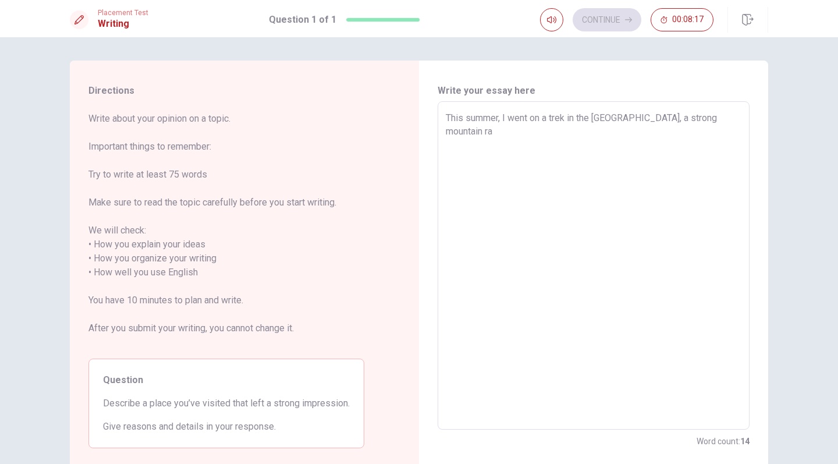
type textarea "This summer, I went on a trek in the [GEOGRAPHIC_DATA], a strong mountain ran"
type textarea "x"
type textarea "This summer, I went on a trek in the [GEOGRAPHIC_DATA], a strong mountain rang"
type textarea "x"
type textarea "This summer, I went on a trek in the [GEOGRAPHIC_DATA], a strong mountain range"
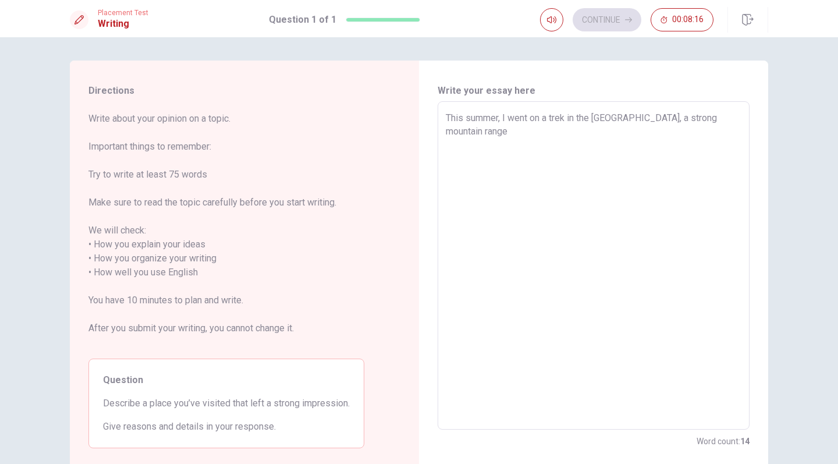
type textarea "x"
type textarea "This summer, I went on a trek in the [GEOGRAPHIC_DATA], a strong mountain range"
type textarea "x"
type textarea "This summer, I went on a trek in the [GEOGRAPHIC_DATA], a strong mountain range…"
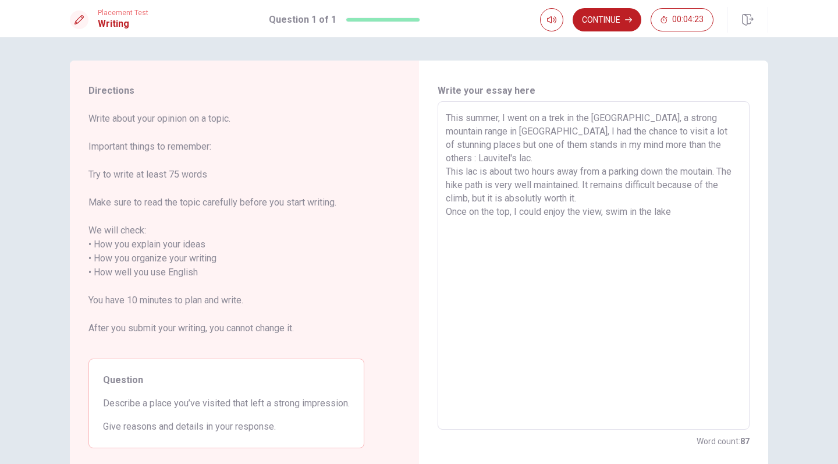
click at [690, 143] on textarea "This summer, I went on a trek in the [GEOGRAPHIC_DATA], a strong mountain range…" at bounding box center [594, 265] width 296 height 309
click at [476, 154] on textarea "This summer, I went on a trek in the [GEOGRAPHIC_DATA], a strong mountain range…" at bounding box center [594, 265] width 296 height 309
click at [694, 200] on textarea "This summer, I went on a trek in the [GEOGRAPHIC_DATA], a strong mountain range…" at bounding box center [594, 265] width 296 height 309
click at [604, 197] on textarea "This summer, I went on a trek in the [GEOGRAPHIC_DATA], a strong mountain range…" at bounding box center [594, 265] width 296 height 309
click at [739, 200] on textarea "This summer, I went on a trek in the [GEOGRAPHIC_DATA], a strong mountain range…" at bounding box center [594, 265] width 296 height 309
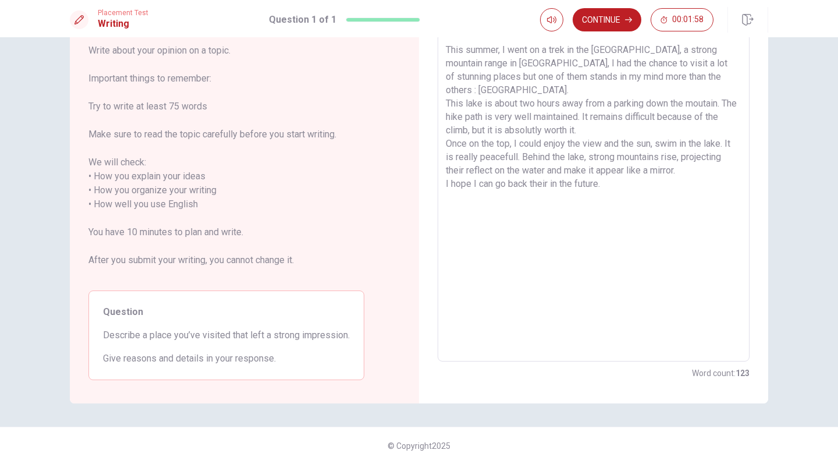
scroll to position [68, 0]
click at [607, 22] on button "Continue" at bounding box center [607, 19] width 69 height 23
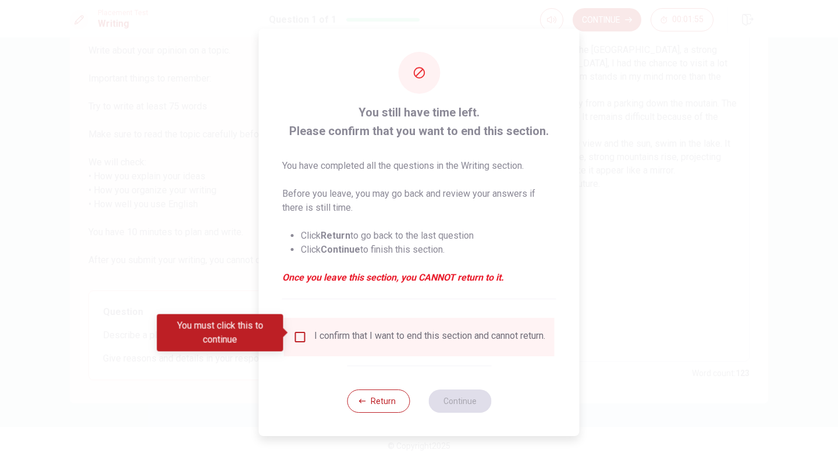
click at [321, 325] on div "I confirm that I want to end this section and cannot return." at bounding box center [419, 337] width 271 height 38
click at [299, 335] on input "You must click this to continue" at bounding box center [300, 337] width 14 height 14
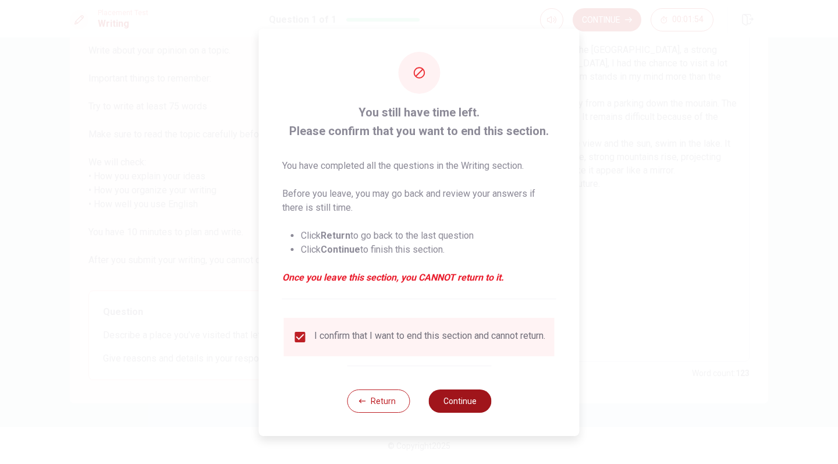
click at [484, 409] on button "Continue" at bounding box center [459, 400] width 63 height 23
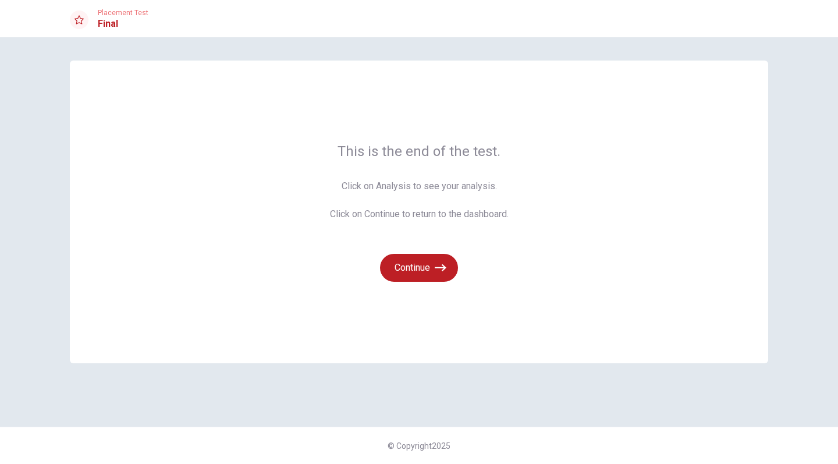
scroll to position [0, 0]
click at [78, 19] on icon at bounding box center [79, 19] width 9 height 9
click at [112, 19] on h1 "Final" at bounding box center [123, 24] width 51 height 14
click at [116, 12] on span "Placement Test" at bounding box center [123, 13] width 51 height 8
click at [428, 189] on span "Click on Analysis to see your analysis. Click on Continue to return to the dash…" at bounding box center [419, 200] width 179 height 42
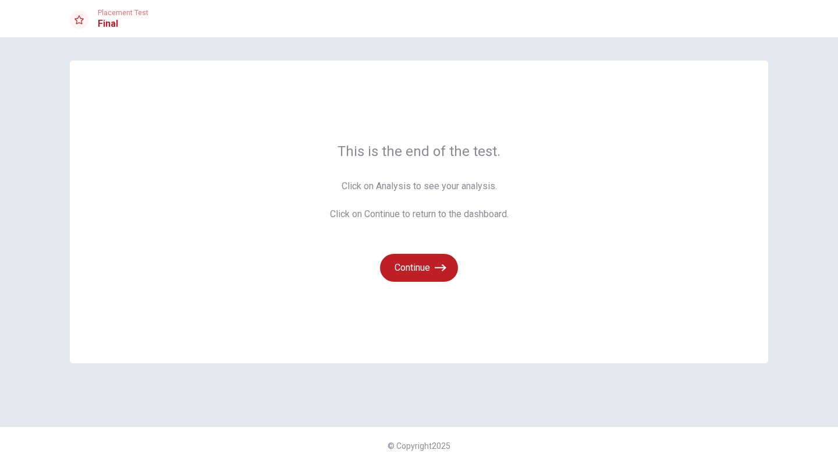
click at [463, 189] on span "Click on Analysis to see your analysis. Click on Continue to return to the dash…" at bounding box center [419, 200] width 179 height 42
click at [460, 150] on span "This is the end of the test." at bounding box center [419, 151] width 179 height 19
click at [409, 151] on span "This is the end of the test." at bounding box center [419, 151] width 179 height 19
click at [419, 276] on button "Continue" at bounding box center [419, 268] width 78 height 28
